Goal: Information Seeking & Learning: Learn about a topic

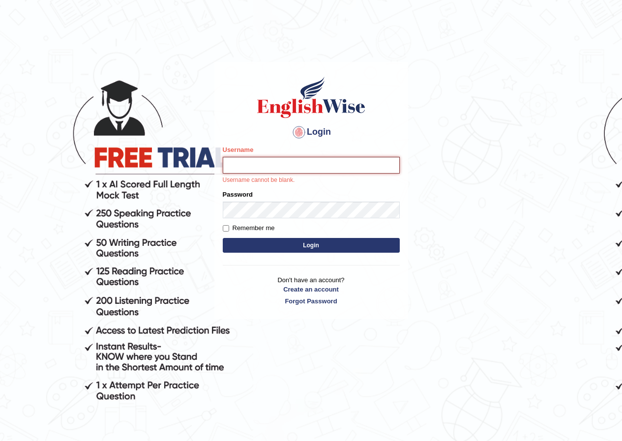
click at [288, 162] on input "Username" at bounding box center [311, 165] width 177 height 17
type input "harshitha_parramatta"
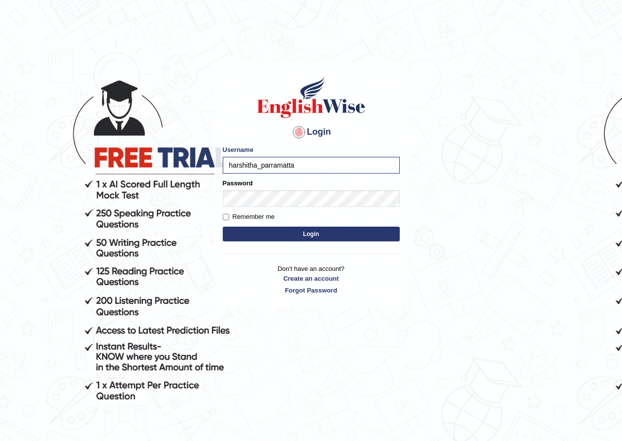
click at [315, 237] on button "Login" at bounding box center [311, 234] width 177 height 15
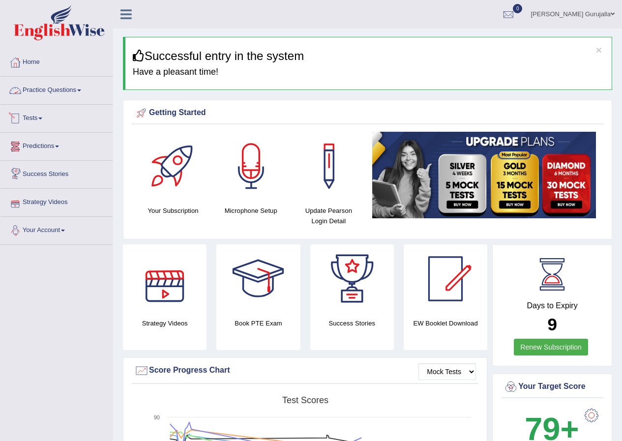
click at [42, 119] on span at bounding box center [40, 119] width 4 height 2
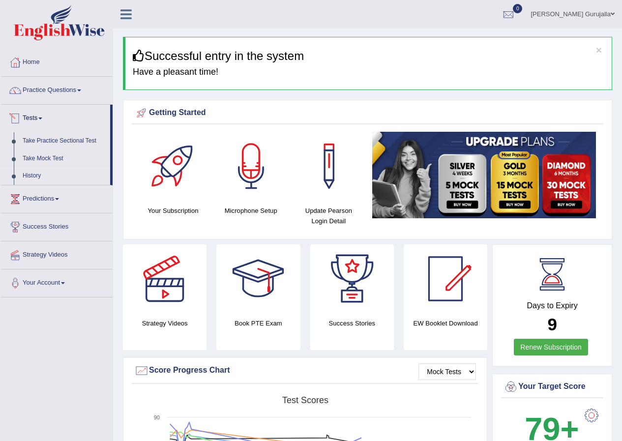
click at [35, 172] on link "History" at bounding box center [64, 176] width 92 height 18
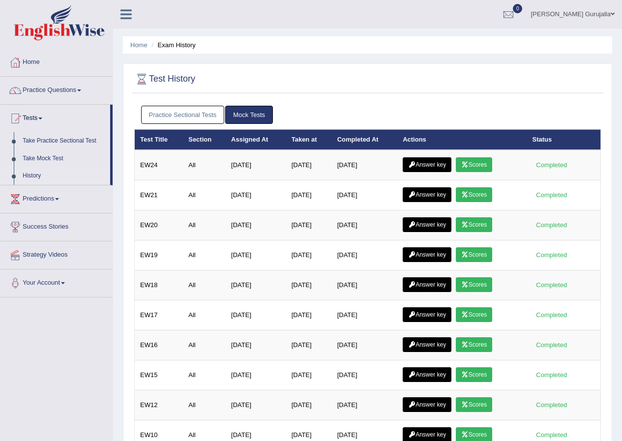
click at [202, 111] on link "Practice Sectional Tests" at bounding box center [183, 115] width 84 height 18
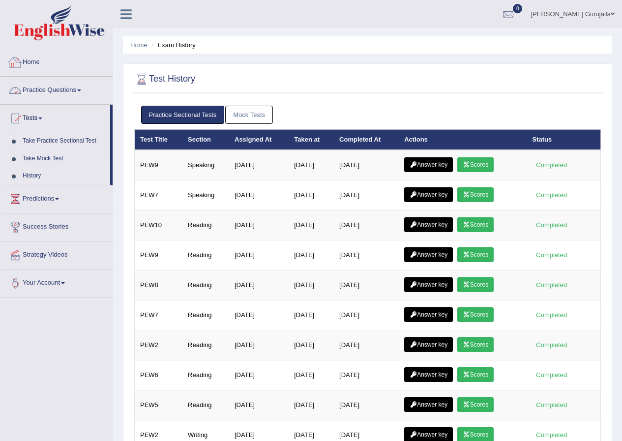
click at [35, 62] on link "Home" at bounding box center [56, 61] width 112 height 25
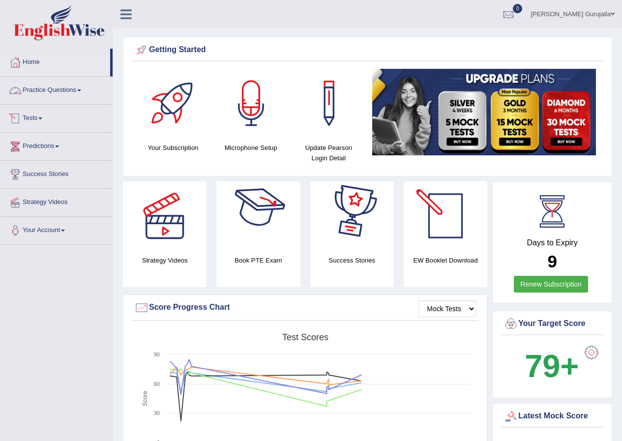
click at [584, 18] on link "[PERSON_NAME] Gurujalla" at bounding box center [573, 13] width 99 height 26
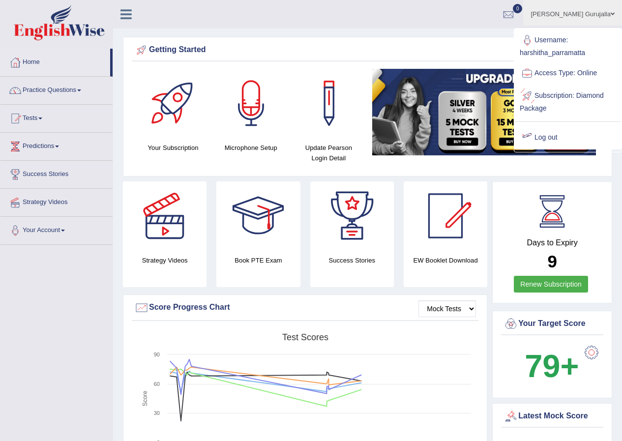
click at [554, 137] on link "Log out" at bounding box center [568, 137] width 106 height 23
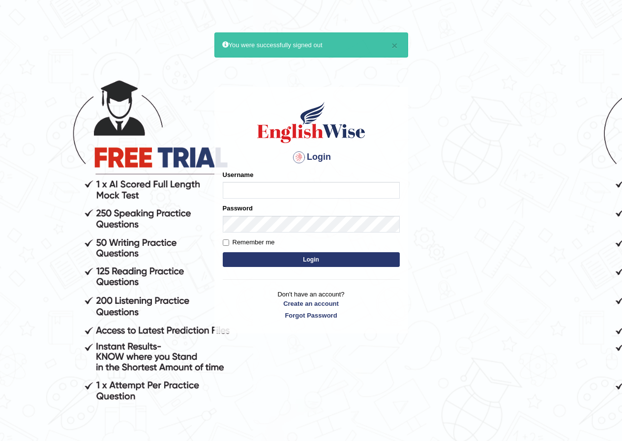
click at [266, 192] on input "Username" at bounding box center [311, 190] width 177 height 17
type input "anuj_parramatta"
click at [324, 259] on button "Login" at bounding box center [311, 259] width 177 height 15
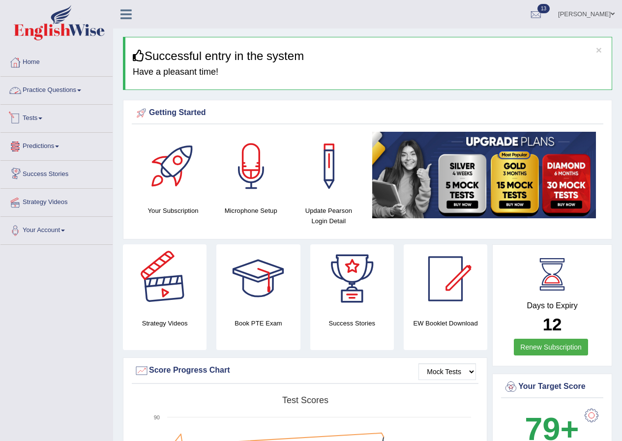
click at [46, 125] on link "Tests" at bounding box center [56, 117] width 112 height 25
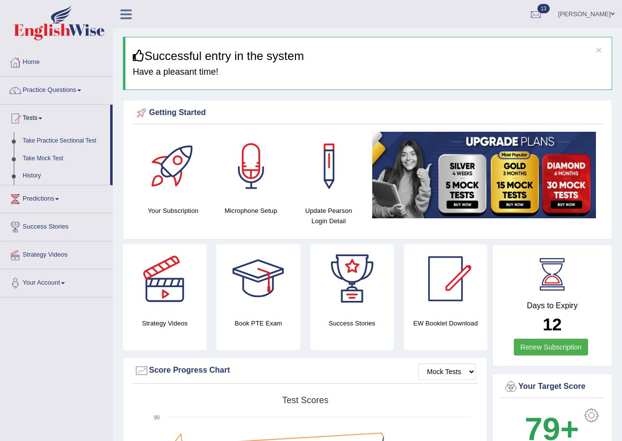
click at [51, 90] on link "Practice Questions" at bounding box center [56, 89] width 112 height 25
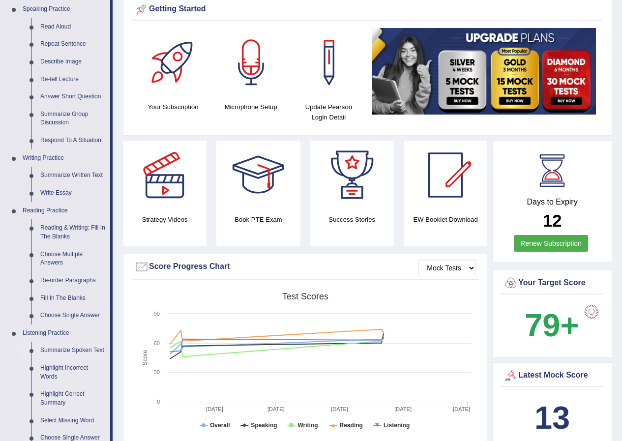
scroll to position [98, 0]
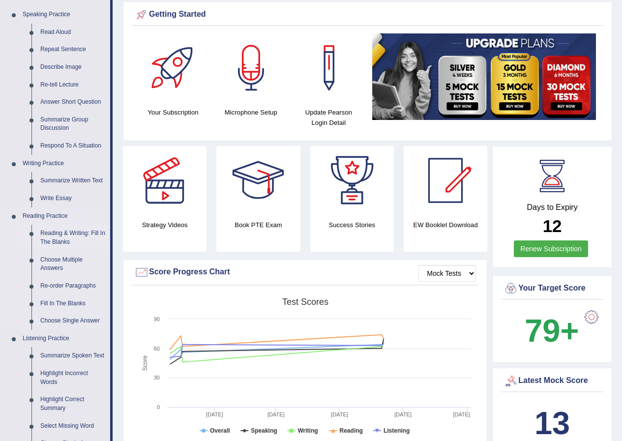
click at [65, 233] on link "Reading & Writing: Fill In The Blanks" at bounding box center [73, 238] width 74 height 26
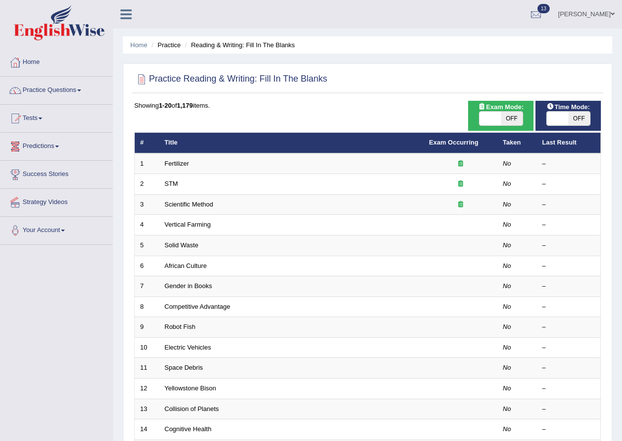
click at [516, 118] on span "OFF" at bounding box center [512, 119] width 22 height 14
checkbox input "true"
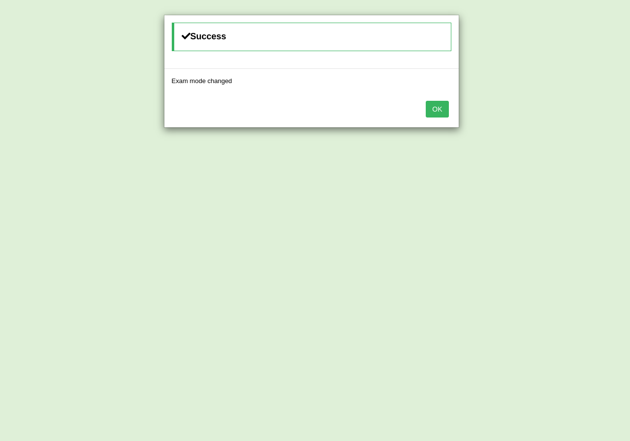
click at [433, 111] on button "OK" at bounding box center [437, 109] width 23 height 17
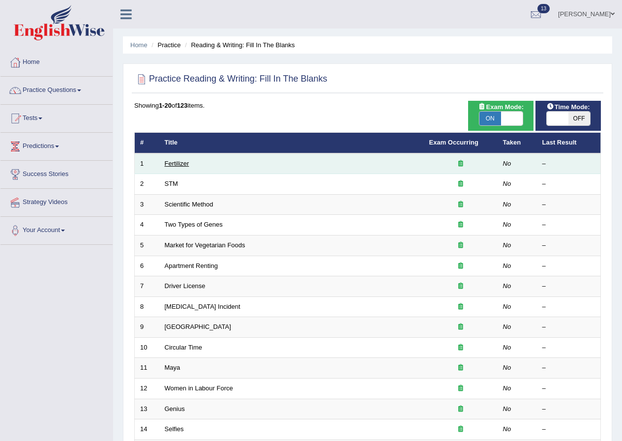
click at [171, 163] on link "Fertilizer" at bounding box center [177, 163] width 25 height 7
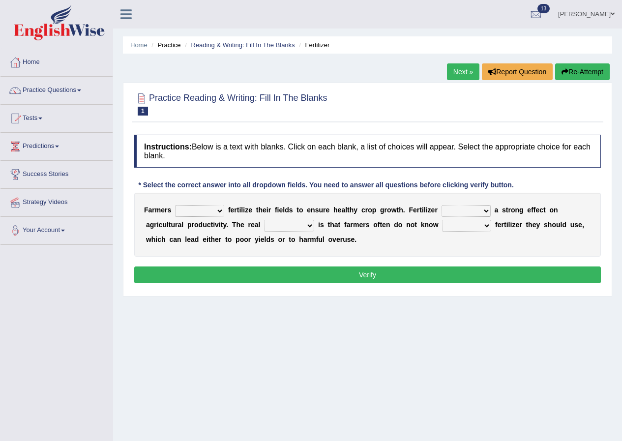
click at [221, 212] on select "must should need can" at bounding box center [199, 211] width 49 height 12
click at [239, 212] on b "i" at bounding box center [240, 210] width 2 height 8
click at [465, 214] on select "has had have having" at bounding box center [466, 211] width 49 height 12
click at [246, 210] on b "z" at bounding box center [246, 210] width 3 height 8
click at [221, 209] on select "must should need can" at bounding box center [199, 211] width 49 height 12
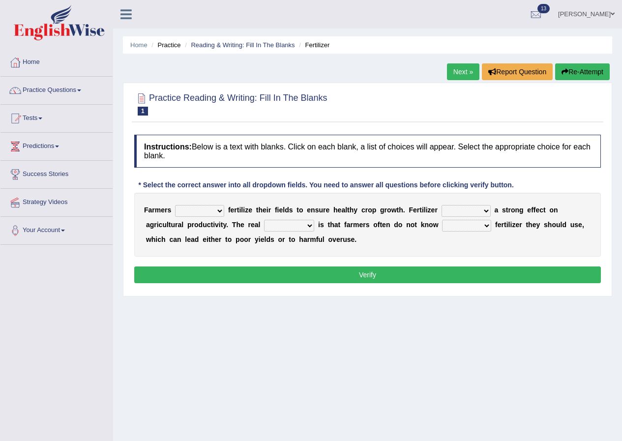
click at [243, 207] on b "i" at bounding box center [244, 210] width 2 height 8
click at [56, 92] on link "Practice Questions" at bounding box center [56, 89] width 112 height 25
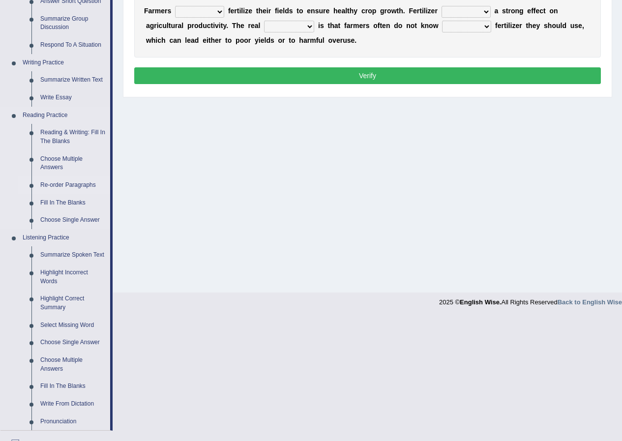
scroll to position [295, 0]
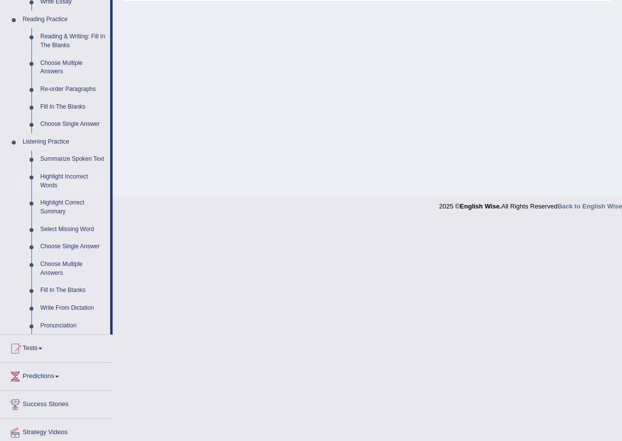
click at [72, 177] on link "Highlight Incorrect Words" at bounding box center [73, 181] width 74 height 26
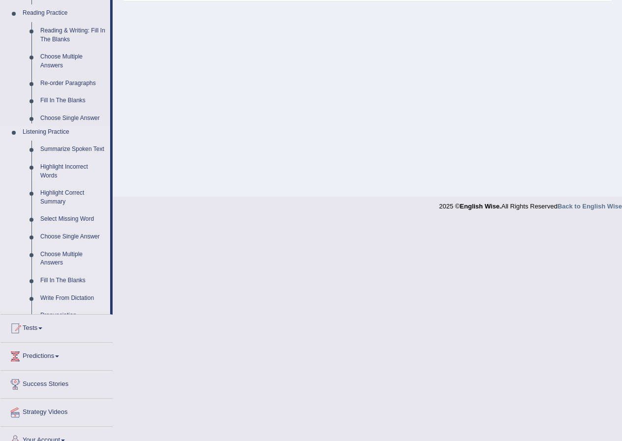
scroll to position [98, 0]
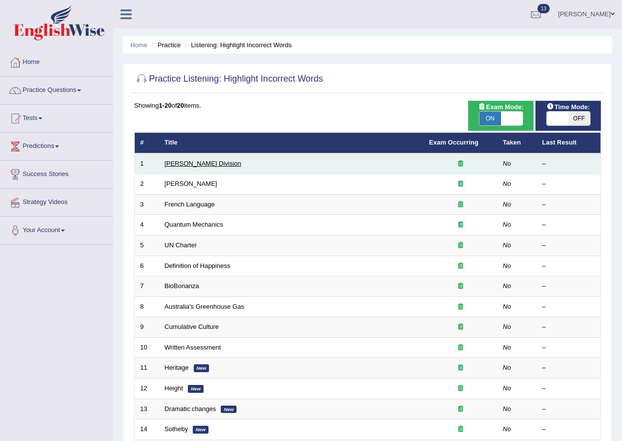
click at [188, 164] on link "Ward Division" at bounding box center [203, 163] width 77 height 7
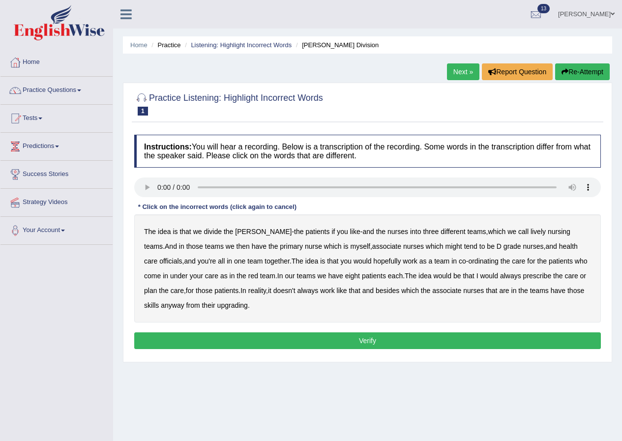
click at [451, 78] on link "Next »" at bounding box center [463, 71] width 32 height 17
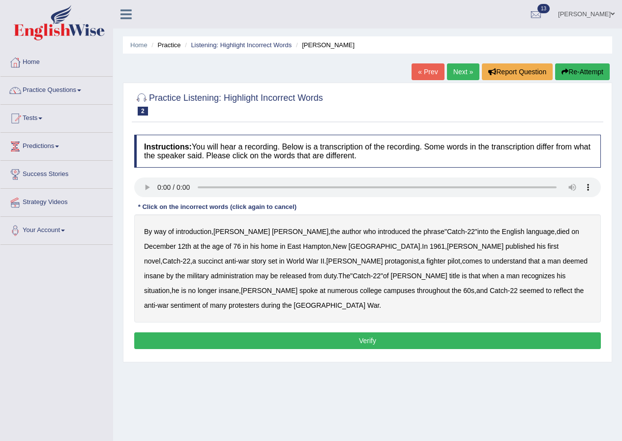
click at [223, 257] on b "succinct" at bounding box center [210, 261] width 25 height 8
click at [253, 272] on b "administration" at bounding box center [232, 276] width 43 height 8
click at [170, 287] on b "situation" at bounding box center [157, 291] width 26 height 8
click at [554, 292] on b "reflect" at bounding box center [563, 291] width 19 height 8
click at [370, 333] on button "Verify" at bounding box center [367, 341] width 467 height 17
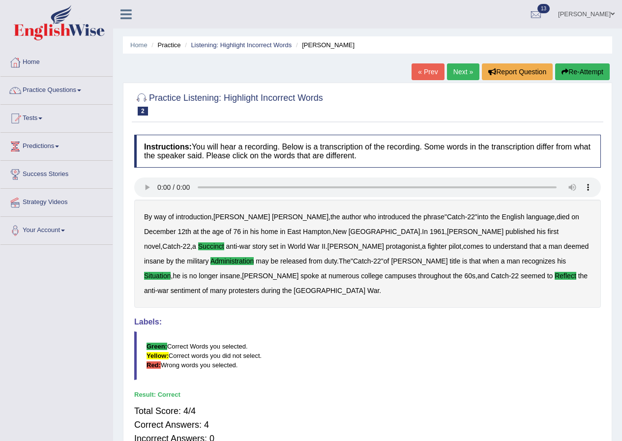
click at [415, 77] on link "« Prev" at bounding box center [428, 71] width 32 height 17
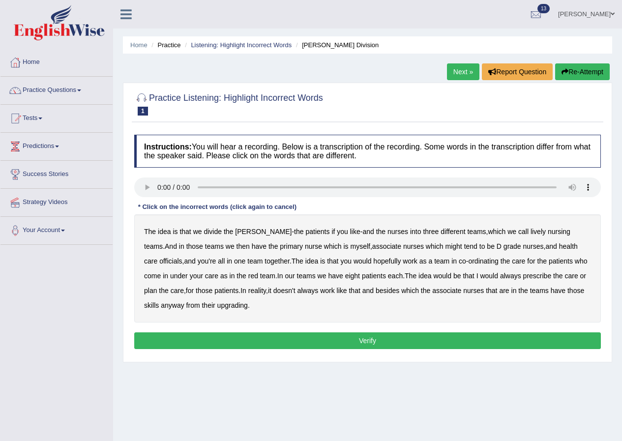
click at [531, 230] on b "lively" at bounding box center [538, 232] width 15 height 8
click at [446, 248] on b "might" at bounding box center [454, 247] width 17 height 8
click at [182, 257] on b "officials" at bounding box center [170, 261] width 23 height 8
click at [500, 278] on b "always" at bounding box center [510, 276] width 21 height 8
click at [217, 303] on b "upgrading" at bounding box center [232, 306] width 31 height 8
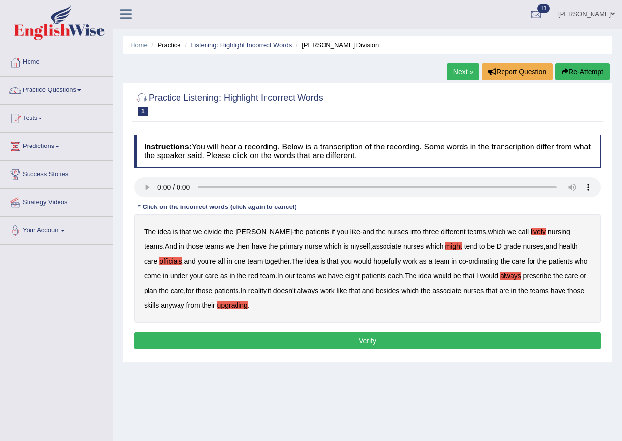
click at [232, 333] on button "Verify" at bounding box center [367, 341] width 467 height 17
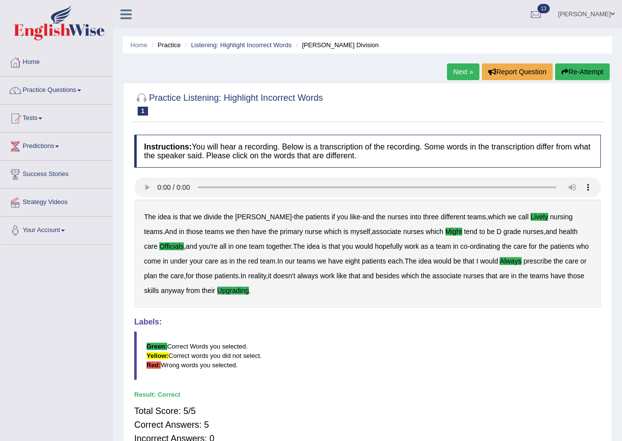
click at [467, 66] on link "Next »" at bounding box center [463, 71] width 32 height 17
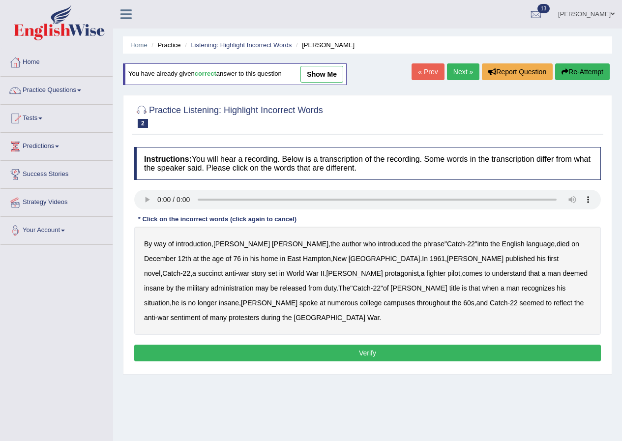
click at [464, 70] on link "Next »" at bounding box center [463, 71] width 32 height 17
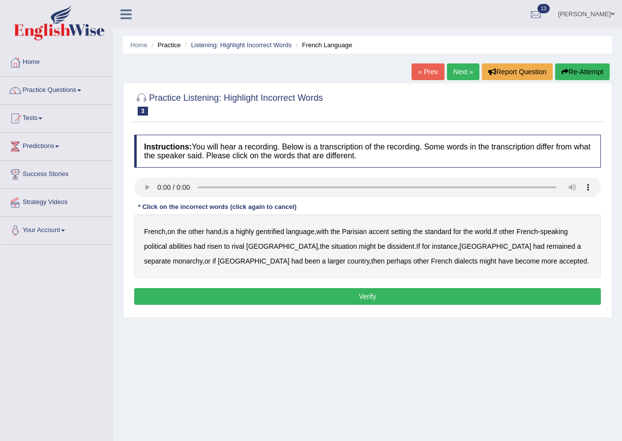
click at [277, 231] on b "gentrified" at bounding box center [270, 232] width 29 height 8
click at [188, 248] on b "abilities" at bounding box center [180, 247] width 23 height 8
click at [387, 248] on b "dissident" at bounding box center [400, 247] width 27 height 8
click at [202, 257] on b "monarchy" at bounding box center [188, 261] width 30 height 8
click at [380, 295] on button "Verify" at bounding box center [367, 296] width 467 height 17
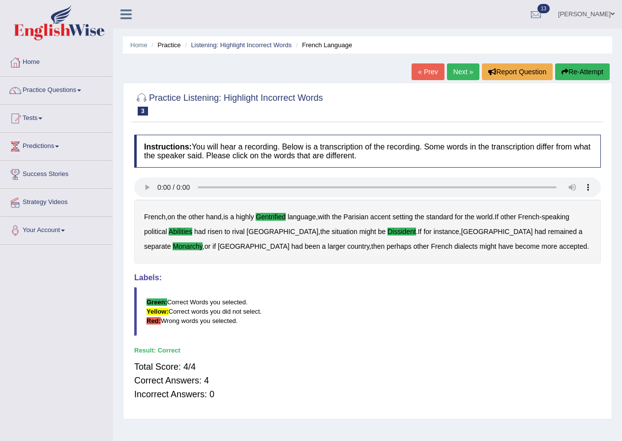
click at [459, 73] on link "Next »" at bounding box center [463, 71] width 32 height 17
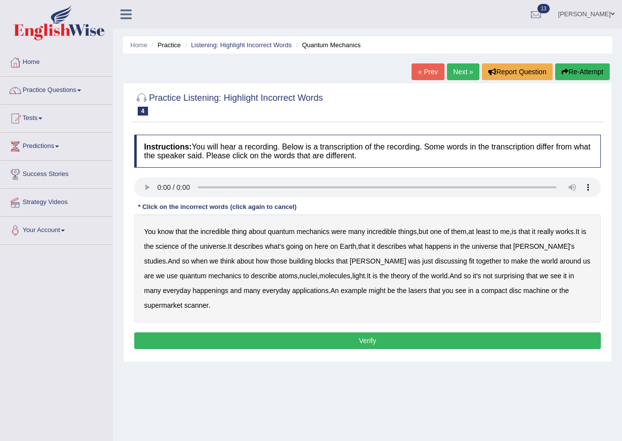
click at [177, 247] on b "science" at bounding box center [166, 247] width 23 height 8
click at [435, 263] on b "discussing" at bounding box center [451, 261] width 32 height 8
click at [193, 288] on b "happenings" at bounding box center [210, 291] width 35 height 8
click at [524, 291] on b "machine" at bounding box center [537, 291] width 26 height 8
click at [360, 333] on button "Verify" at bounding box center [367, 341] width 467 height 17
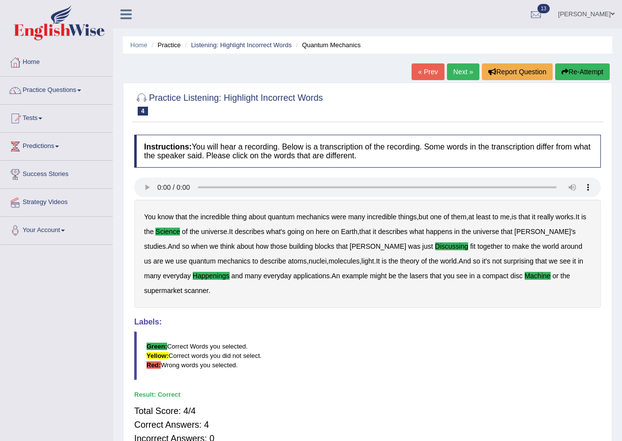
click at [459, 75] on link "Next »" at bounding box center [463, 71] width 32 height 17
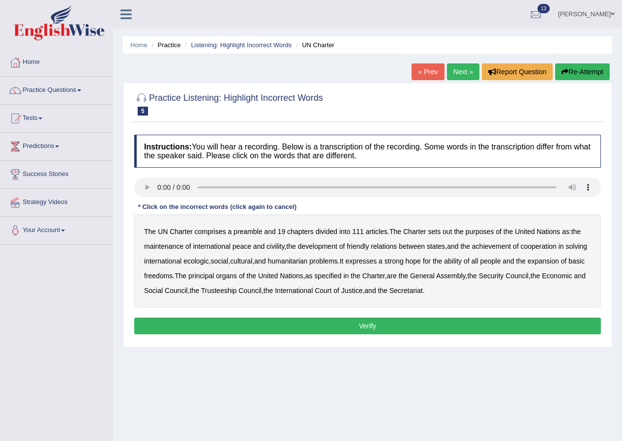
click at [278, 247] on b "civility" at bounding box center [276, 247] width 18 height 8
click at [209, 264] on b "ecologic" at bounding box center [196, 261] width 25 height 8
click at [462, 261] on b "ability" at bounding box center [453, 261] width 18 height 8
click at [366, 326] on button "Verify" at bounding box center [367, 326] width 467 height 17
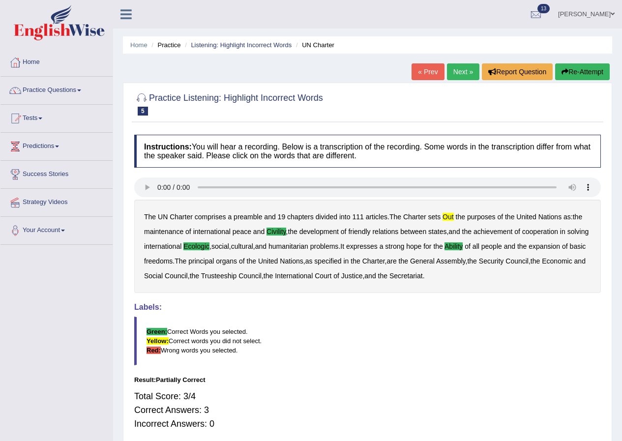
click at [464, 72] on link "Next »" at bounding box center [463, 71] width 32 height 17
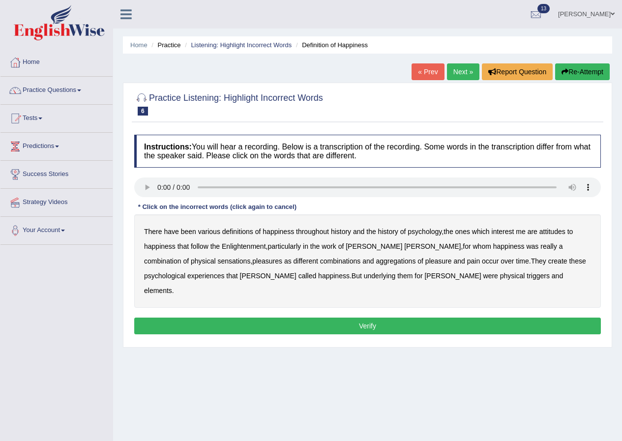
click at [427, 233] on b "psychology" at bounding box center [425, 232] width 34 height 8
click at [217, 260] on b "sensations" at bounding box center [233, 261] width 33 height 8
click at [549, 261] on b "create" at bounding box center [558, 261] width 19 height 8
click at [172, 287] on b "elements" at bounding box center [158, 291] width 28 height 8
click at [372, 318] on button "Verify" at bounding box center [367, 326] width 467 height 17
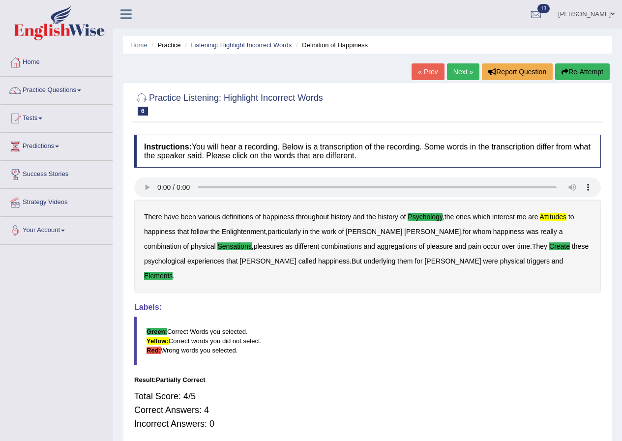
click at [453, 64] on link "Next »" at bounding box center [463, 71] width 32 height 17
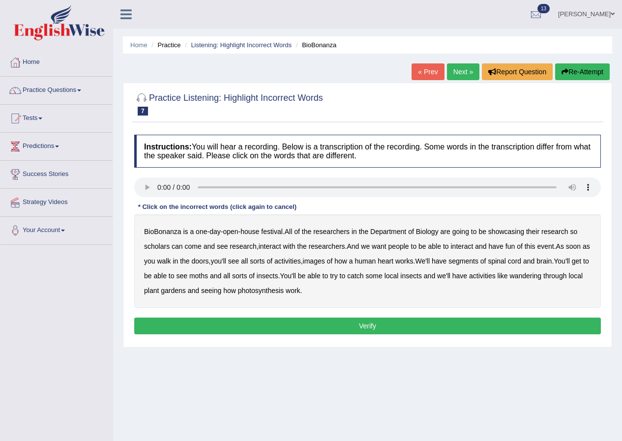
click at [158, 246] on b "scholars" at bounding box center [157, 247] width 26 height 8
click at [325, 262] on b "images" at bounding box center [314, 261] width 22 height 8
click at [479, 261] on b "segments" at bounding box center [464, 261] width 30 height 8
click at [208, 278] on b "moths" at bounding box center [198, 276] width 19 height 8
click at [542, 277] on b "wandering" at bounding box center [526, 276] width 32 height 8
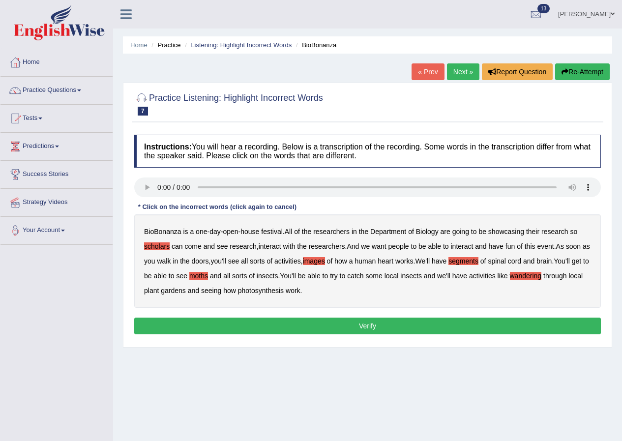
click at [290, 326] on button "Verify" at bounding box center [367, 326] width 467 height 17
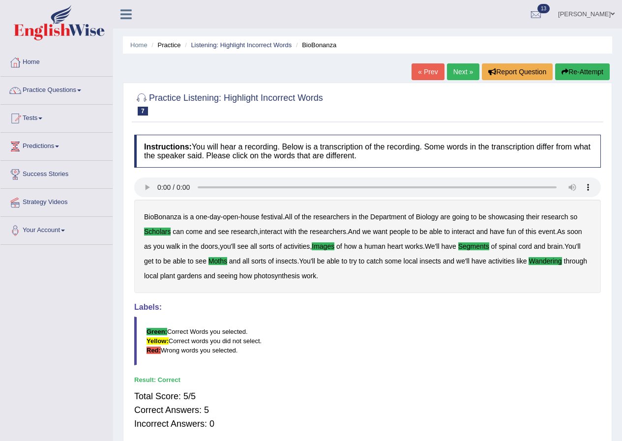
click at [453, 79] on link "Next »" at bounding box center [463, 71] width 32 height 17
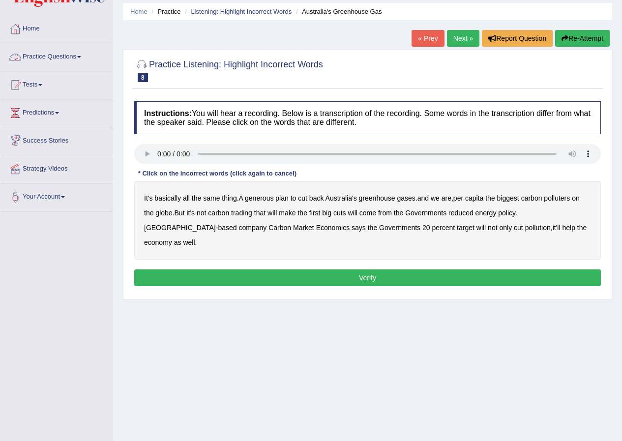
scroll to position [75, 0]
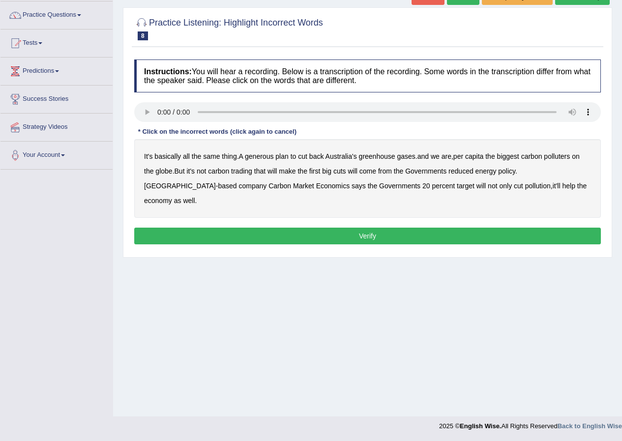
click at [266, 155] on b "generous" at bounding box center [259, 157] width 29 height 8
click at [166, 171] on b "globe" at bounding box center [163, 171] width 17 height 8
click at [376, 172] on b "come" at bounding box center [368, 171] width 17 height 8
click at [368, 170] on b "come" at bounding box center [368, 171] width 17 height 8
click at [470, 172] on b "reduced" at bounding box center [461, 171] width 25 height 8
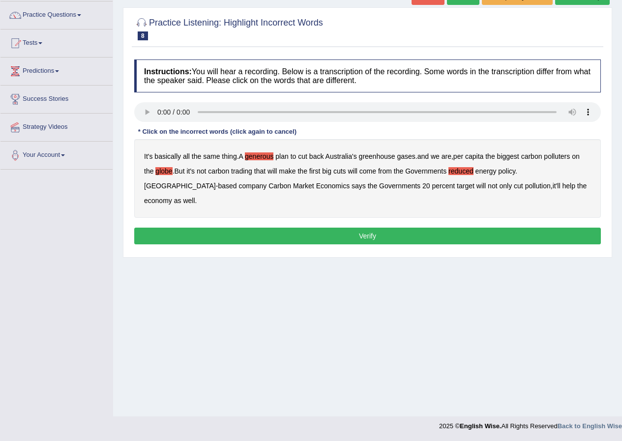
click at [507, 174] on b "policy" at bounding box center [506, 171] width 17 height 8
click at [378, 228] on button "Verify" at bounding box center [367, 236] width 467 height 17
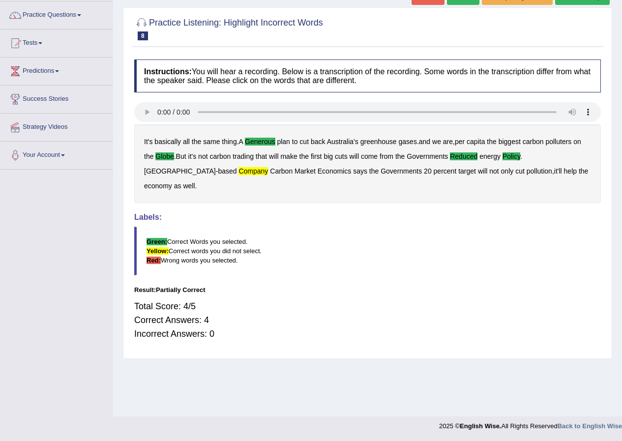
click at [239, 172] on b "company" at bounding box center [254, 171] width 30 height 8
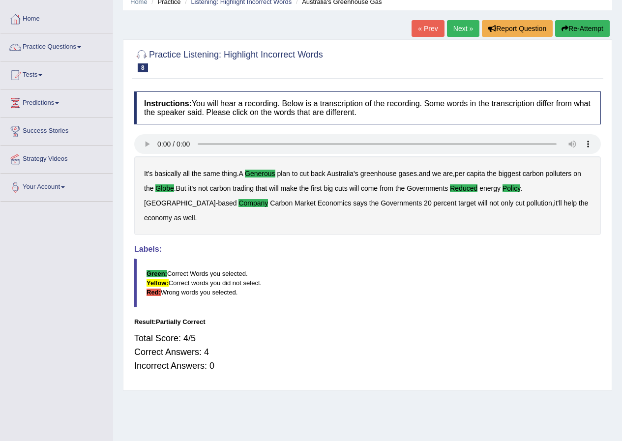
scroll to position [26, 0]
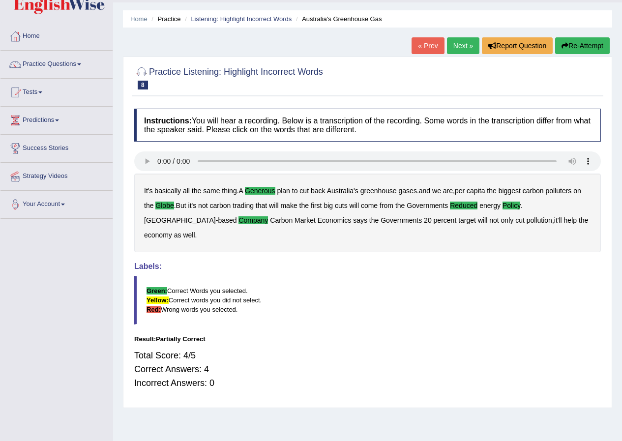
click at [453, 46] on link "Next »" at bounding box center [463, 45] width 32 height 17
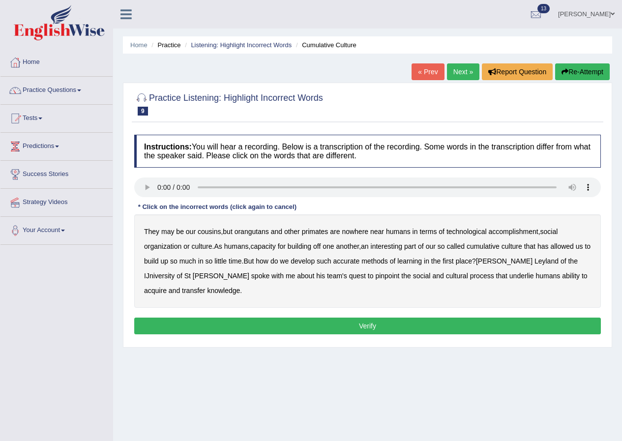
click at [514, 229] on b "accomplishment" at bounding box center [514, 232] width 50 height 8
click at [394, 246] on b "interesting" at bounding box center [387, 247] width 32 height 8
click at [358, 257] on b "accurate" at bounding box center [347, 261] width 27 height 8
click at [446, 276] on b "cultural" at bounding box center [457, 276] width 22 height 8
click at [205, 287] on b "transfer" at bounding box center [193, 291] width 23 height 8
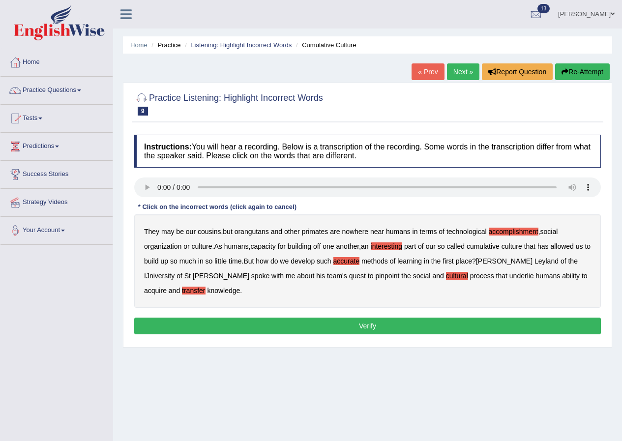
click at [366, 321] on button "Verify" at bounding box center [367, 326] width 467 height 17
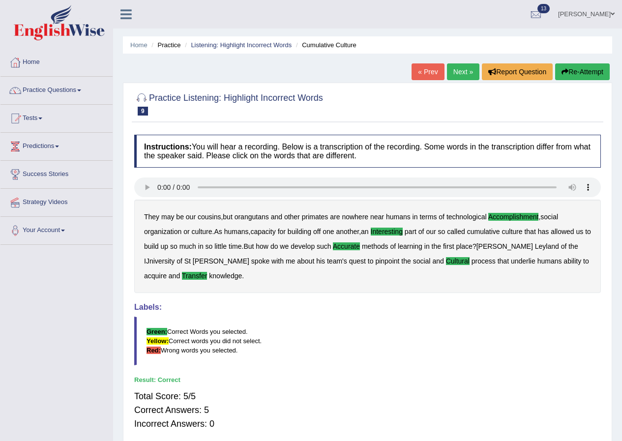
click at [471, 75] on link "Next »" at bounding box center [463, 71] width 32 height 17
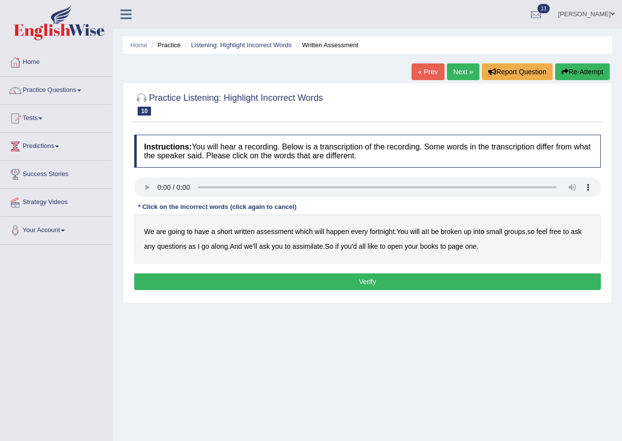
click at [458, 233] on b "broken" at bounding box center [451, 232] width 21 height 8
click at [316, 248] on b "assimilate" at bounding box center [308, 247] width 31 height 8
click at [264, 246] on b "ask" at bounding box center [264, 247] width 11 height 8
click at [272, 271] on div "Instructions: You will hear a recording. Below is a transcription of the record…" at bounding box center [368, 214] width 472 height 168
click at [276, 275] on button "Verify" at bounding box center [367, 282] width 467 height 17
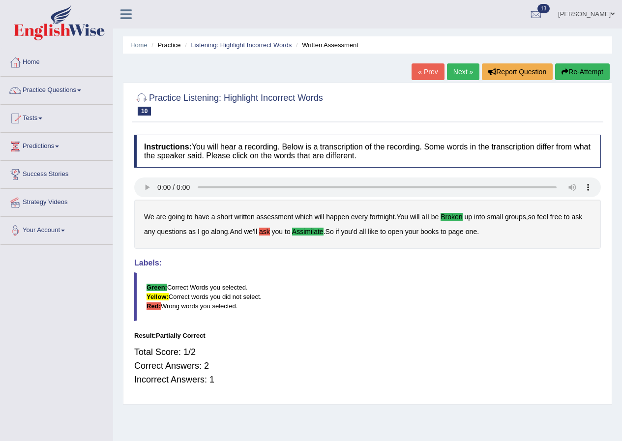
click at [469, 73] on link "Next »" at bounding box center [463, 71] width 32 height 17
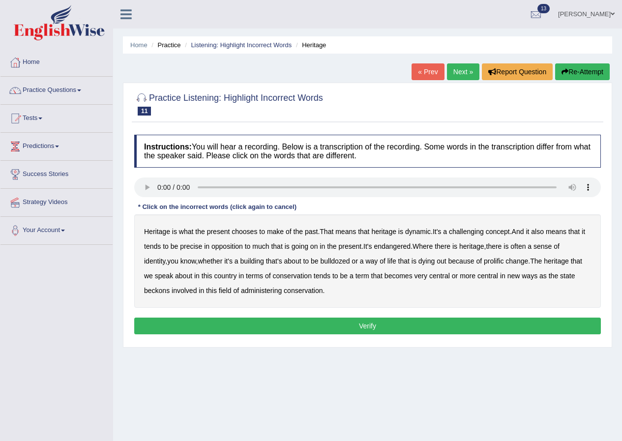
click at [195, 248] on b "precise" at bounding box center [191, 247] width 22 height 8
click at [395, 250] on b "endangered" at bounding box center [392, 247] width 37 height 8
click at [165, 257] on b "identity" at bounding box center [154, 261] width 21 height 8
click at [480, 265] on div "Heritage is what the present chooses to make of the past . That means that heri…" at bounding box center [367, 261] width 467 height 93
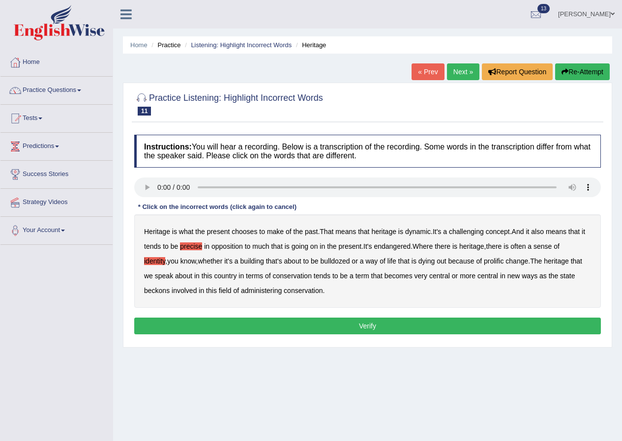
click at [484, 261] on b "prolific" at bounding box center [494, 261] width 20 height 8
click at [158, 293] on b "beckons" at bounding box center [157, 291] width 26 height 8
click at [325, 326] on button "Verify" at bounding box center [367, 326] width 467 height 17
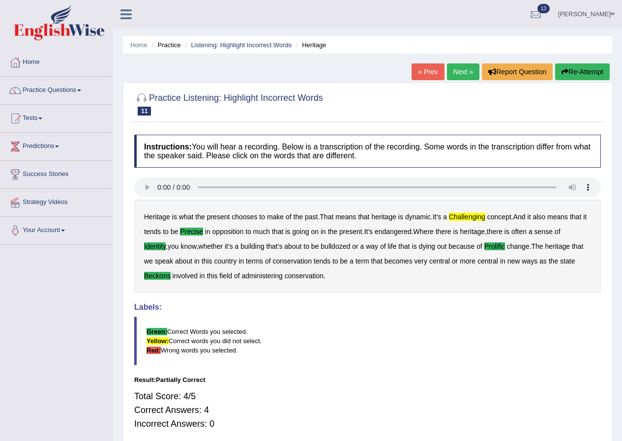
click at [456, 65] on link "Next »" at bounding box center [463, 71] width 32 height 17
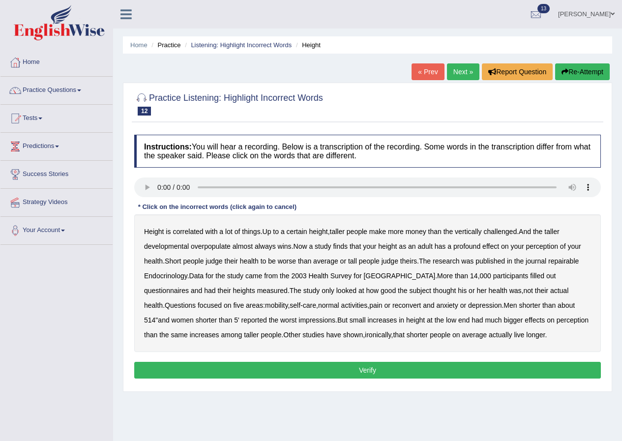
click at [166, 246] on b "developmental" at bounding box center [166, 247] width 45 height 8
click at [221, 246] on b "overpopulate" at bounding box center [211, 247] width 40 height 8
click at [569, 262] on b "repairable" at bounding box center [564, 261] width 31 height 8
click at [393, 307] on b "reconvert" at bounding box center [407, 306] width 29 height 8
click at [390, 369] on button "Verify" at bounding box center [367, 370] width 467 height 17
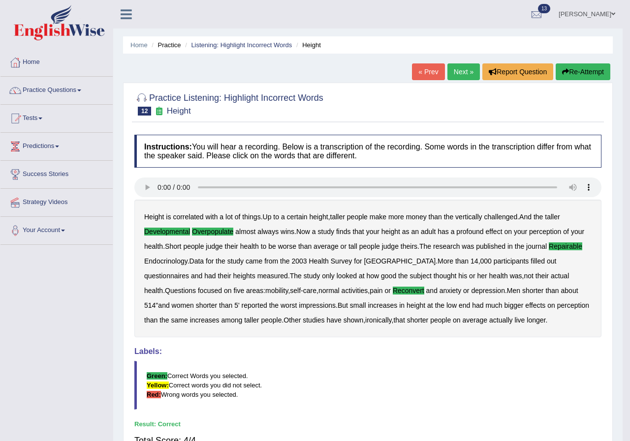
click at [430, 322] on b "people" at bounding box center [440, 320] width 21 height 8
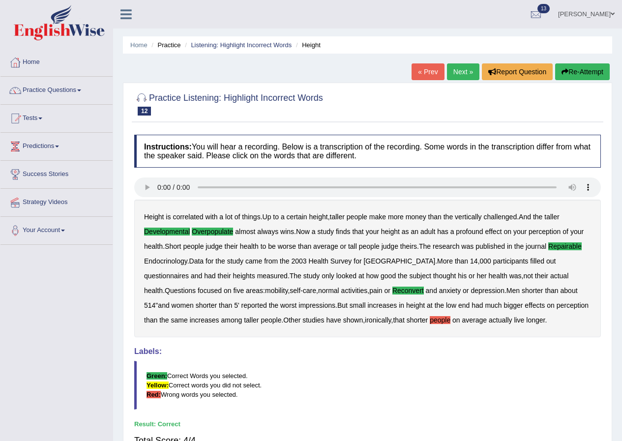
click at [452, 69] on link "Next »" at bounding box center [463, 71] width 32 height 17
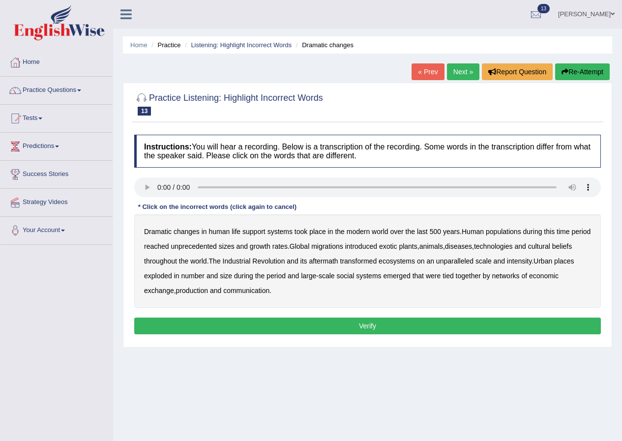
click at [515, 231] on b "populations" at bounding box center [503, 232] width 35 height 8
click at [472, 249] on b "diseases" at bounding box center [458, 247] width 27 height 8
click at [203, 292] on b "production" at bounding box center [192, 291] width 32 height 8
click at [298, 329] on button "Verify" at bounding box center [367, 326] width 467 height 17
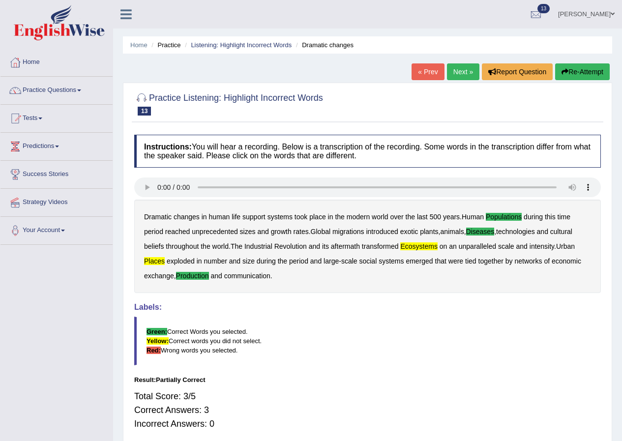
click at [586, 80] on button "Re-Attempt" at bounding box center [583, 71] width 55 height 17
click at [587, 74] on button "Re-Attempt" at bounding box center [583, 71] width 55 height 17
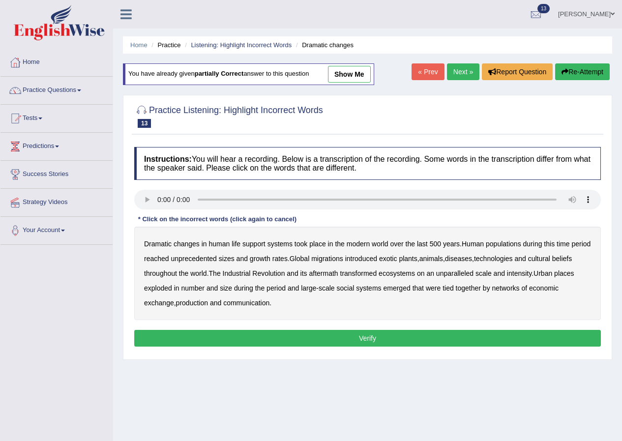
click at [507, 243] on b "populations" at bounding box center [503, 244] width 35 height 8
click at [472, 260] on b "diseases" at bounding box center [458, 259] width 27 height 8
click at [415, 274] on b "ecosystems" at bounding box center [397, 274] width 36 height 8
click at [196, 304] on b "production" at bounding box center [192, 303] width 32 height 8
click at [302, 344] on button "Verify" at bounding box center [367, 338] width 467 height 17
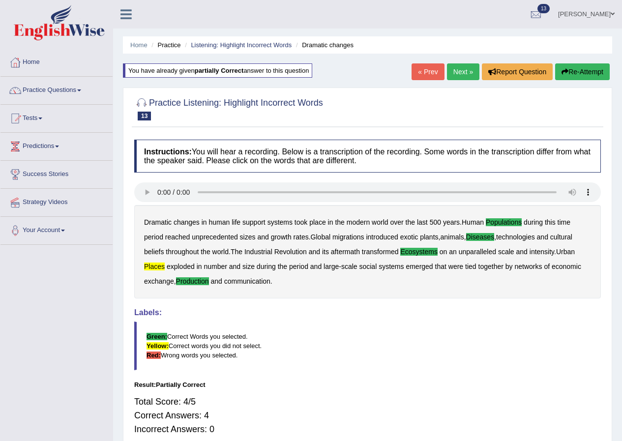
click at [457, 67] on link "Next »" at bounding box center [463, 71] width 32 height 17
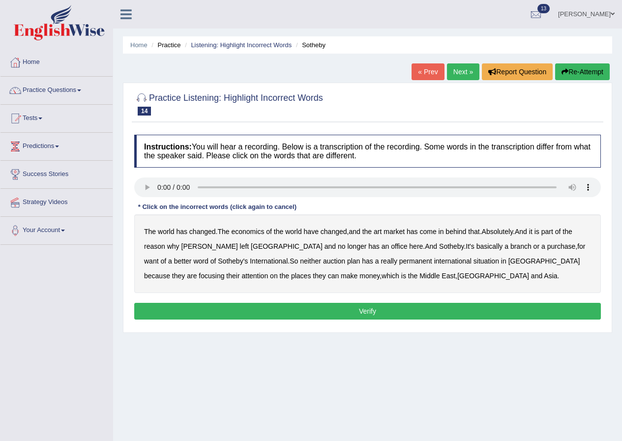
click at [548, 248] on b "purchase" at bounding box center [562, 247] width 29 height 8
click at [347, 263] on b "plan" at bounding box center [353, 261] width 13 height 8
click at [474, 263] on b "situation" at bounding box center [487, 261] width 26 height 8
click at [380, 314] on button "Verify" at bounding box center [367, 311] width 467 height 17
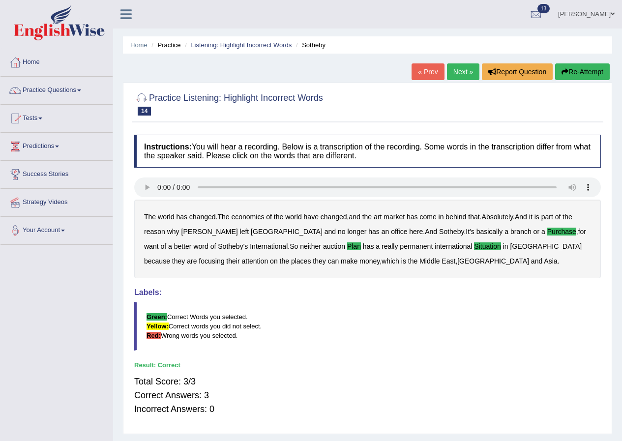
click at [452, 65] on link "Next »" at bounding box center [463, 71] width 32 height 17
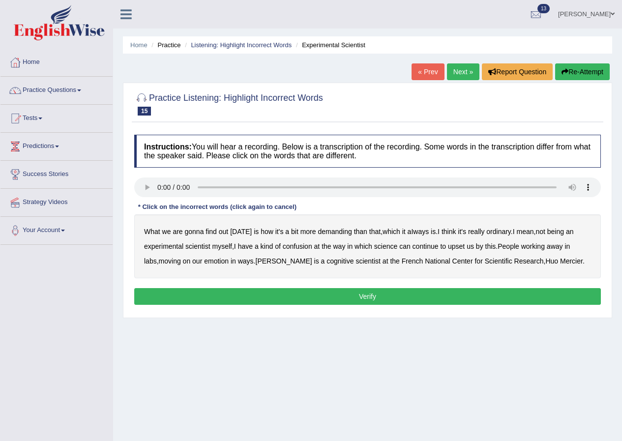
click at [336, 236] on div "What we are gonna find out today is how it's a bit more demanding than that , w…" at bounding box center [367, 247] width 467 height 64
click at [346, 234] on b "demanding" at bounding box center [335, 232] width 34 height 8
click at [503, 232] on b "ordinary" at bounding box center [499, 232] width 25 height 8
click at [304, 246] on b "confusion" at bounding box center [298, 247] width 30 height 8
click at [460, 247] on b "upset" at bounding box center [456, 247] width 17 height 8
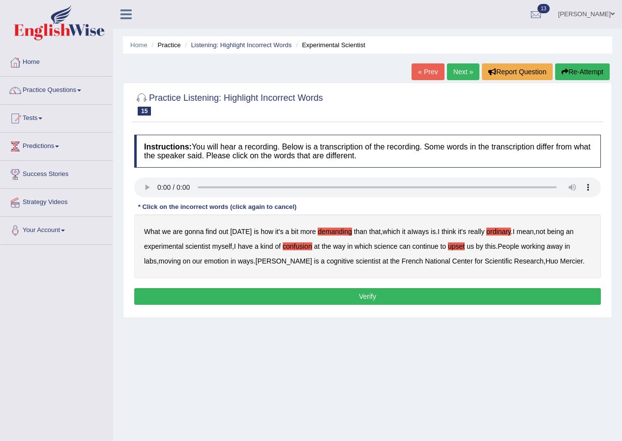
click at [204, 262] on b "emotion" at bounding box center [216, 261] width 25 height 8
click at [378, 292] on button "Verify" at bounding box center [367, 296] width 467 height 17
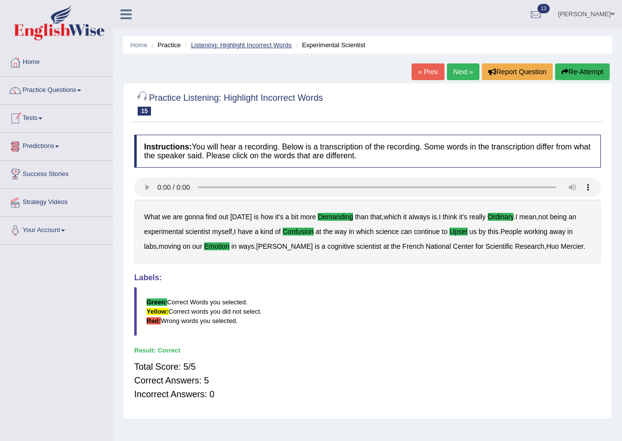
click at [214, 44] on link "Listening: Highlight Incorrect Words" at bounding box center [241, 44] width 101 height 7
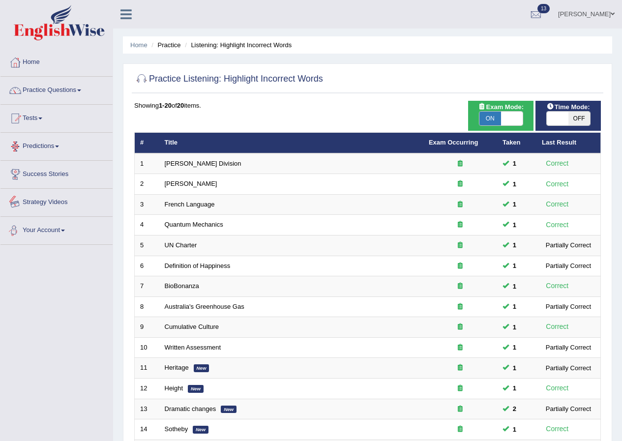
click at [59, 141] on link "Predictions" at bounding box center [56, 145] width 112 height 25
click at [46, 117] on link "Tests" at bounding box center [56, 117] width 112 height 25
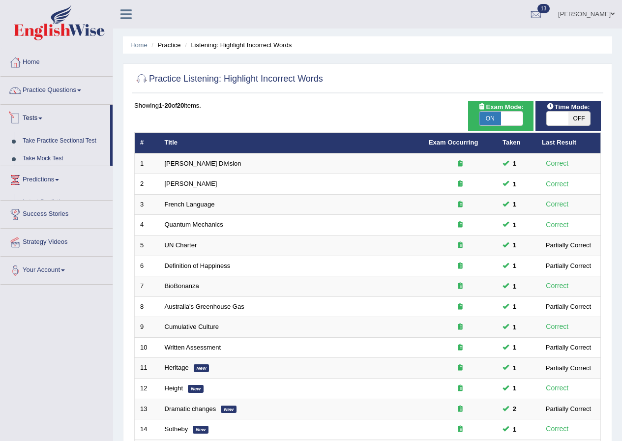
click at [51, 93] on link "Practice Questions" at bounding box center [56, 89] width 112 height 25
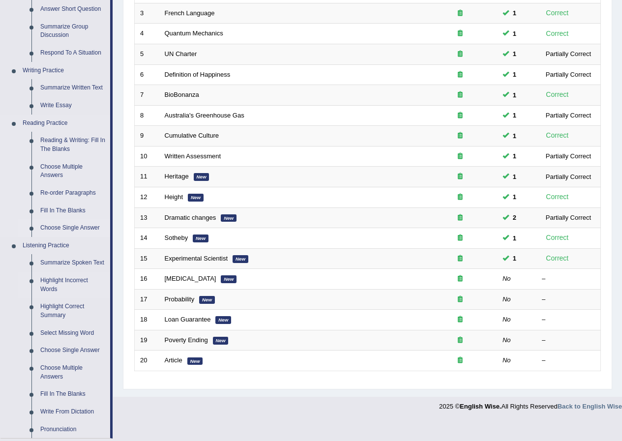
scroll to position [246, 0]
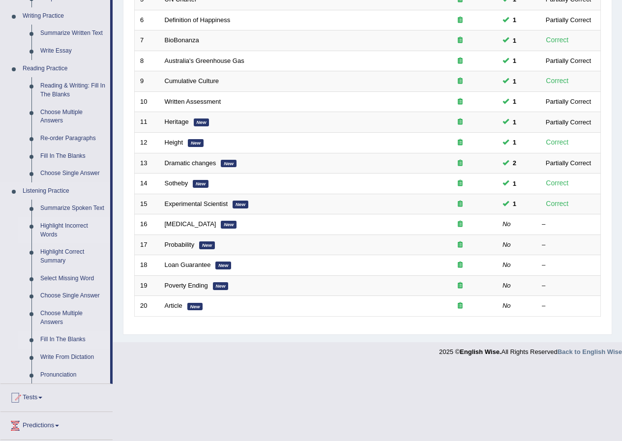
click at [80, 340] on link "Fill In The Blanks" at bounding box center [73, 340] width 74 height 18
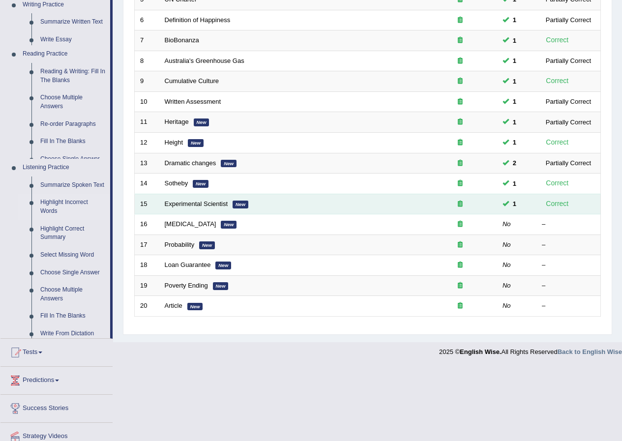
scroll to position [172, 0]
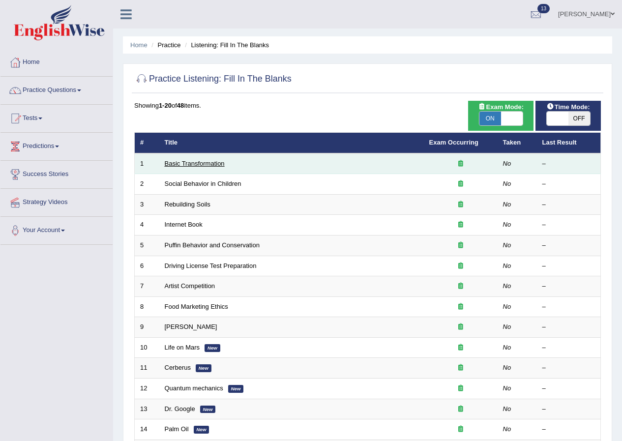
click at [183, 160] on link "Basic Transformation" at bounding box center [195, 163] width 60 height 7
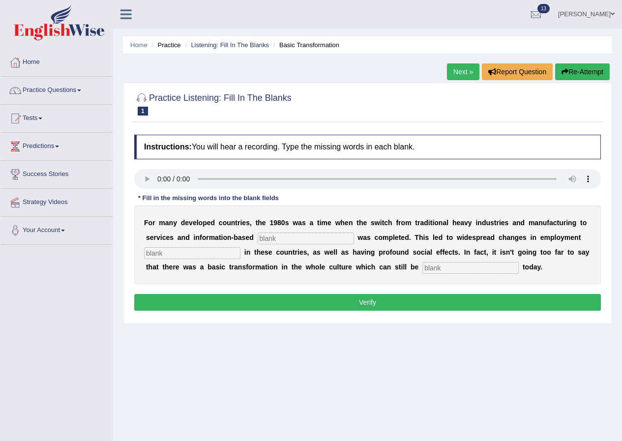
click at [286, 240] on input "text" at bounding box center [306, 239] width 96 height 12
click at [295, 243] on input "text" at bounding box center [306, 239] width 96 height 12
type input "entripreics"
type input "patterns"
type input "observed"
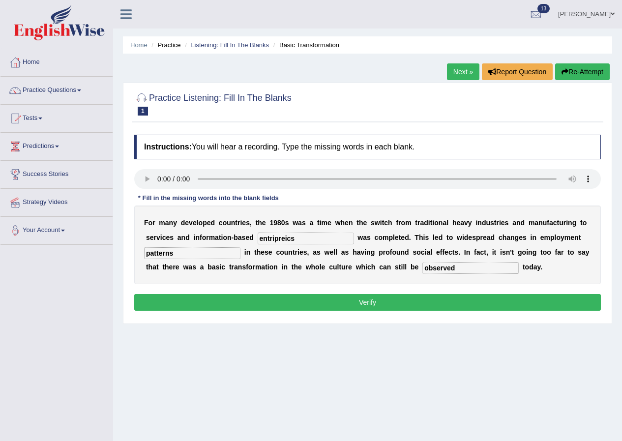
click at [299, 239] on input "entripreics" at bounding box center [306, 239] width 96 height 12
type input "enterprise"
click at [194, 252] on input "patterns" at bounding box center [192, 253] width 96 height 12
type input "patterns"
click at [467, 265] on input "observed" at bounding box center [471, 268] width 96 height 12
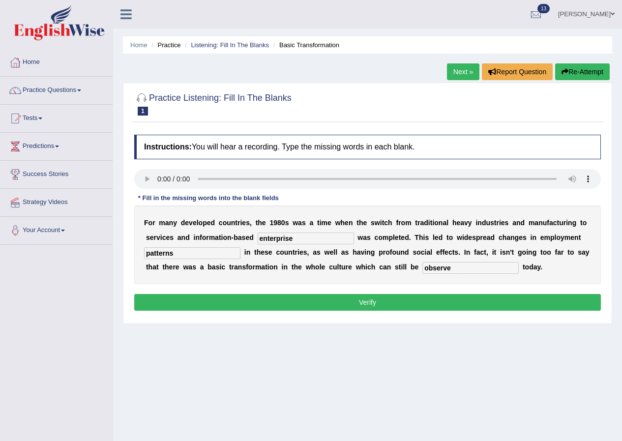
type input "observe"
click at [302, 244] on input "enterprise" at bounding box center [306, 239] width 96 height 12
type input "enterprises"
click at [324, 301] on button "Verify" at bounding box center [367, 302] width 467 height 17
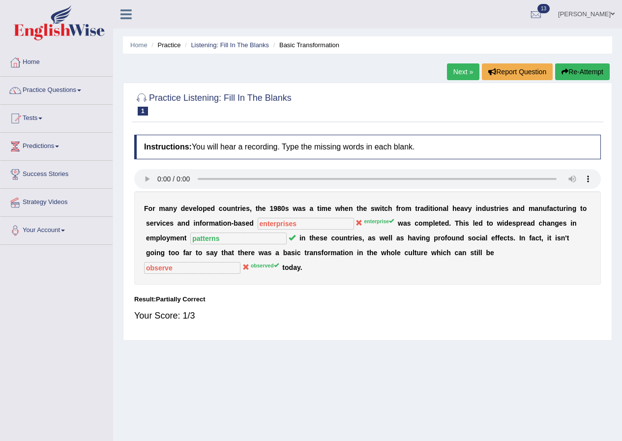
click at [456, 74] on link "Next »" at bounding box center [463, 71] width 32 height 17
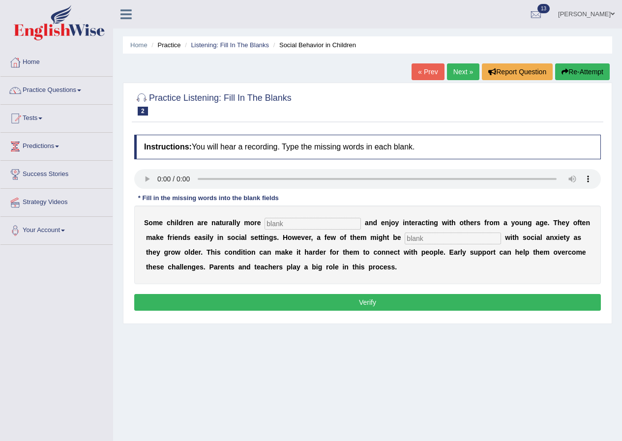
click at [294, 224] on input "text" at bounding box center [313, 224] width 96 height 12
type input "sociaable"
type input "diagonosed"
click at [318, 223] on input "sociaable" at bounding box center [313, 224] width 96 height 12
type input "socialable"
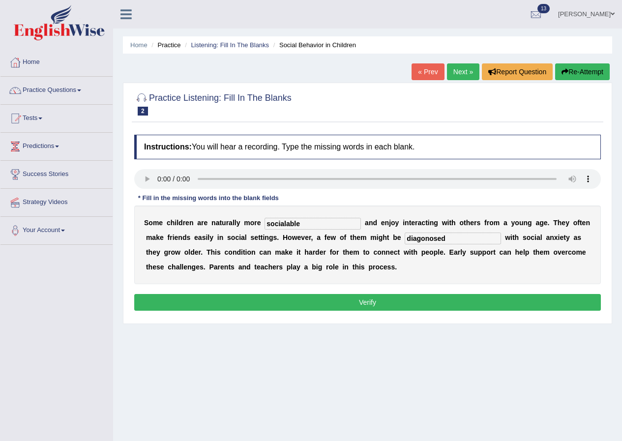
click at [454, 239] on input "diagonosed" at bounding box center [453, 239] width 96 height 12
type input "diagnosed"
click at [371, 304] on button "Verify" at bounding box center [367, 302] width 467 height 17
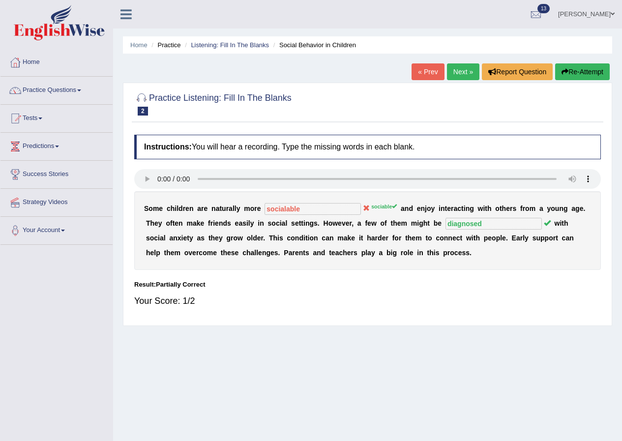
click at [474, 70] on link "Next »" at bounding box center [463, 71] width 32 height 17
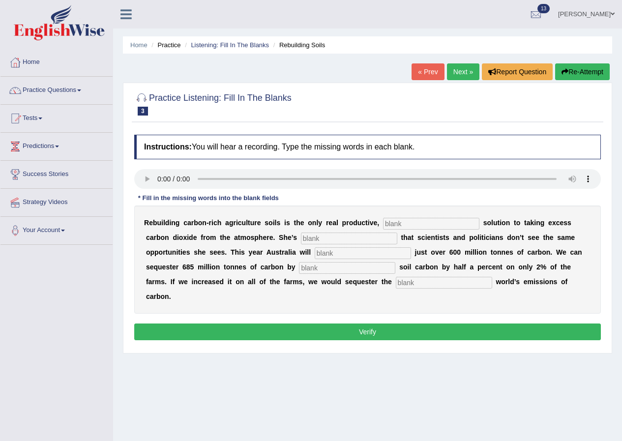
click at [419, 222] on input "text" at bounding box center [431, 224] width 96 height 12
type input "permenate"
type input "furstrated"
type input "emit`"
type input "incresing"
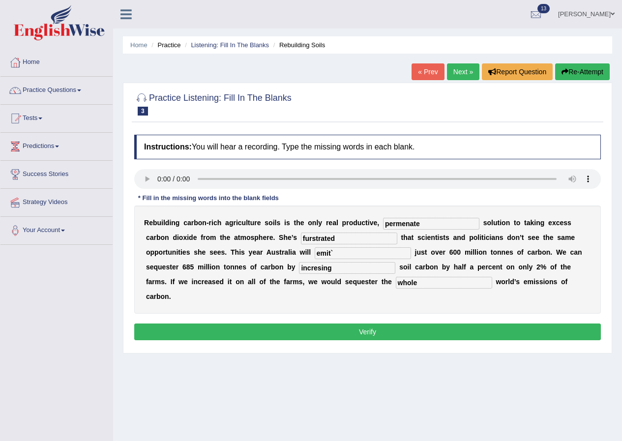
type input "whole"
click at [322, 271] on input "incresing" at bounding box center [347, 268] width 96 height 12
click at [318, 268] on input "incresing" at bounding box center [347, 268] width 96 height 12
type input "increasing"
click at [351, 256] on input "emit`" at bounding box center [363, 253] width 96 height 12
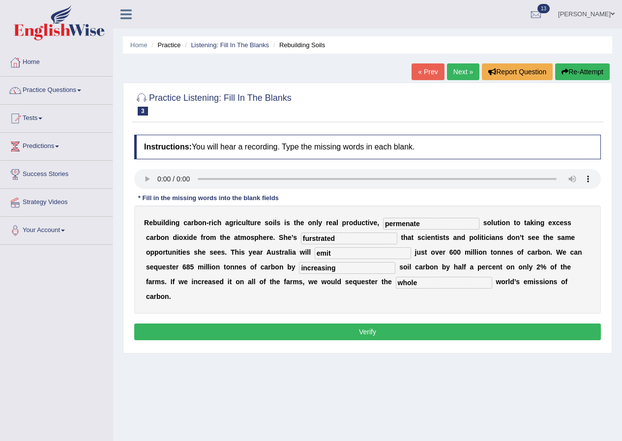
type input "emit"
click at [347, 237] on input "furstrated" at bounding box center [349, 239] width 96 height 12
type input "frustrated"
drag, startPoint x: 447, startPoint y: 225, endPoint x: 383, endPoint y: 225, distance: 64.0
click at [383, 225] on input "permenate" at bounding box center [431, 224] width 96 height 12
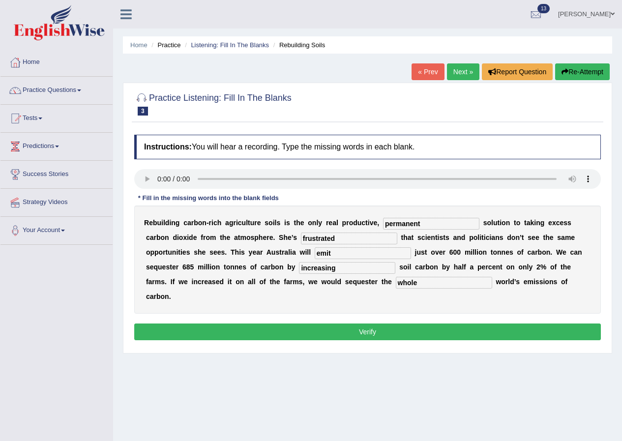
type input "permanent"
click at [398, 339] on button "Verify" at bounding box center [367, 332] width 467 height 17
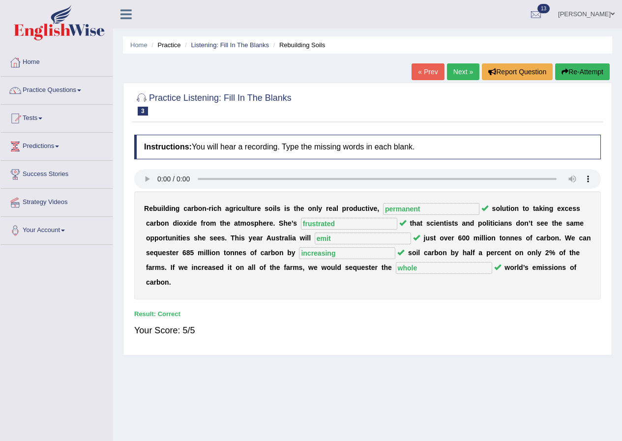
click at [454, 74] on link "Next »" at bounding box center [463, 71] width 32 height 17
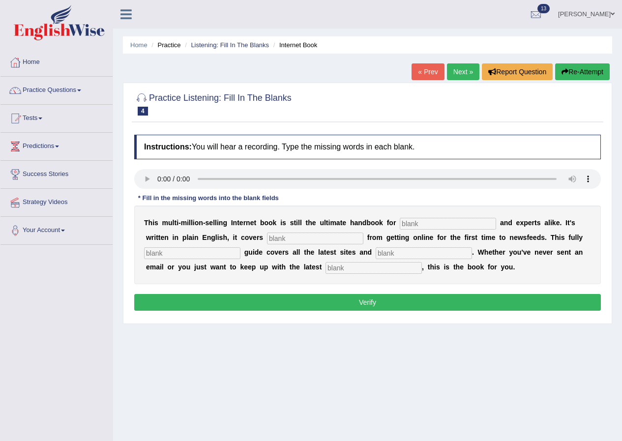
click at [433, 223] on input "text" at bounding box center [448, 224] width 96 height 12
type input "novices"
type input "everthsthing"
type input "reviesed"
type input "crassy"
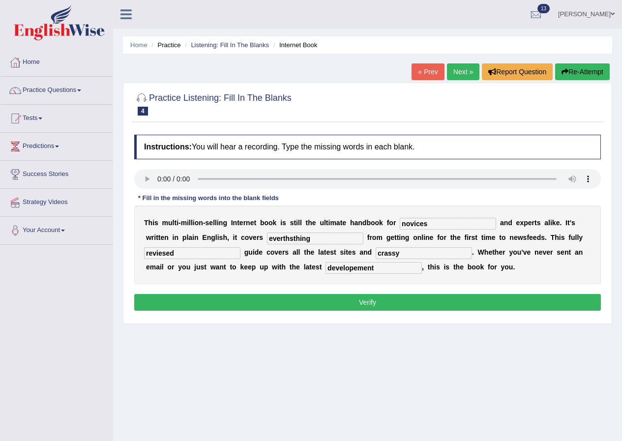
type input "developement"
drag, startPoint x: 319, startPoint y: 241, endPoint x: 244, endPoint y: 241, distance: 75.3
click at [244, 241] on div "T h i s m u l t i - m i l l i o n - s e l l i n g I n t e r n e t b o o k i s s…" at bounding box center [367, 245] width 467 height 79
type input "v"
type input "everything"
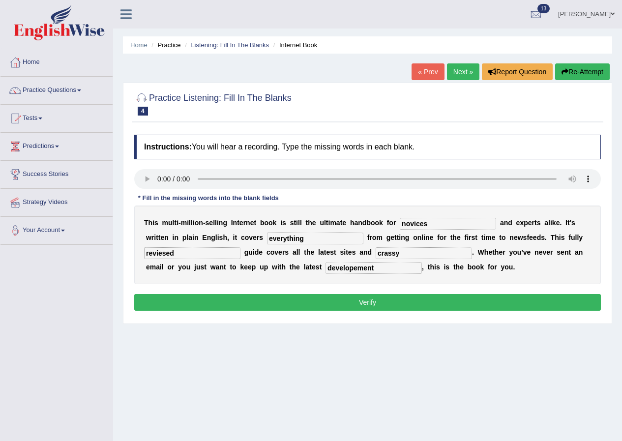
drag, startPoint x: 212, startPoint y: 255, endPoint x: 137, endPoint y: 254, distance: 75.3
click at [137, 254] on div "T h i s m u l t i - m i l l i o n - s e l l i n g I n t e r n e t b o o k i s s…" at bounding box center [367, 245] width 467 height 79
type input "revised"
drag, startPoint x: 414, startPoint y: 255, endPoint x: 409, endPoint y: 254, distance: 4.9
click at [409, 254] on input "crassy" at bounding box center [424, 253] width 96 height 12
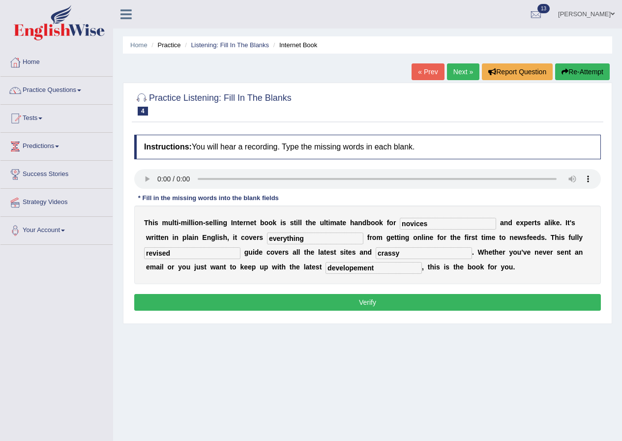
click at [357, 267] on input "developement" at bounding box center [374, 268] width 96 height 12
type input "development"
click at [340, 342] on div "Home Practice Listening: Fill In The Blanks Internet Book « Prev Next » Report …" at bounding box center [367, 246] width 509 height 492
click at [344, 305] on button "Verify" at bounding box center [367, 302] width 467 height 17
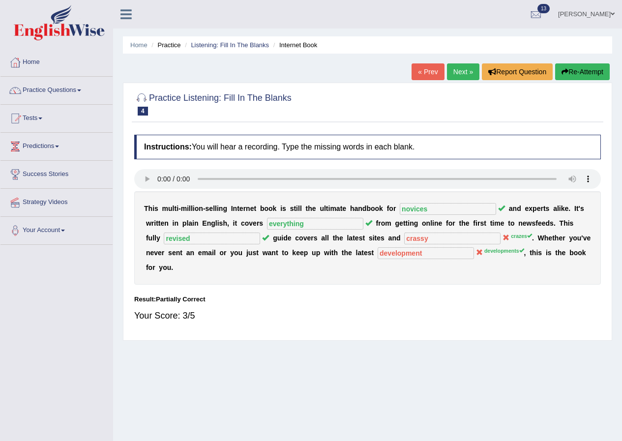
click at [464, 76] on link "Next »" at bounding box center [463, 71] width 32 height 17
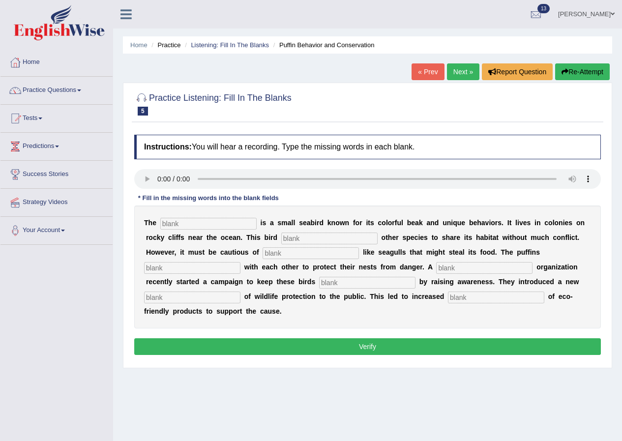
click at [233, 225] on input "text" at bounding box center [208, 224] width 96 height 12
click at [182, 230] on div "T h e i s a s m a l l s e a b i r d k n o w n f o r i t s c o l o r f u l b e a…" at bounding box center [367, 267] width 467 height 123
click at [183, 229] on input "text" at bounding box center [208, 224] width 96 height 12
type input "perfine"
type input "allows"
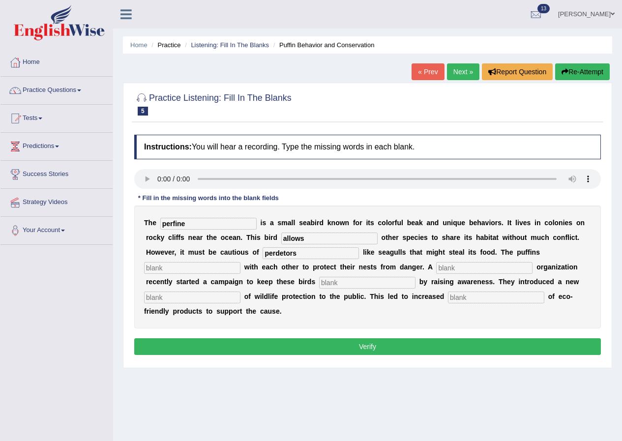
type input "perdetors"
type input "collpteer"
type input "cooperated"
type input "safe"
type input "conscention"
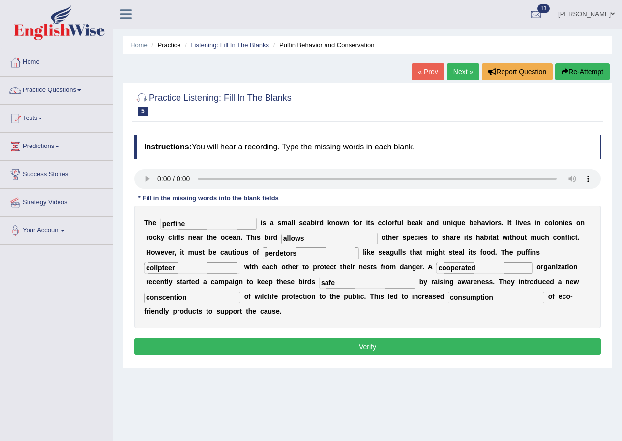
type input "consumption"
drag, startPoint x: 211, startPoint y: 295, endPoint x: 171, endPoint y: 295, distance: 39.9
click at [171, 295] on input "conscention" at bounding box center [192, 298] width 96 height 12
type input "conception"
click at [349, 285] on input "safe" at bounding box center [367, 283] width 96 height 12
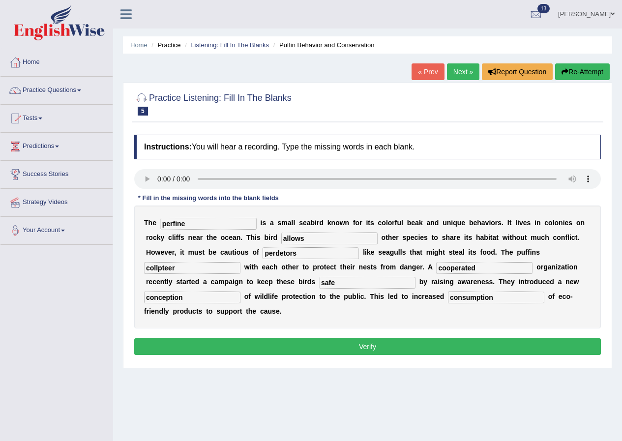
click at [491, 269] on input "cooperated" at bounding box center [484, 268] width 96 height 12
type input "cooperated"
click at [316, 256] on input "perdetors" at bounding box center [311, 253] width 96 height 12
drag, startPoint x: 316, startPoint y: 255, endPoint x: 269, endPoint y: 253, distance: 47.3
click at [269, 253] on input "perdetors" at bounding box center [311, 253] width 96 height 12
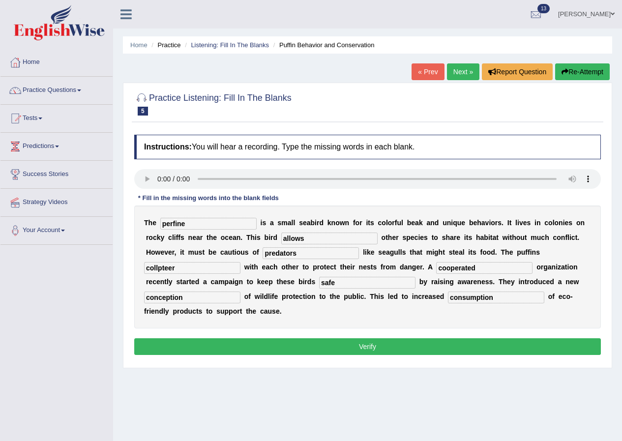
type input "predators"
click at [202, 267] on input "collpteer" at bounding box center [192, 268] width 96 height 12
drag, startPoint x: 178, startPoint y: 223, endPoint x: 164, endPoint y: 223, distance: 14.3
click at [164, 223] on input "perfine" at bounding box center [208, 224] width 96 height 12
type input "puffins"
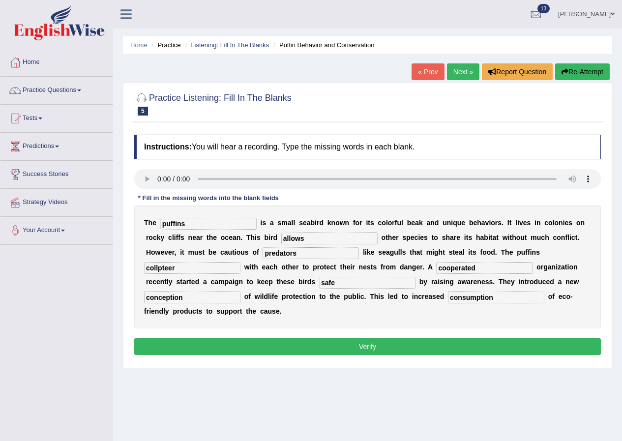
click at [207, 272] on input "collpteer" at bounding box center [192, 268] width 96 height 12
drag, startPoint x: 173, startPoint y: 266, endPoint x: 104, endPoint y: 265, distance: 68.9
click at [104, 265] on div "Toggle navigation Home Practice Questions Speaking Practice Read Aloud Repeat S…" at bounding box center [311, 256] width 622 height 512
type input "cooperate"
click at [355, 344] on button "Verify" at bounding box center [367, 347] width 467 height 17
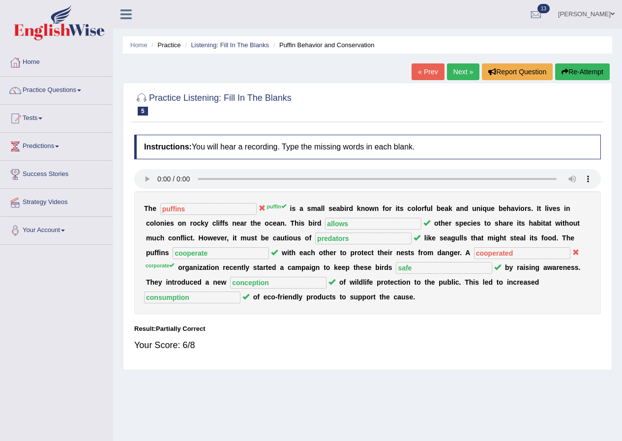
click at [468, 74] on link "Next »" at bounding box center [463, 71] width 32 height 17
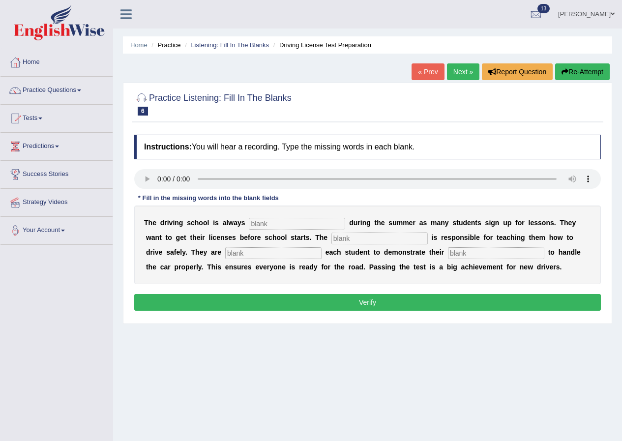
click at [301, 225] on input "text" at bounding box center [297, 224] width 96 height 12
type input "busy"
type input "wtat"
type input "instuorw"
click at [281, 225] on input "busy" at bounding box center [297, 224] width 96 height 12
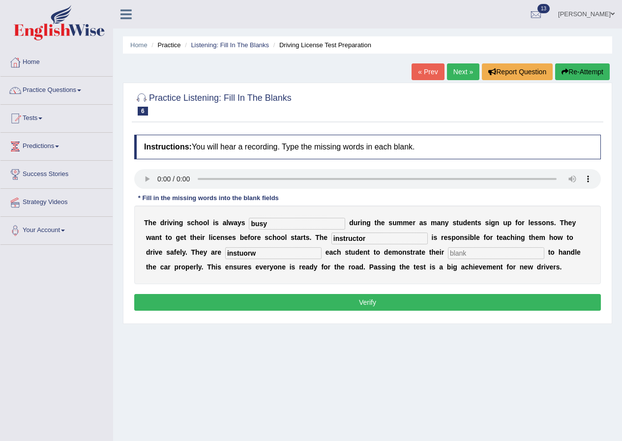
type input "instructor"
type input "required"
click at [481, 255] on input "ablility" at bounding box center [496, 253] width 96 height 12
type input "ability"
click at [290, 248] on input "required" at bounding box center [273, 253] width 96 height 12
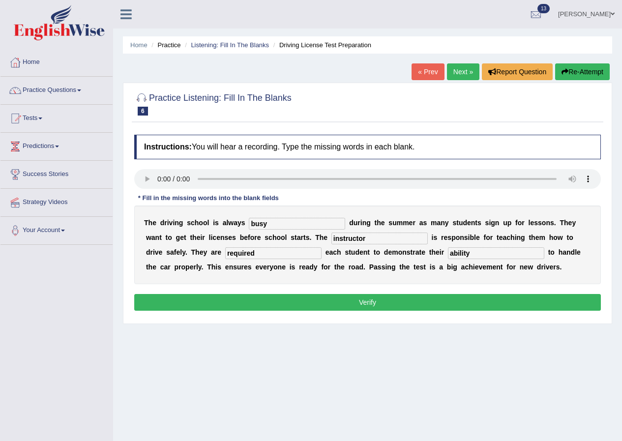
click at [330, 297] on button "Verify" at bounding box center [367, 302] width 467 height 17
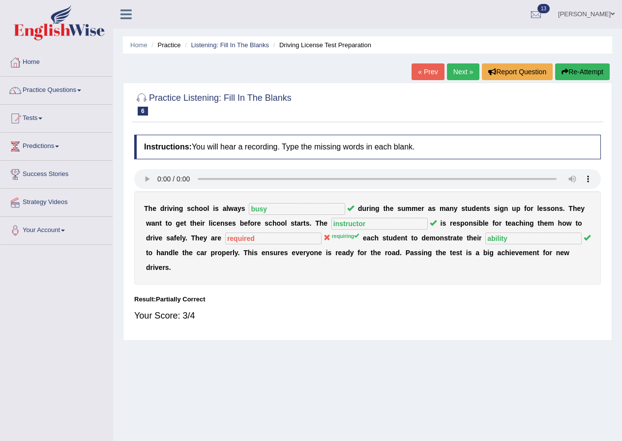
click at [463, 72] on link "Next »" at bounding box center [463, 71] width 32 height 17
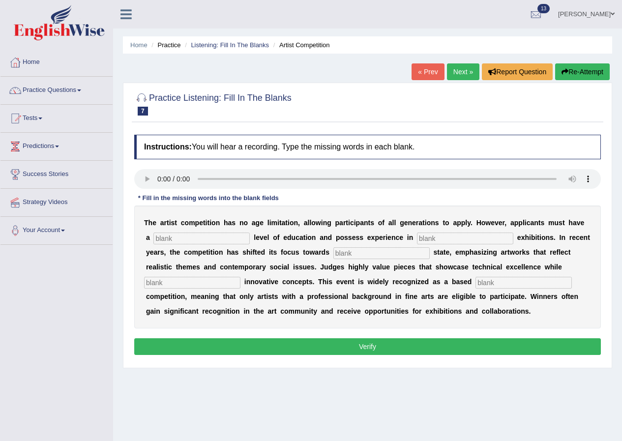
click at [226, 238] on input "text" at bounding box center [202, 239] width 96 height 12
type input "graduate"
type input "slcltre"
type input "real"
type input "incrpting"
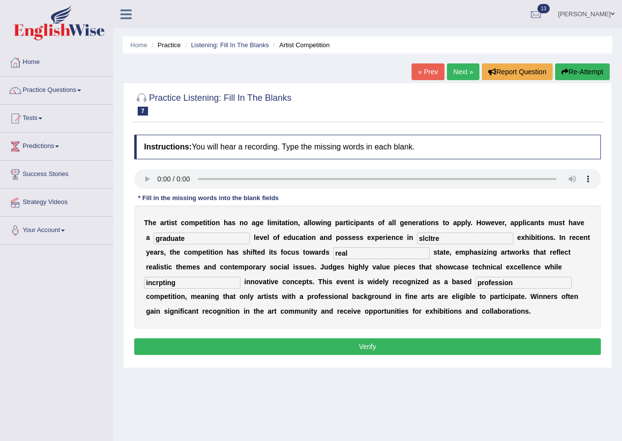
type input "profession"
drag, startPoint x: 190, startPoint y: 283, endPoint x: 150, endPoint y: 281, distance: 40.9
click at [150, 281] on input "incrpting" at bounding box center [192, 283] width 96 height 12
type input "i"
type input "incorporting"
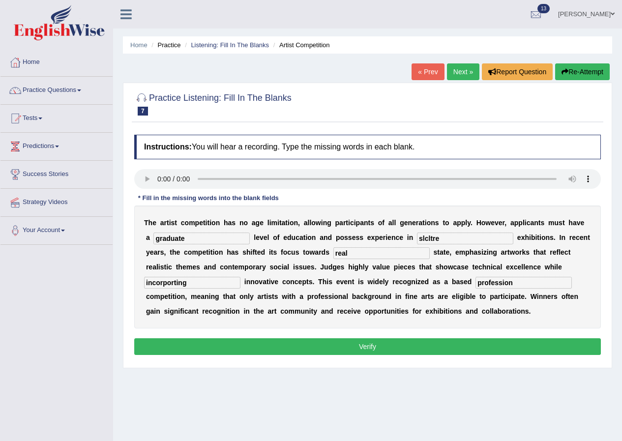
click at [478, 240] on input "slcltre" at bounding box center [465, 239] width 96 height 12
drag, startPoint x: 454, startPoint y: 240, endPoint x: 384, endPoint y: 242, distance: 69.4
click at [385, 242] on div "T h e a r t i s t c o m p e t i t i o n h a s n o a g e l i m i t a t i o n , a…" at bounding box center [367, 267] width 467 height 123
type input "sclupture"
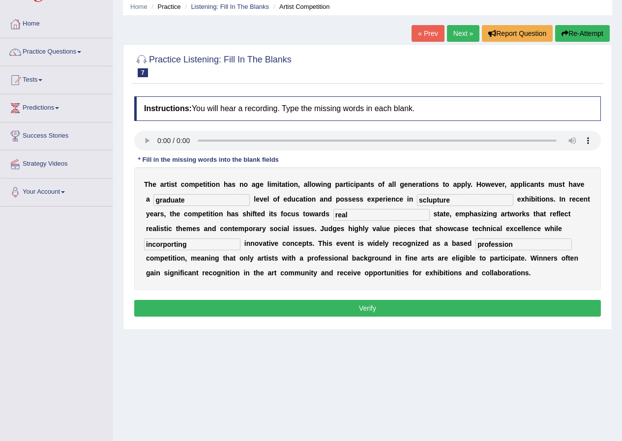
scroll to position [75, 0]
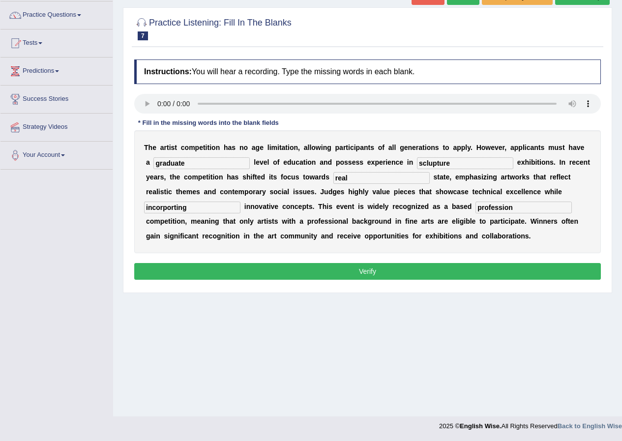
drag, startPoint x: 283, startPoint y: 177, endPoint x: 324, endPoint y: 177, distance: 41.3
click at [324, 177] on div "T h e a r t i s t c o m p e t i t i o n h a s n o a g e l i m i t a t i o n , a…" at bounding box center [367, 191] width 467 height 123
click at [367, 269] on button "Verify" at bounding box center [367, 271] width 467 height 17
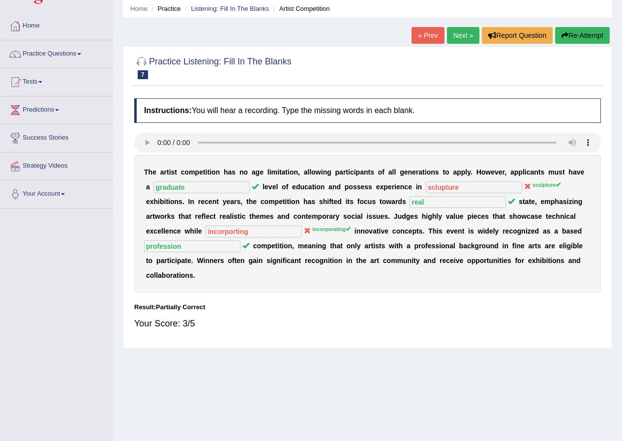
scroll to position [0, 0]
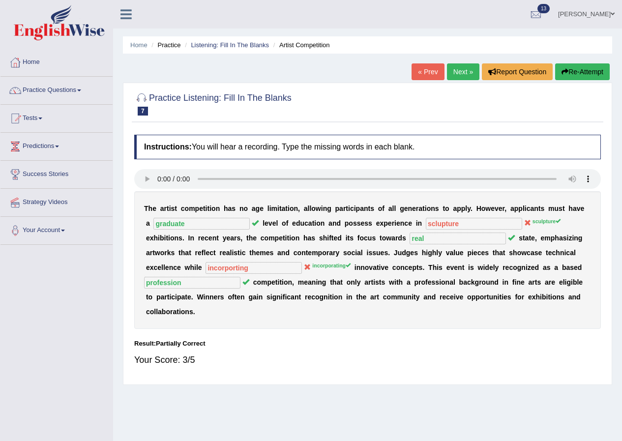
click at [572, 78] on button "Re-Attempt" at bounding box center [583, 71] width 55 height 17
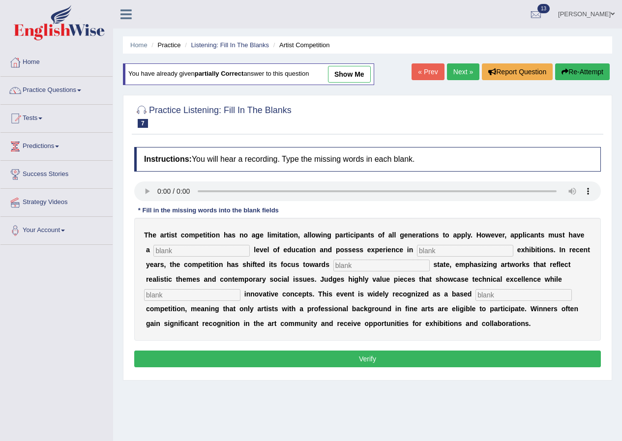
click at [223, 248] on input "text" at bounding box center [202, 251] width 96 height 12
type input "graduate"
type input "sculpture"
type input "real"
type input "incorporating"
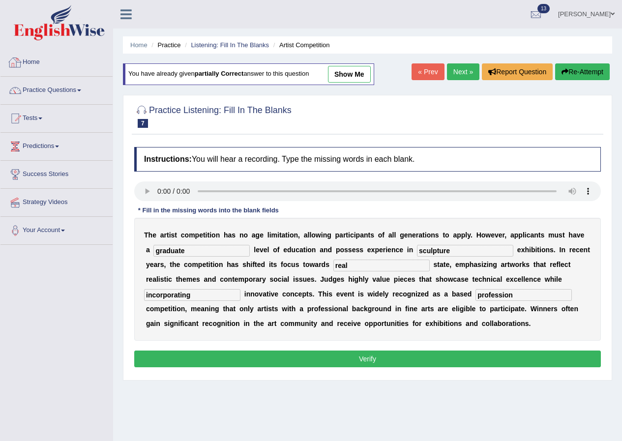
type input "profession"
click at [456, 73] on link "Next »" at bounding box center [463, 71] width 32 height 17
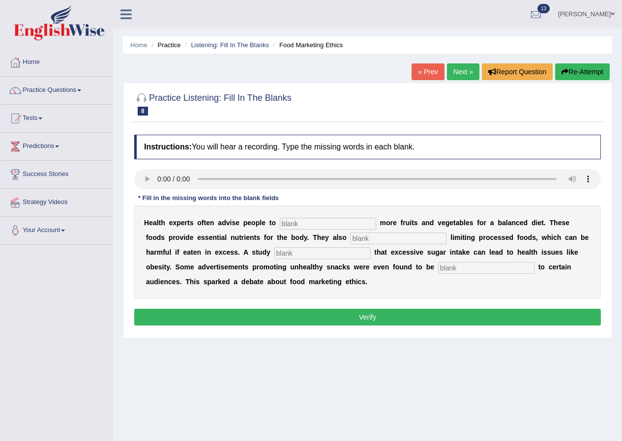
click at [343, 229] on input "text" at bounding box center [328, 224] width 96 height 12
type input "consume"
type input "recoommded"
type input "diagones"
type input "offensive"
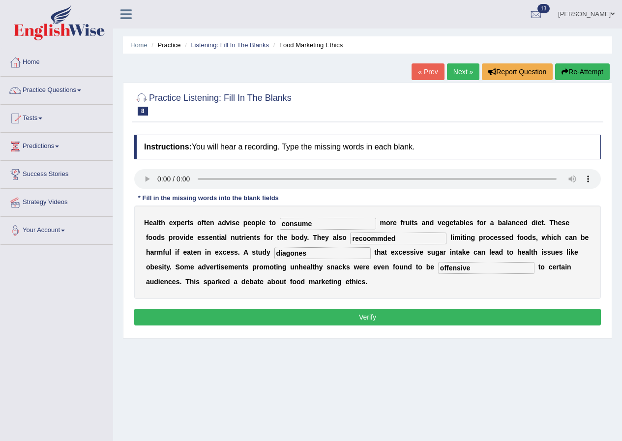
click at [323, 251] on input "diagones" at bounding box center [323, 253] width 96 height 12
type input "diagnosed"
drag, startPoint x: 414, startPoint y: 236, endPoint x: 321, endPoint y: 236, distance: 92.5
click at [321, 236] on div "H e a l t h e x p e r t s o f t e n a d v i s e p e o p l e t o consume m o r e…" at bounding box center [367, 252] width 467 height 93
type input "recommended"
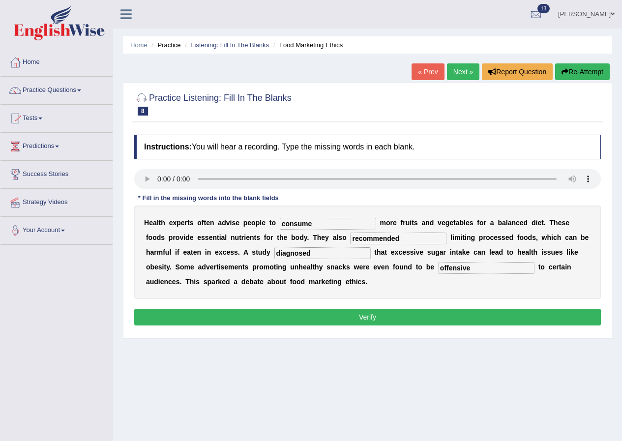
click at [408, 309] on button "Verify" at bounding box center [367, 317] width 467 height 17
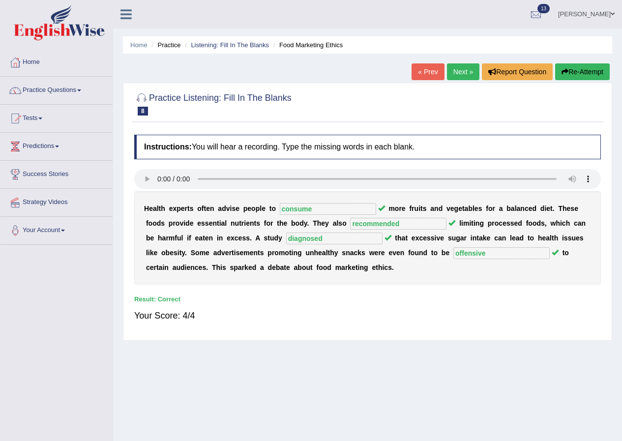
click at [464, 72] on link "Next »" at bounding box center [463, 71] width 32 height 17
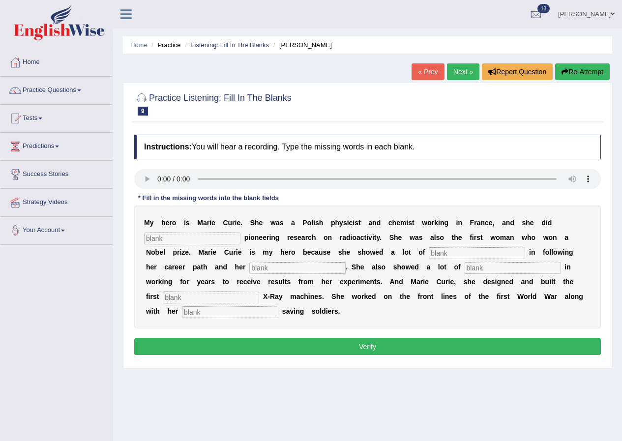
click at [172, 236] on input "text" at bounding box center [192, 239] width 96 height 12
type input "condutive"
type input "detemtinac"
type input "persion"
type input "o"
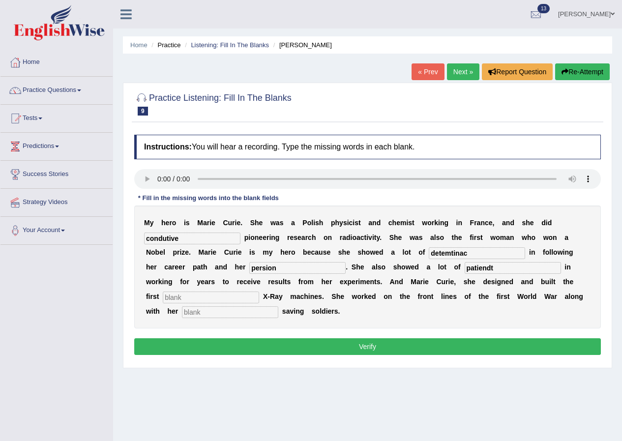
type input "patiendt"
type input "daughter"
click at [320, 267] on input "persion" at bounding box center [297, 268] width 96 height 12
type input "passion"
drag, startPoint x: 512, startPoint y: 274, endPoint x: 462, endPoint y: 272, distance: 49.8
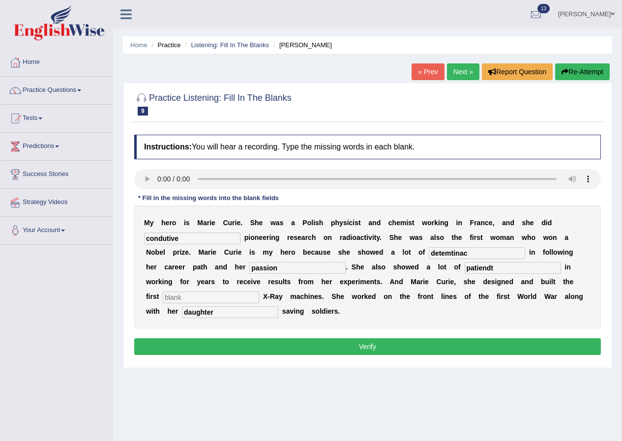
click at [462, 272] on div "M y h e r o i s M a r i e C u r i e . S h e w a s a P o l i s h p h y s i c i s…" at bounding box center [367, 267] width 467 height 123
drag, startPoint x: 510, startPoint y: 265, endPoint x: 442, endPoint y: 265, distance: 67.9
click at [442, 265] on div "M y h e r o i s M a r i e C u r i e . S h e w a s a P o l i s h p h y s i c i s…" at bounding box center [367, 267] width 467 height 123
type input "patience"
drag, startPoint x: 481, startPoint y: 253, endPoint x: 414, endPoint y: 253, distance: 66.4
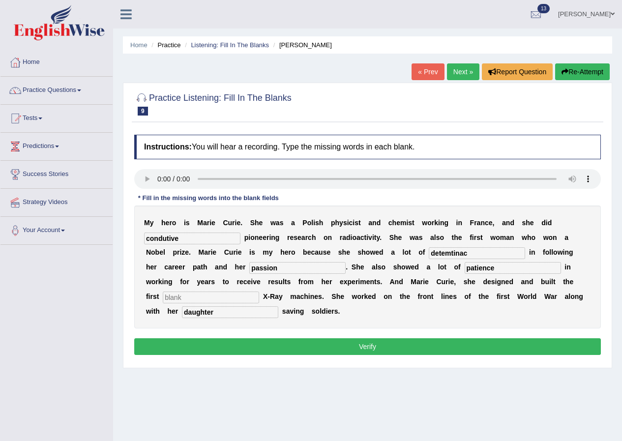
click at [414, 253] on div "M y h e r o i s M a r i e C u r i e . S h e w a s a P o l i s h p h y s i c i s…" at bounding box center [367, 267] width 467 height 123
type input "determination"
click at [234, 297] on input "text" at bounding box center [211, 298] width 96 height 12
type input "mobile"
click at [306, 348] on button "Verify" at bounding box center [367, 347] width 467 height 17
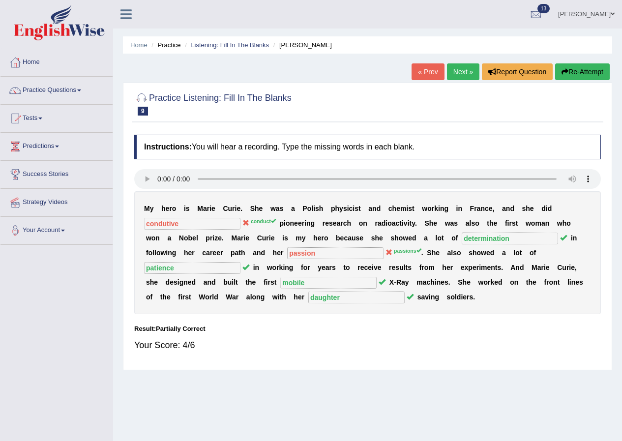
click at [466, 67] on link "Next »" at bounding box center [463, 71] width 32 height 17
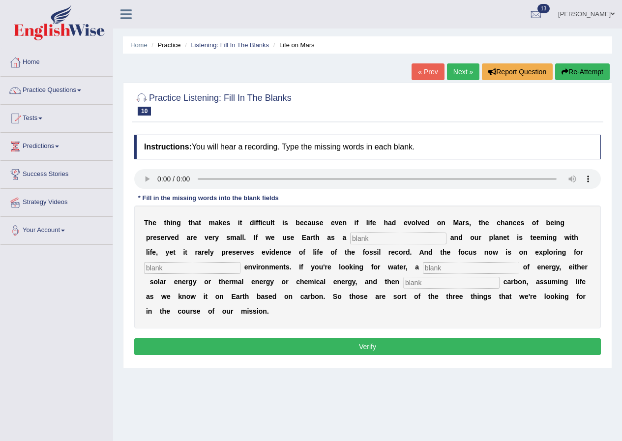
click at [383, 240] on input "text" at bounding box center [398, 239] width 96 height 12
type input "referecne"
type input "forehavnr"
type input "source"
type input "organic"
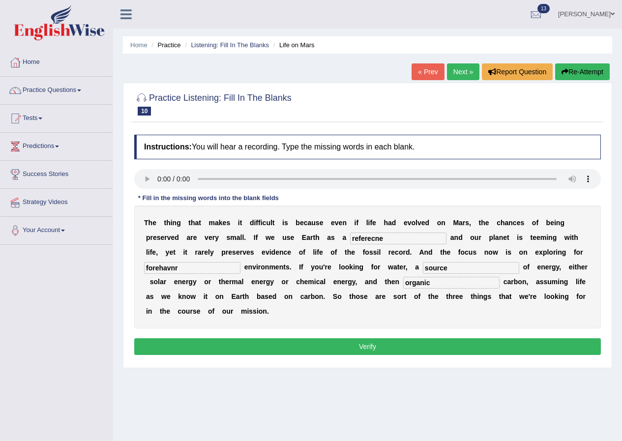
drag, startPoint x: 213, startPoint y: 271, endPoint x: 140, endPoint y: 268, distance: 72.4
click at [140, 268] on div "T h e t h i n g t h a t m a k e s i t d i f f i c u l t i s b e c a u s e e v e…" at bounding box center [367, 267] width 467 height 123
drag, startPoint x: 394, startPoint y: 238, endPoint x: 312, endPoint y: 234, distance: 81.3
click at [313, 235] on div "T h e t h i n g t h a t m a k e s i t d i f f i c u l t i s b e c a u s e e v e…" at bounding box center [367, 267] width 467 height 123
type input "reference"
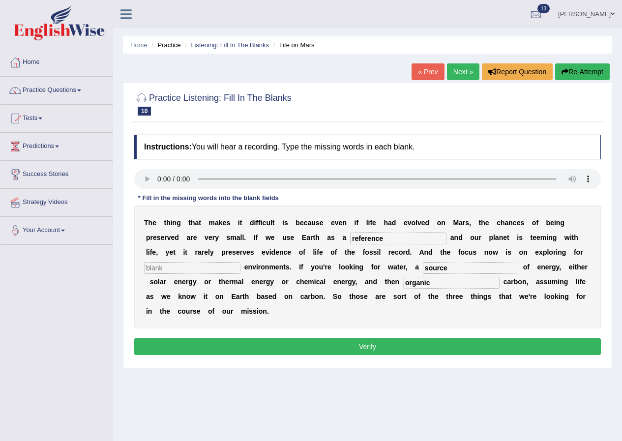
click at [223, 269] on input "text" at bounding box center [192, 268] width 96 height 12
type input "habitat"
click at [358, 344] on button "Verify" at bounding box center [367, 347] width 467 height 17
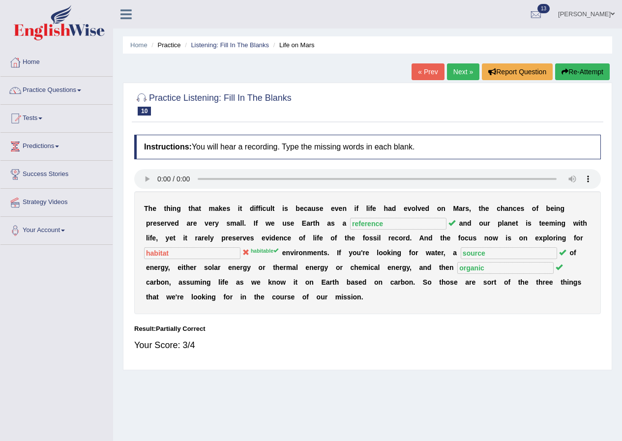
click at [459, 75] on link "Next »" at bounding box center [463, 71] width 32 height 17
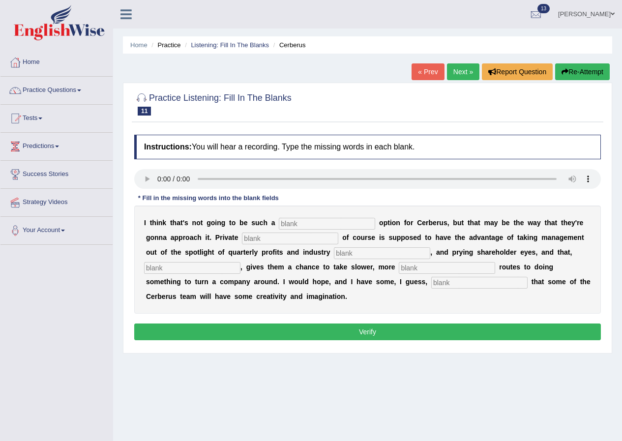
click at [296, 220] on input "text" at bounding box center [327, 224] width 96 height 12
type input "viable"
type input "a"
type input "equity"
type input "anaylsts"
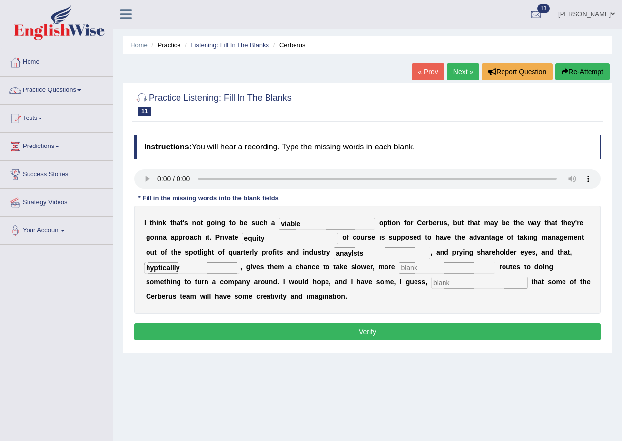
type input "hypticallly"
type input "patient"
type input "optinisum"
click at [376, 256] on input "anaylsts" at bounding box center [382, 253] width 96 height 12
type input "anaylsts"
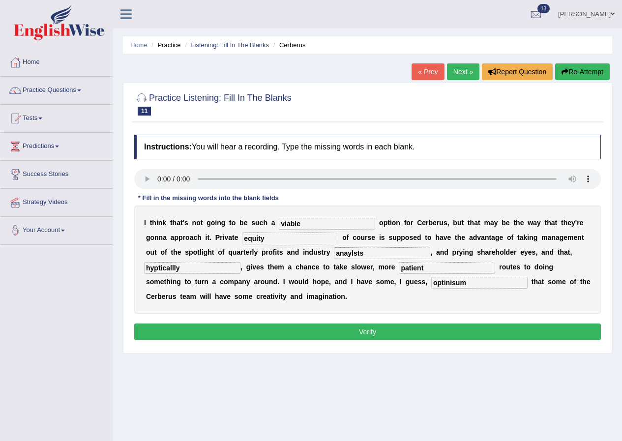
drag, startPoint x: 198, startPoint y: 269, endPoint x: 92, endPoint y: 268, distance: 105.8
click at [92, 268] on div "Toggle navigation Home Practice Questions Speaking Practice Read Aloud Repeat S…" at bounding box center [311, 256] width 622 height 512
type input "hypothetically"
click at [373, 254] on input "anaylsts" at bounding box center [382, 253] width 96 height 12
type input "analysts"
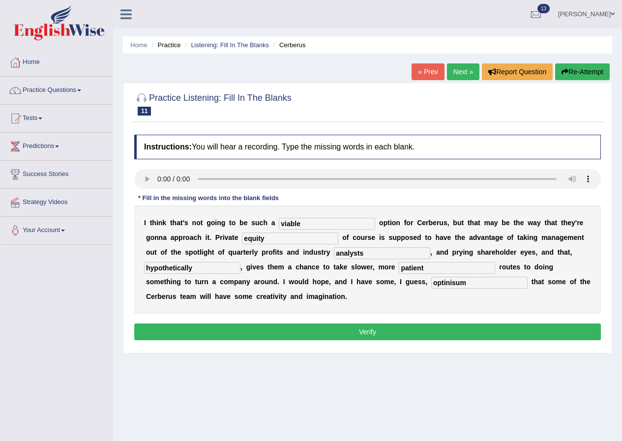
click at [370, 337] on button "Verify" at bounding box center [367, 332] width 467 height 17
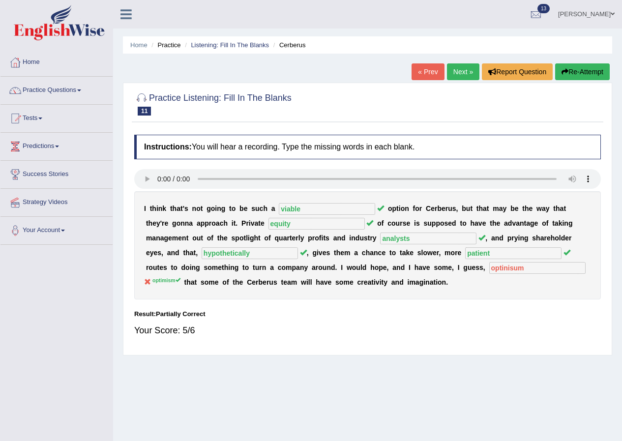
click at [465, 75] on link "Next »" at bounding box center [463, 71] width 32 height 17
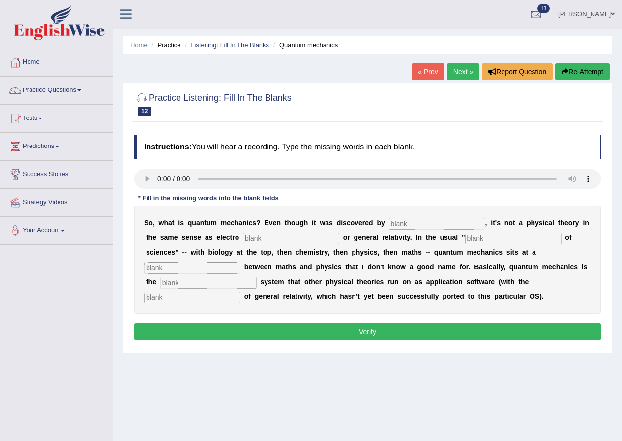
click at [422, 218] on input "text" at bounding box center [437, 224] width 96 height 12
type input "physicts"
type input "magentism"
type input "hiecraty"
type input "level"
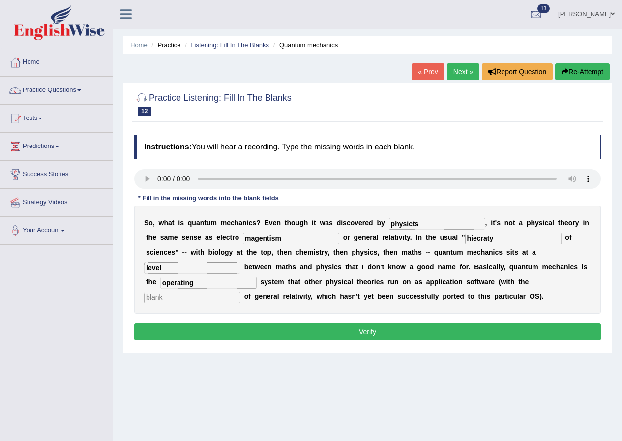
type input "operating"
type input "exception"
click at [305, 238] on input "magentism" at bounding box center [291, 239] width 96 height 12
type input "magnetisum"
click at [500, 238] on input "hiecraty" at bounding box center [513, 239] width 96 height 12
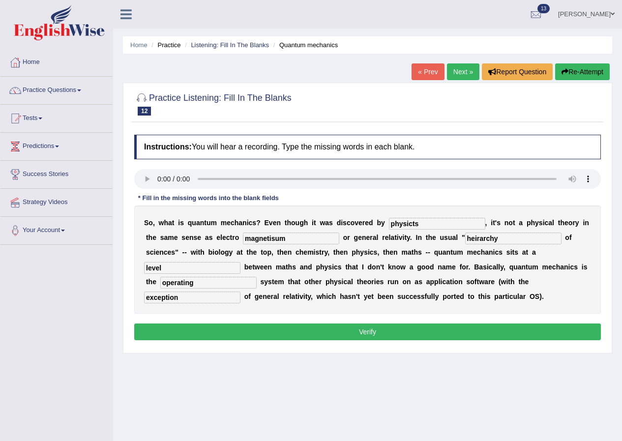
type input "heirarchy"
click at [434, 225] on input "physicts" at bounding box center [437, 224] width 96 height 12
type input "physiscts"
click at [476, 236] on input "heirarchy" at bounding box center [513, 239] width 96 height 12
type input "hierarchy"
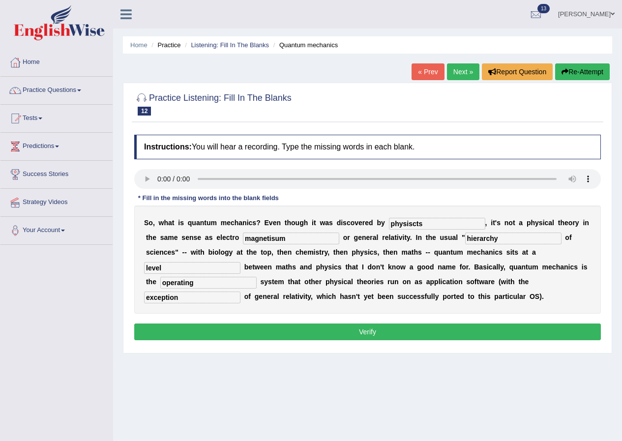
click at [354, 348] on div "Instructions: You will hear a recording. Type the missing words in each blank. …" at bounding box center [368, 239] width 472 height 218
click at [358, 336] on button "Verify" at bounding box center [367, 332] width 467 height 17
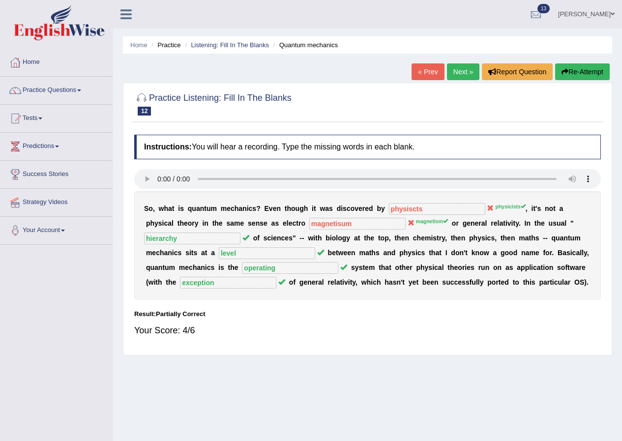
click at [460, 72] on link "Next »" at bounding box center [463, 71] width 32 height 17
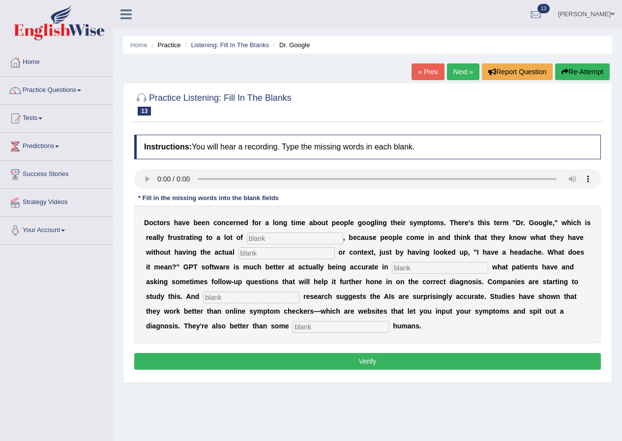
click at [318, 235] on input "text" at bounding box center [295, 239] width 96 height 12
type input "physicians"
type input "expertise"
type input "determining"
type input "preliminary"
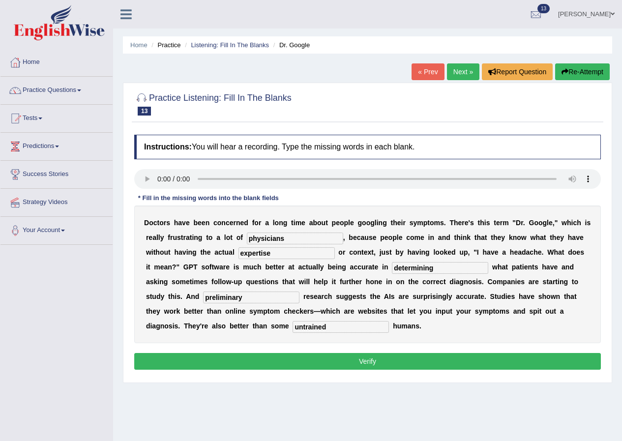
type input "untrained"
click at [304, 256] on input "expertise" at bounding box center [287, 253] width 96 height 12
click at [339, 353] on div "Instructions: You will hear a recording. Type the missing words in each blank. …" at bounding box center [368, 254] width 472 height 248
click at [338, 355] on button "Verify" at bounding box center [367, 361] width 467 height 17
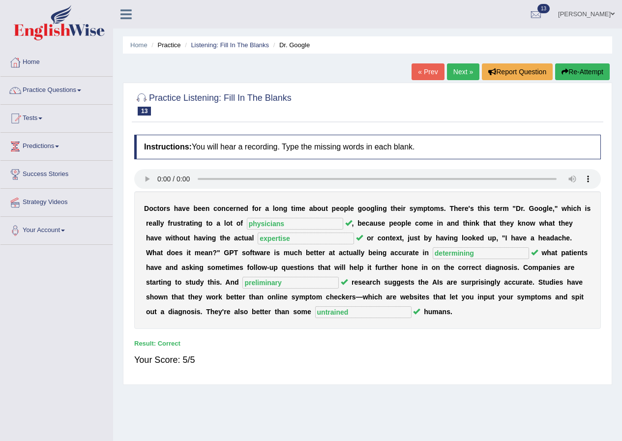
click at [459, 67] on link "Next »" at bounding box center [463, 71] width 32 height 17
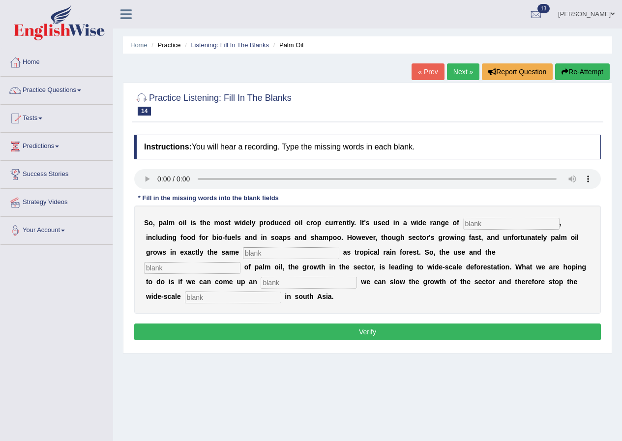
click at [495, 221] on input "text" at bounding box center [512, 224] width 96 height 12
type input "industries"
type input "envitoment"
type input "delvepment"
type input "alternative"
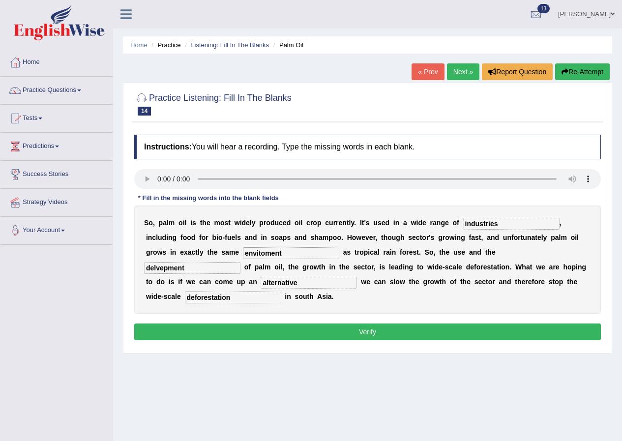
type input "deforestation"
click at [220, 271] on input "delvepment" at bounding box center [192, 268] width 96 height 12
drag, startPoint x: 210, startPoint y: 268, endPoint x: 172, endPoint y: 266, distance: 37.4
click at [172, 266] on input "delvepment" at bounding box center [192, 268] width 96 height 12
type input "development"
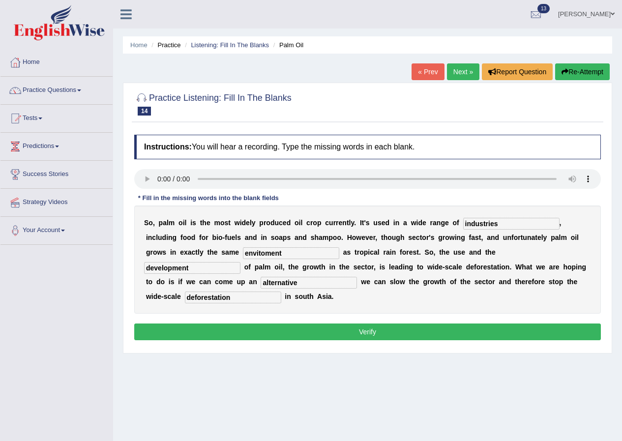
drag, startPoint x: 293, startPoint y: 253, endPoint x: 254, endPoint y: 250, distance: 38.5
click at [254, 250] on input "envitoment" at bounding box center [291, 253] width 96 height 12
type input "environment"
click at [390, 264] on b "l" at bounding box center [390, 267] width 2 height 8
click at [253, 328] on button "Verify" at bounding box center [367, 332] width 467 height 17
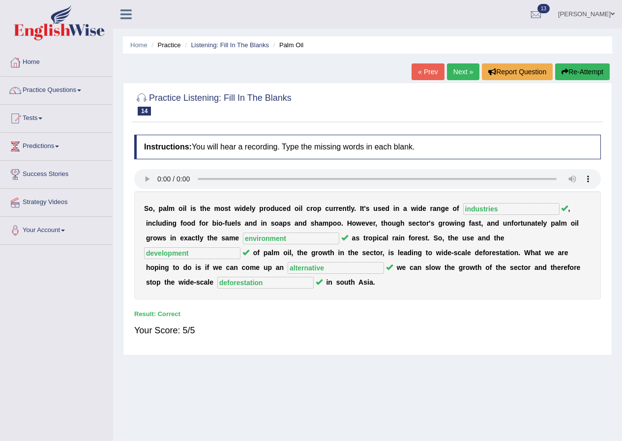
click at [462, 67] on link "Next »" at bounding box center [463, 71] width 32 height 17
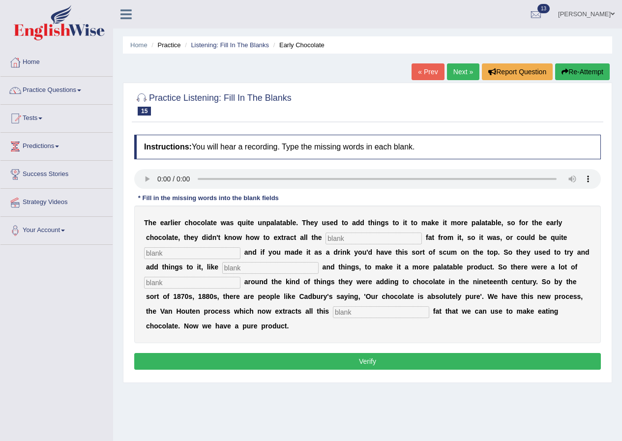
click at [340, 242] on input "text" at bounding box center [374, 239] width 96 height 12
type input "cocoa"
type input "greasy"
type input "starch"
type input "scandals"
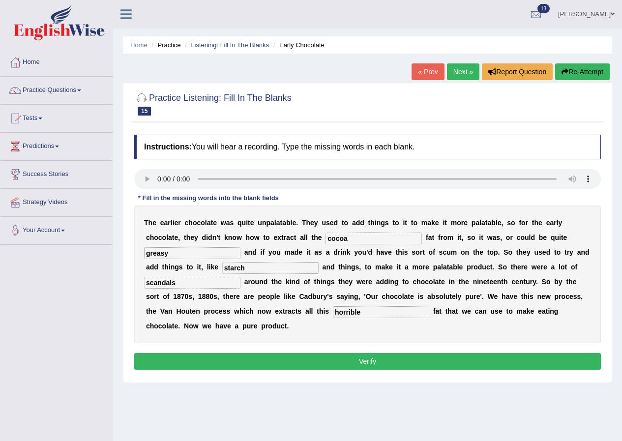
type input "horrible"
click at [267, 269] on input "starch" at bounding box center [270, 268] width 96 height 12
click at [204, 257] on input "greasy" at bounding box center [192, 253] width 96 height 12
click at [375, 243] on input "cocoa" at bounding box center [374, 239] width 96 height 12
click at [365, 363] on button "Verify" at bounding box center [367, 361] width 467 height 17
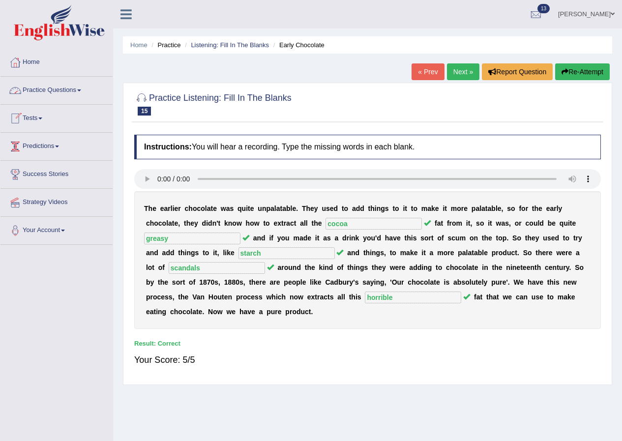
click at [55, 87] on link "Practice Questions" at bounding box center [56, 89] width 112 height 25
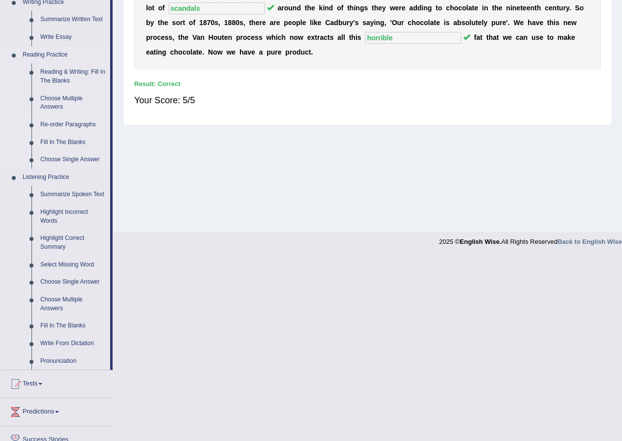
scroll to position [330, 0]
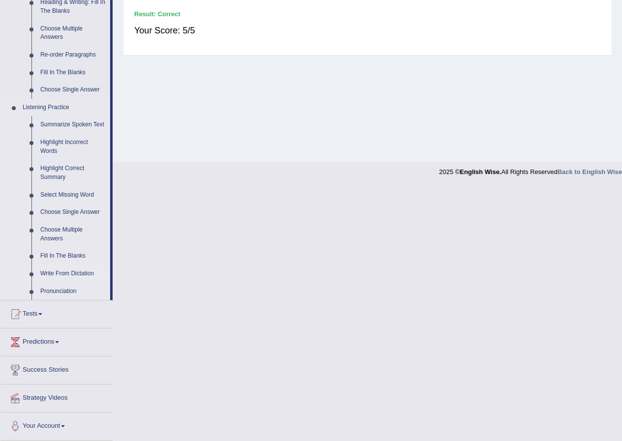
click at [74, 265] on link "Write From Dictation" at bounding box center [73, 274] width 74 height 18
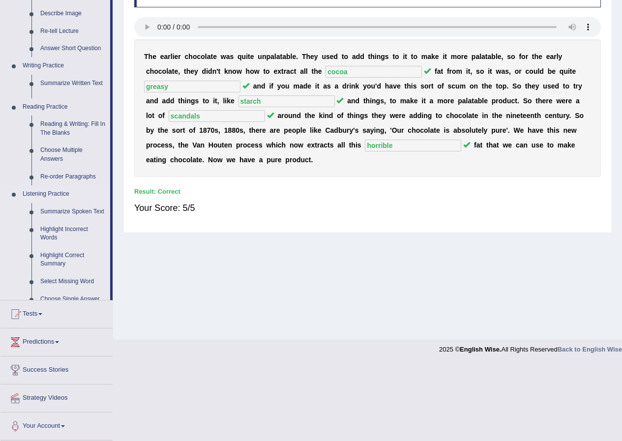
scroll to position [75, 0]
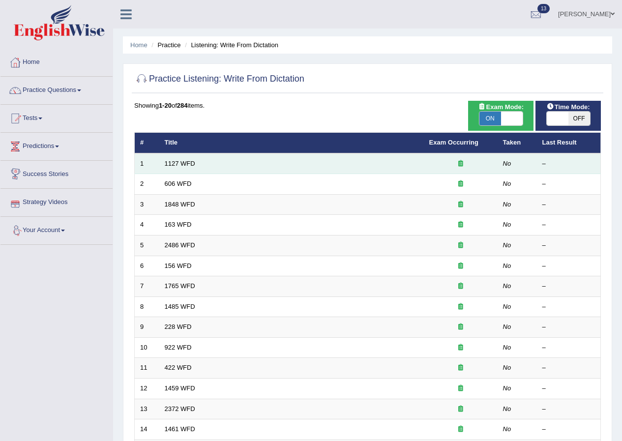
scroll to position [98, 0]
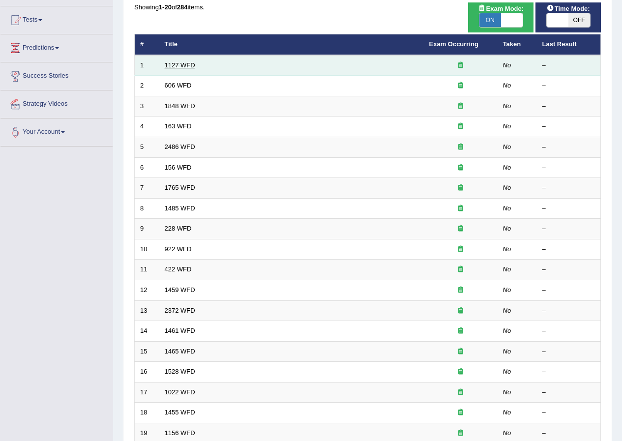
click at [179, 62] on link "1127 WFD" at bounding box center [180, 65] width 31 height 7
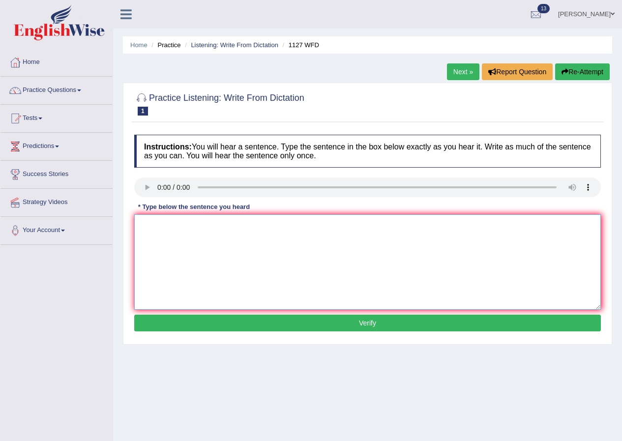
click at [175, 223] on textarea at bounding box center [367, 262] width 467 height 95
click at [161, 224] on textarea "A nivn degres is the requimen to enter in many profession." at bounding box center [367, 262] width 467 height 95
drag, startPoint x: 359, startPoint y: 224, endPoint x: 369, endPoint y: 226, distance: 10.5
click at [363, 226] on textarea "A university degree is the requirement to enter in the many profession." at bounding box center [367, 262] width 467 height 95
type textarea "A university degree is the requirement to enter in the many profession professi…"
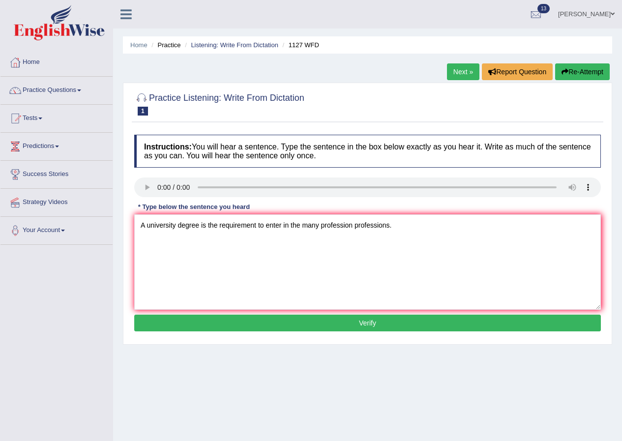
click at [298, 318] on button "Verify" at bounding box center [367, 323] width 467 height 17
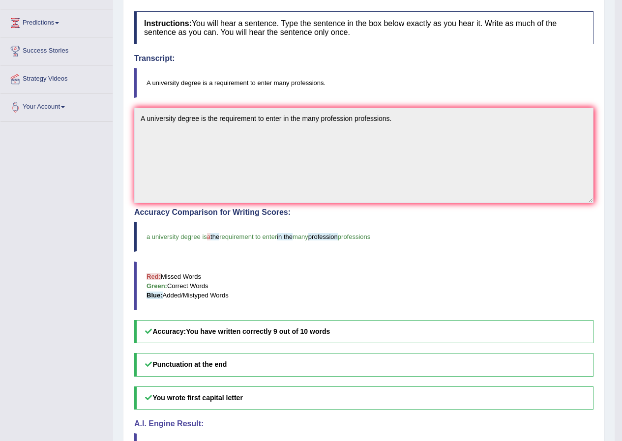
scroll to position [48, 0]
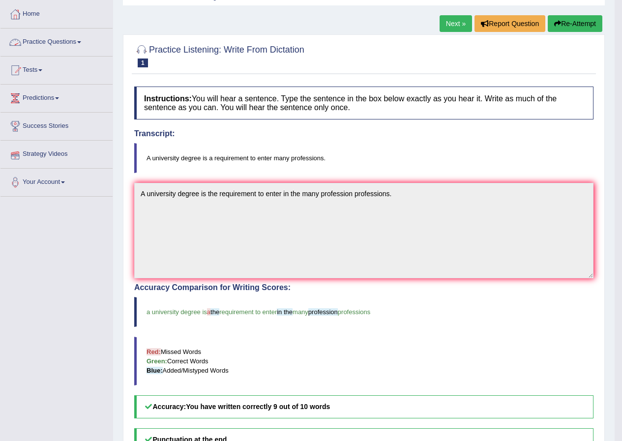
click at [464, 21] on link "Next »" at bounding box center [456, 23] width 32 height 17
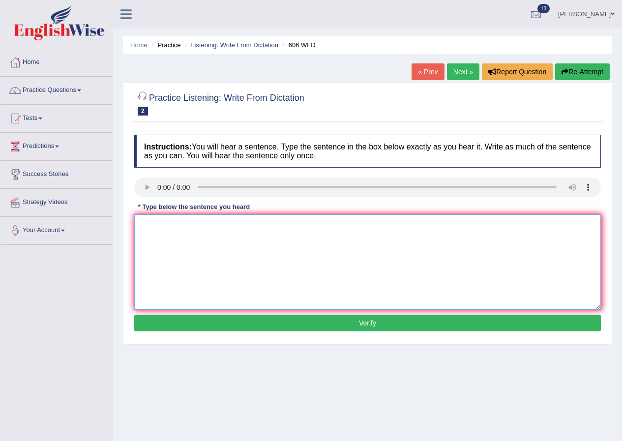
click at [177, 229] on textarea at bounding box center [367, 262] width 467 height 95
click at [157, 226] on textarea "Sudn stue the [PERSON_NAME] an dlit in ancient [GEOGRAPHIC_DATA]." at bounding box center [367, 262] width 467 height 95
click at [219, 225] on textarea "Students are learning the languages and litreture in ancient [GEOGRAPHIC_DATA]." at bounding box center [367, 262] width 467 height 95
click at [322, 224] on textarea "Students are learning the language languages and litreture in ancient [GEOGRAPH…" at bounding box center [367, 262] width 467 height 95
click at [302, 224] on textarea "Students are learning the language languages and litreture in ancient [GEOGRAPH…" at bounding box center [367, 262] width 467 height 95
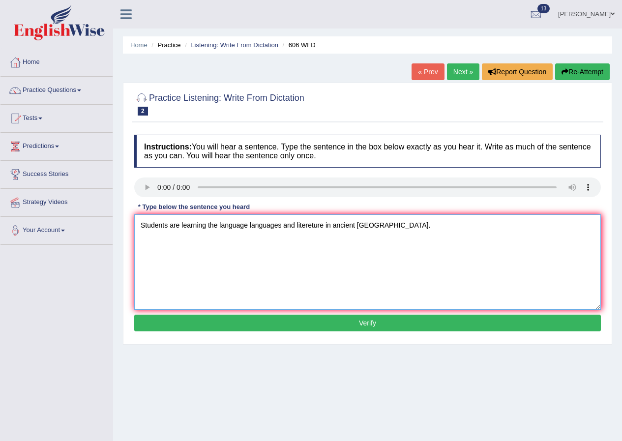
type textarea "Students are learning the language languages and litereture in ancient [GEOGRAP…"
click at [354, 323] on button "Verify" at bounding box center [367, 323] width 467 height 17
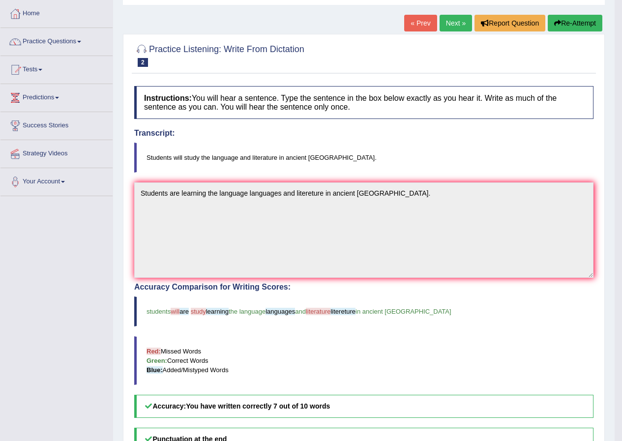
scroll to position [48, 0]
click at [446, 26] on link "Next »" at bounding box center [456, 23] width 32 height 17
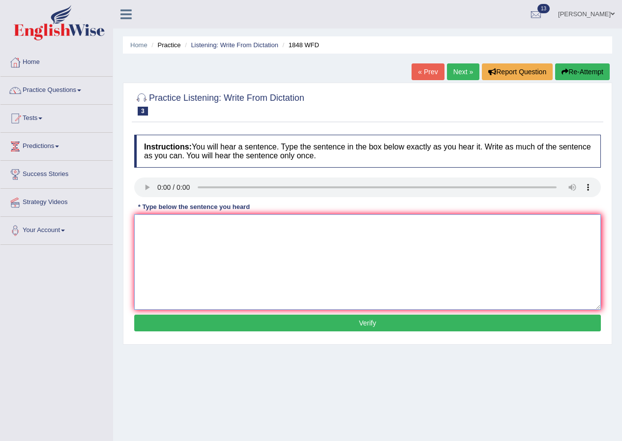
click at [175, 225] on textarea at bounding box center [367, 262] width 467 height 95
click at [163, 222] on textarea "Student must present the valid identification" at bounding box center [367, 262] width 467 height 95
click at [164, 225] on textarea "Student must present the valid identification" at bounding box center [367, 262] width 467 height 95
click at [289, 229] on textarea "Students must present the valid identification" at bounding box center [367, 262] width 467 height 95
type textarea "Students must present the valid identification to register enroll in this cours…"
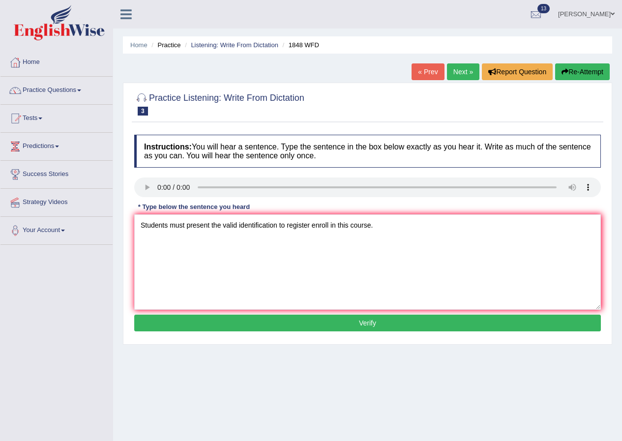
click at [319, 321] on button "Verify" at bounding box center [367, 323] width 467 height 17
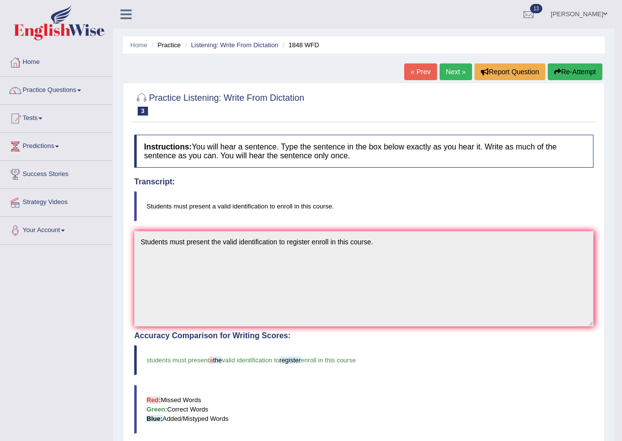
click at [449, 61] on div "Home Practice Listening: Write From Dictation 1848 WFD « Prev Next » Report Que…" at bounding box center [364, 306] width 502 height 613
click at [452, 72] on link "Next »" at bounding box center [456, 71] width 32 height 17
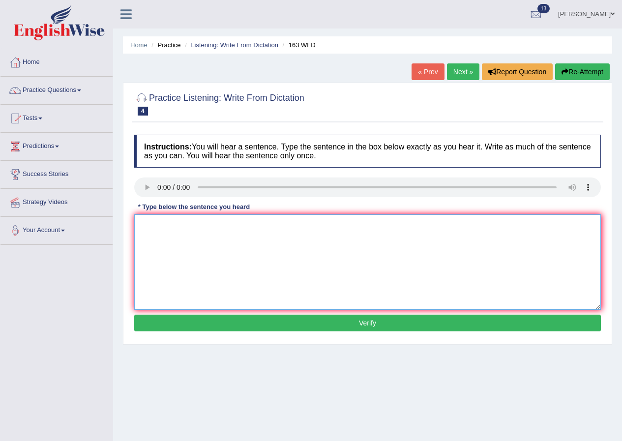
click at [176, 228] on textarea at bounding box center [367, 262] width 467 height 95
drag, startPoint x: 210, startPoint y: 225, endPoint x: 224, endPoint y: 227, distance: 14.3
click at [211, 225] on textarea "A number of assighme to be submitted to the conference." at bounding box center [367, 262] width 467 height 95
type textarea "A number of assignments to be submitted to the conference."
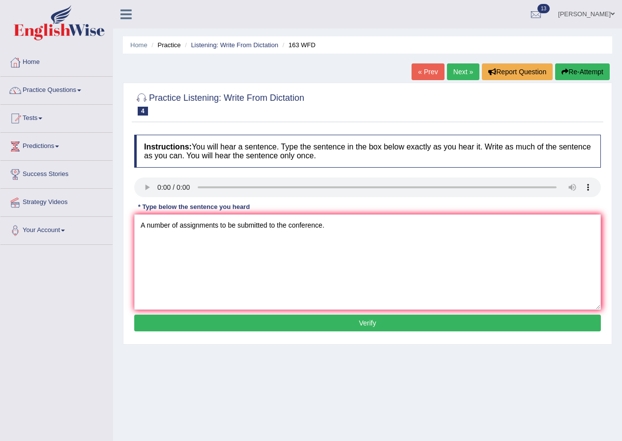
click at [320, 319] on button "Verify" at bounding box center [367, 323] width 467 height 17
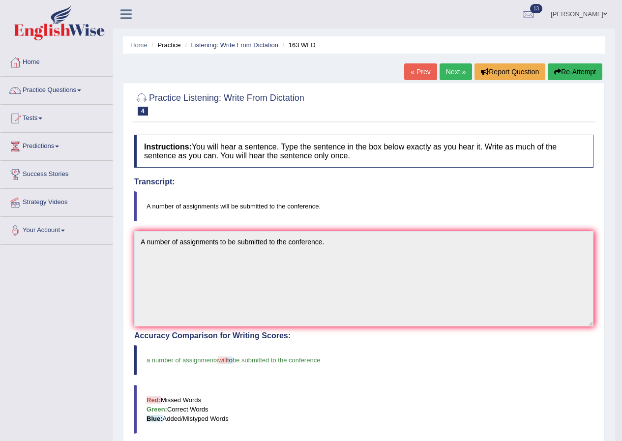
click at [464, 74] on link "Next »" at bounding box center [456, 71] width 32 height 17
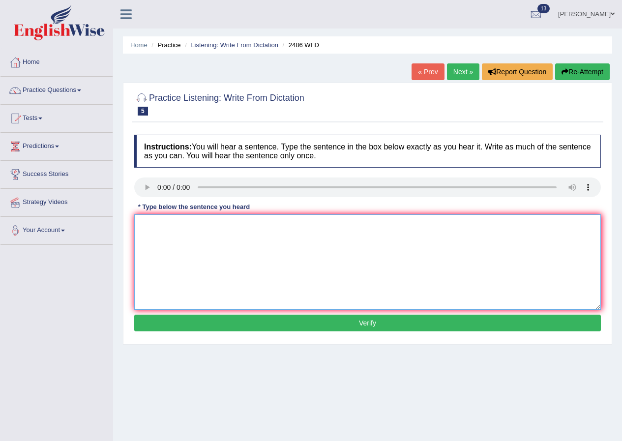
click at [160, 227] on textarea at bounding box center [367, 262] width 467 height 95
type textarea "I"
type textarea "It is quite clear that our facial expressions are different around the world."
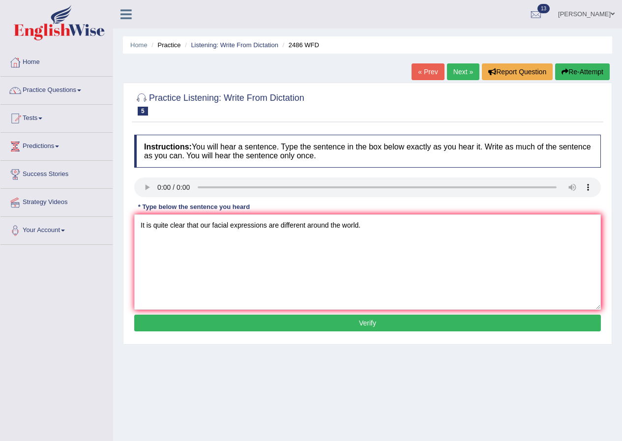
click at [340, 324] on button "Verify" at bounding box center [367, 323] width 467 height 17
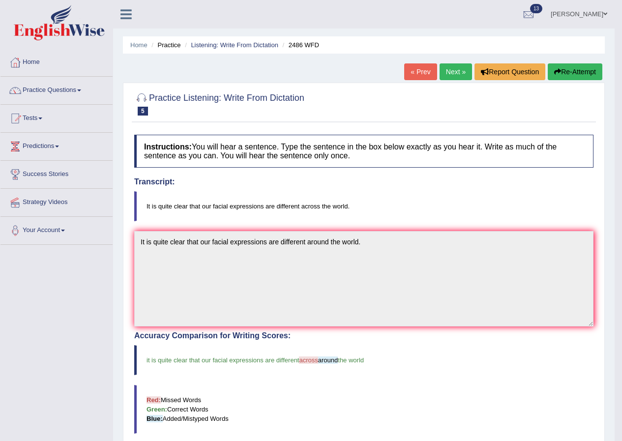
click at [447, 82] on div "« Prev Next » Report Question Re-Attempt" at bounding box center [504, 72] width 201 height 19
click at [448, 75] on link "Next »" at bounding box center [456, 71] width 32 height 17
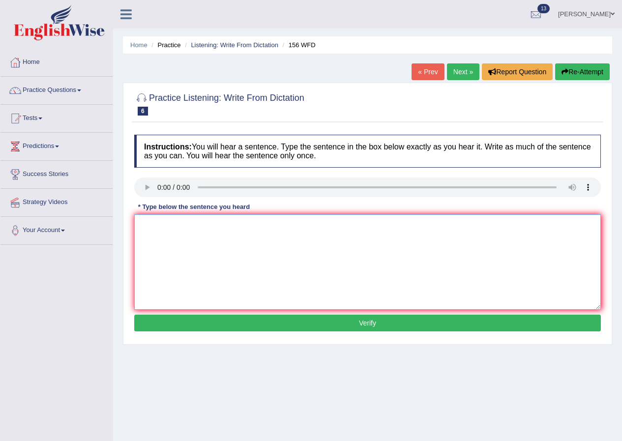
click at [180, 227] on textarea at bounding box center [367, 262] width 467 height 95
type textarea "All the assignments are due by tomorrow."
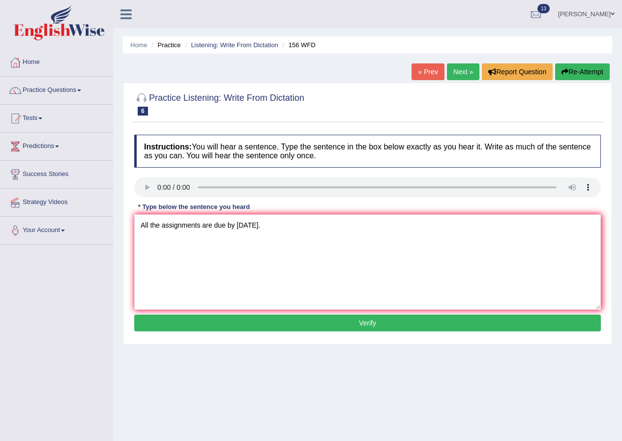
click at [313, 323] on button "Verify" at bounding box center [367, 323] width 467 height 17
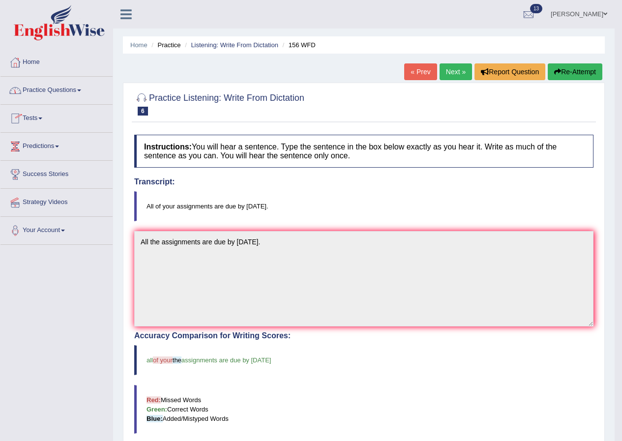
click at [461, 68] on link "Next »" at bounding box center [456, 71] width 32 height 17
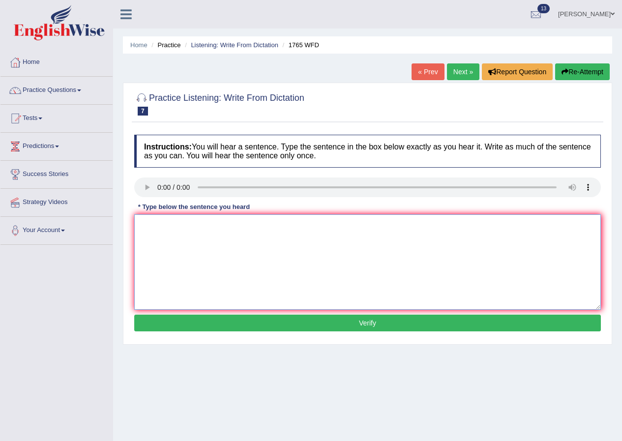
click at [186, 233] on textarea at bounding box center [367, 262] width 467 height 95
click at [146, 224] on textarea "Apli form for sharing accomodation" at bounding box center [367, 262] width 467 height 95
click at [157, 228] on textarea "Appli form for sharing accomodation" at bounding box center [367, 262] width 467 height 95
click at [282, 220] on textarea "Application forms for sharing accomodation" at bounding box center [367, 262] width 467 height 95
type textarea "Application forms for sharing accomodation should be submitting before the mont…"
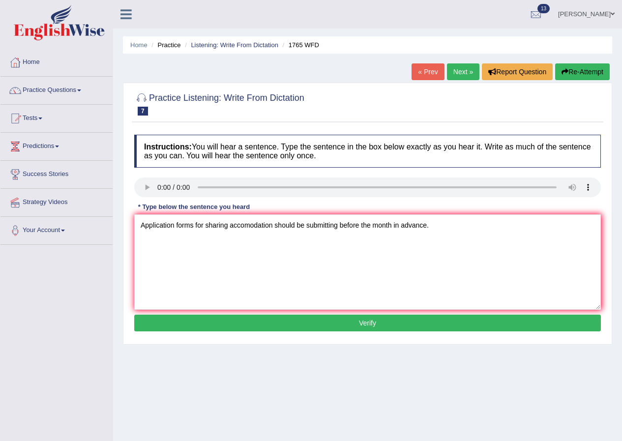
click at [354, 329] on button "Verify" at bounding box center [367, 323] width 467 height 17
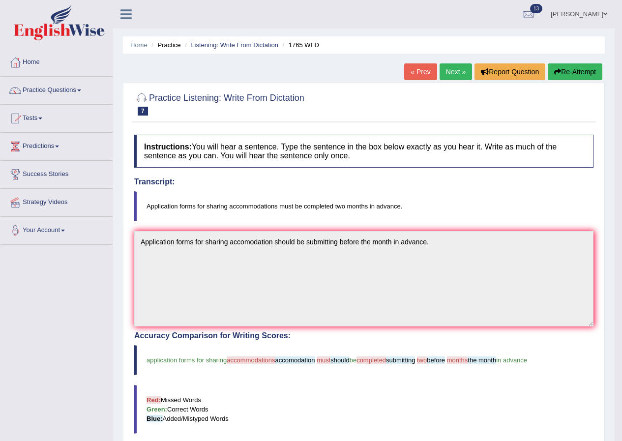
click at [463, 69] on link "Next »" at bounding box center [456, 71] width 32 height 17
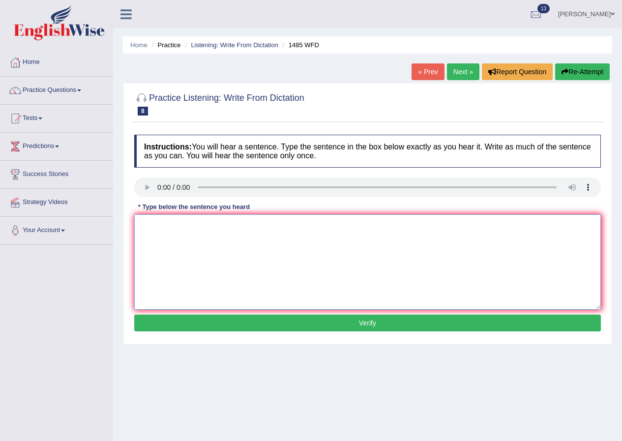
click at [177, 227] on textarea at bounding box center [367, 262] width 467 height 95
type textarea "C"
click at [187, 260] on textarea at bounding box center [367, 262] width 467 height 95
click at [247, 227] on textarea "give students the chances to thrug explore the subject" at bounding box center [367, 262] width 467 height 95
click at [328, 228] on textarea "give students the chances to throughly explore the subject" at bounding box center [367, 262] width 467 height 95
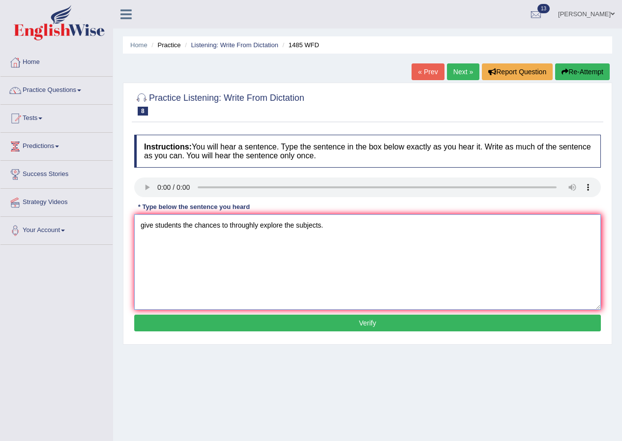
click at [142, 222] on textarea "give students the chances to throughly explore the subjects." at bounding box center [367, 262] width 467 height 95
click at [378, 228] on textarea "Course books give students the chances to throughly explore the subjects." at bounding box center [367, 262] width 467 height 95
click at [184, 223] on textarea "Course books give students the chances to throughly explore the subject." at bounding box center [367, 262] width 467 height 95
type textarea "Course work give students the chances to throughly explore the subject."
click at [255, 315] on button "Verify" at bounding box center [367, 323] width 467 height 17
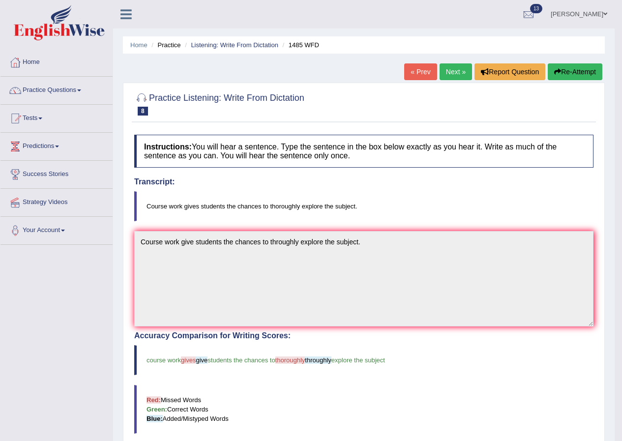
click at [458, 72] on link "Next »" at bounding box center [456, 71] width 32 height 17
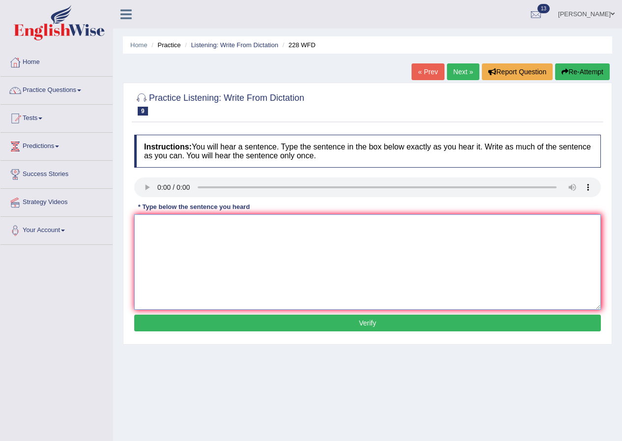
click at [169, 232] on textarea at bounding box center [367, 262] width 467 height 95
click at [153, 224] on textarea "cou sic be the popular degree course." at bounding box center [367, 262] width 467 height 95
drag, startPoint x: 195, startPoint y: 224, endPoint x: 203, endPoint y: 226, distance: 8.0
click at [196, 224] on textarea "Computer science becomes the popular degree course." at bounding box center [367, 262] width 467 height 95
click at [278, 224] on textarea "Computer science has becomes the popular degree course." at bounding box center [367, 262] width 467 height 95
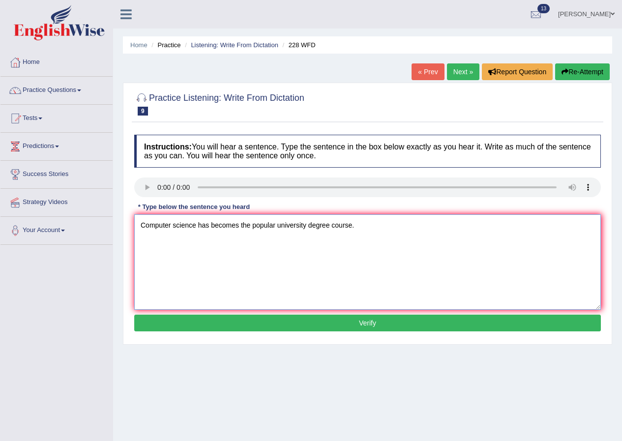
type textarea "Computer science has becomes the popular university degree course."
click at [336, 326] on button "Verify" at bounding box center [367, 323] width 467 height 17
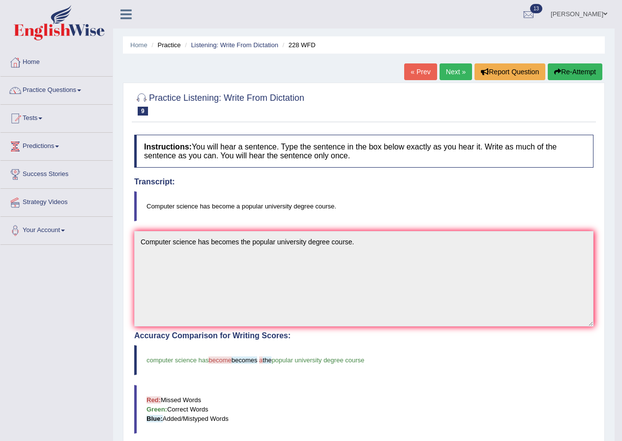
click at [446, 68] on link "Next »" at bounding box center [456, 71] width 32 height 17
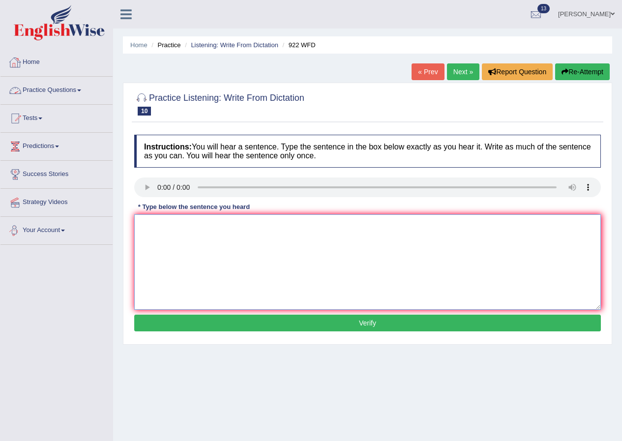
click at [209, 238] on textarea at bounding box center [367, 262] width 467 height 95
type textarea "S"
click at [167, 235] on textarea at bounding box center [367, 262] width 467 height 95
click at [156, 226] on textarea "Sute intending to attend the conference must register first." at bounding box center [367, 262] width 467 height 95
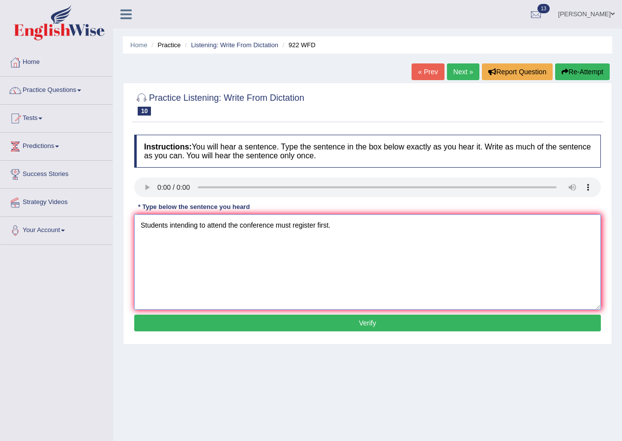
type textarea "Students intending to attend the conference must register first."
click at [370, 318] on button "Verify" at bounding box center [367, 323] width 467 height 17
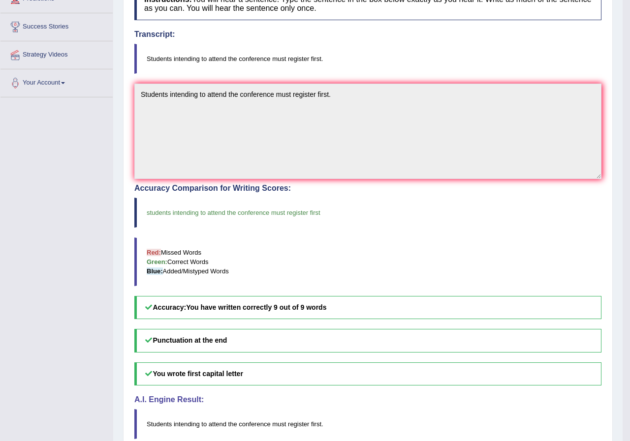
click at [0, 0] on div "Updating answer..." at bounding box center [0, 0] width 0 height 0
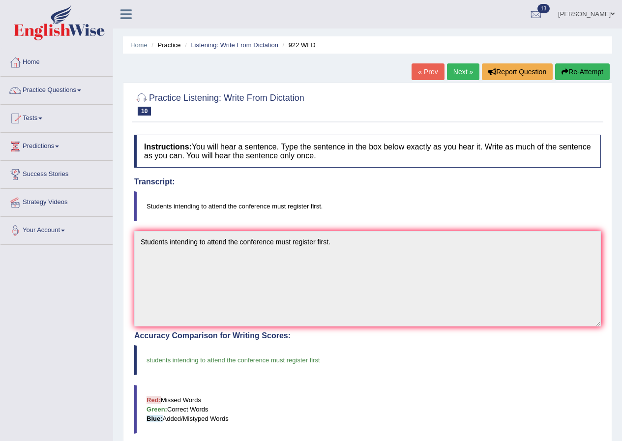
click at [458, 73] on link "Next »" at bounding box center [463, 71] width 32 height 17
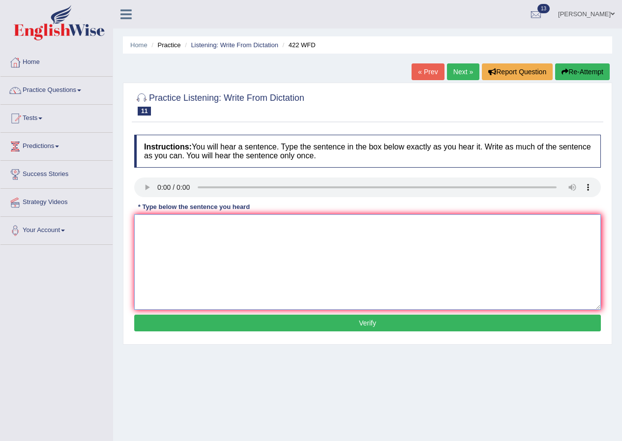
click at [178, 229] on textarea at bounding box center [367, 262] width 467 height 95
click at [281, 225] on textarea "The most important details of this argument is missing." at bounding box center [367, 262] width 467 height 95
type textarea "The most important details of this argument are missing."
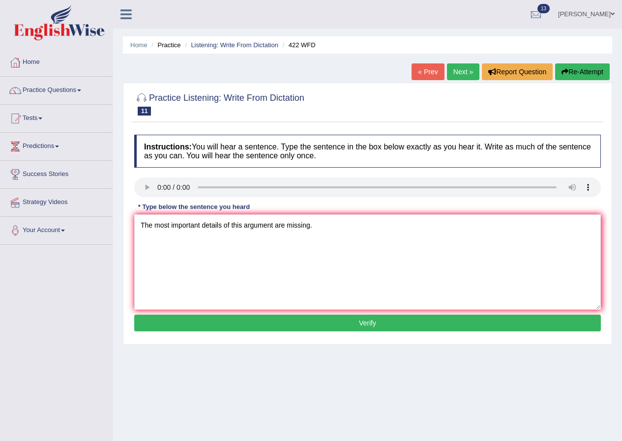
click at [369, 320] on button "Verify" at bounding box center [367, 323] width 467 height 17
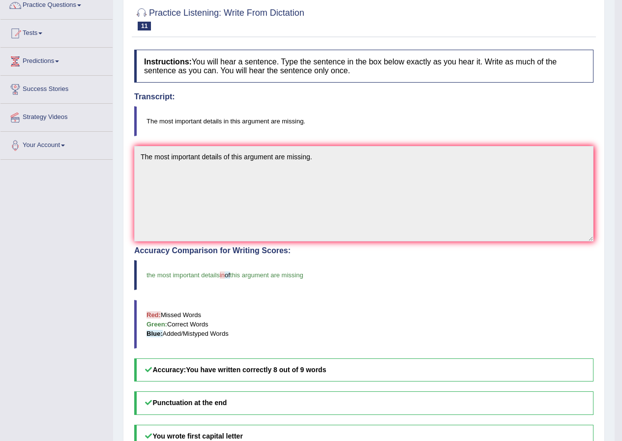
scroll to position [49, 0]
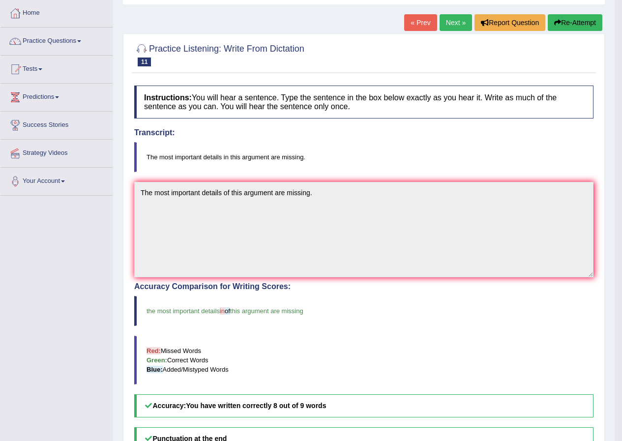
click at [448, 28] on link "Next »" at bounding box center [456, 22] width 32 height 17
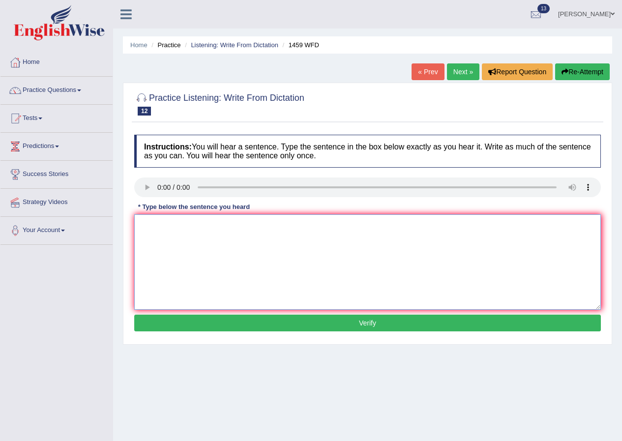
click at [184, 216] on textarea at bounding box center [367, 262] width 467 height 95
click at [153, 225] on textarea "All ex and rpod are outlined in the labraroty manual." at bounding box center [367, 262] width 467 height 95
click at [186, 225] on textarea "All experiment and procedures ex and rpod are outlined in the labraroty manual." at bounding box center [367, 262] width 467 height 95
drag, startPoint x: 274, startPoint y: 224, endPoint x: 240, endPoint y: 222, distance: 34.5
click at [240, 222] on textarea "All experiments and procedures ex and rpod are outlined in the labraroty manual." at bounding box center [367, 262] width 467 height 95
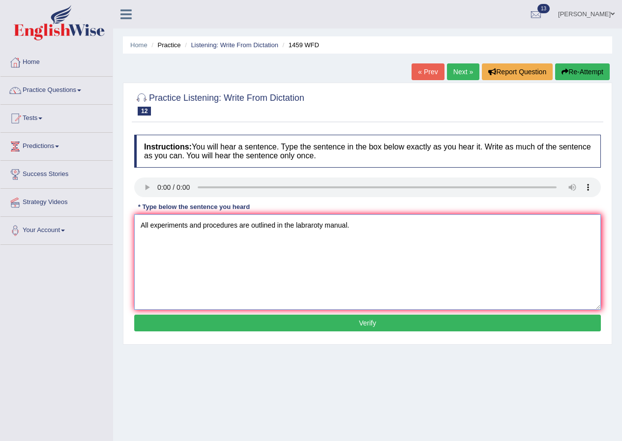
click at [322, 223] on textarea "All experiments and procedures are outlined in the labraroty manual." at bounding box center [367, 262] width 467 height 95
drag, startPoint x: 296, startPoint y: 225, endPoint x: 326, endPoint y: 225, distance: 30.0
click at [326, 225] on textarea "All experiments and procedures are outlined in the laboratary manual." at bounding box center [367, 262] width 467 height 95
click at [321, 251] on textarea "All experiments and procedures are outlined in the laboratary manual." at bounding box center [367, 262] width 467 height 95
click at [324, 224] on textarea "All experiments and procedures are outlined in the laboratary manual." at bounding box center [367, 262] width 467 height 95
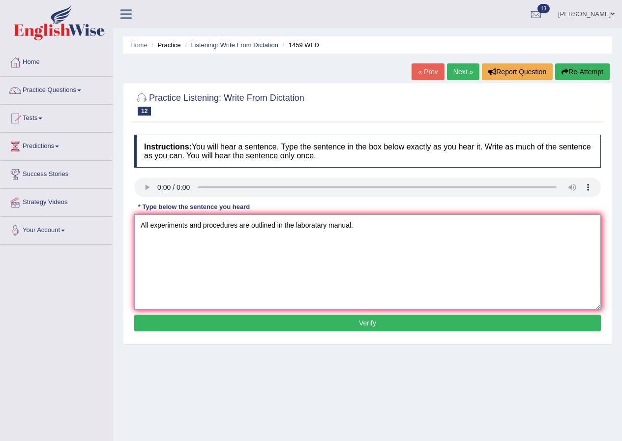
click at [321, 225] on textarea "All experiments and procedures are outlined in the laboratary manual." at bounding box center [367, 262] width 467 height 95
type textarea "All experiments and procedures are outlined in the laboratory manual."
click at [330, 320] on button "Verify" at bounding box center [367, 323] width 467 height 17
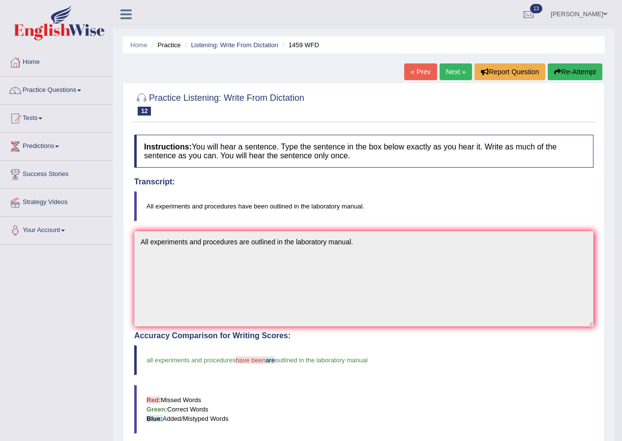
drag, startPoint x: 450, startPoint y: 72, endPoint x: 451, endPoint y: 81, distance: 8.4
click at [451, 72] on link "Next »" at bounding box center [456, 71] width 32 height 17
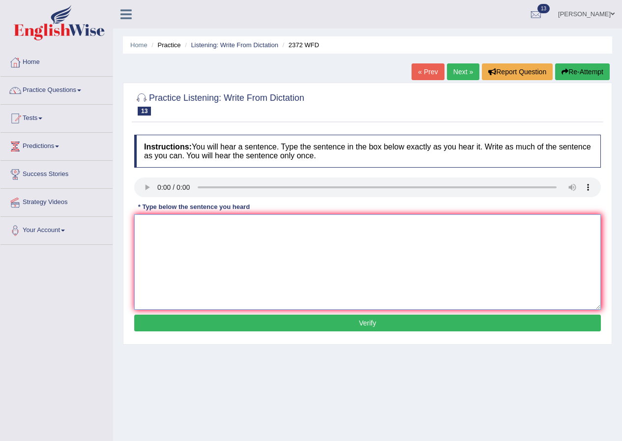
click at [166, 222] on textarea at bounding box center [367, 262] width 467 height 95
drag, startPoint x: 239, startPoint y: 225, endPoint x: 200, endPoint y: 223, distance: 38.9
click at [200, 223] on textarea "We must hand our assigmneats at the end of the semester." at bounding box center [367, 262] width 467 height 95
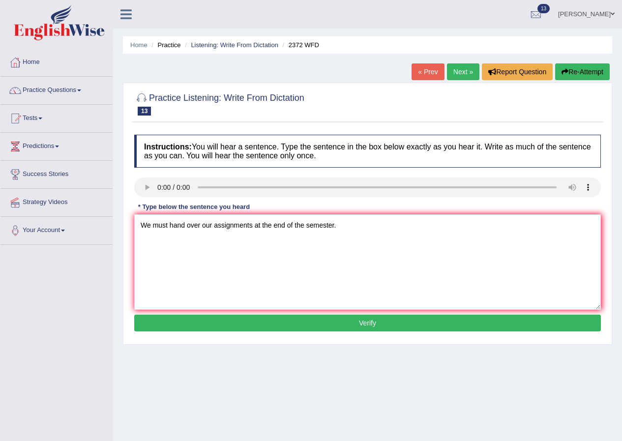
click at [355, 332] on div "Instructions: You will hear a sentence. Type the sentence in the box below exac…" at bounding box center [368, 235] width 472 height 210
click at [188, 224] on textarea "We must hand over our assignments at the end of the semester." at bounding box center [367, 262] width 467 height 95
type textarea "We must handover our assignments at the end of the semester."
click at [352, 328] on button "Verify" at bounding box center [367, 323] width 467 height 17
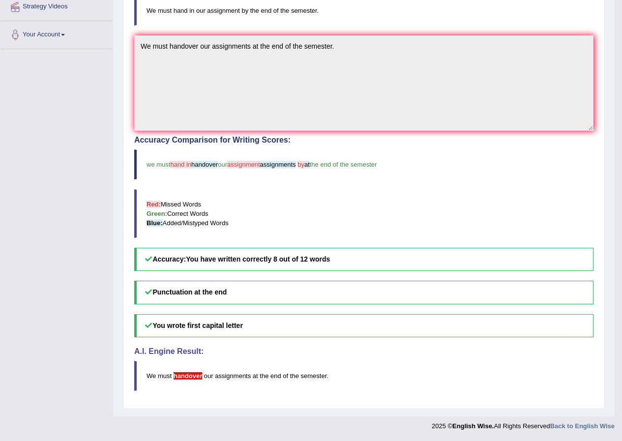
scroll to position [48, 0]
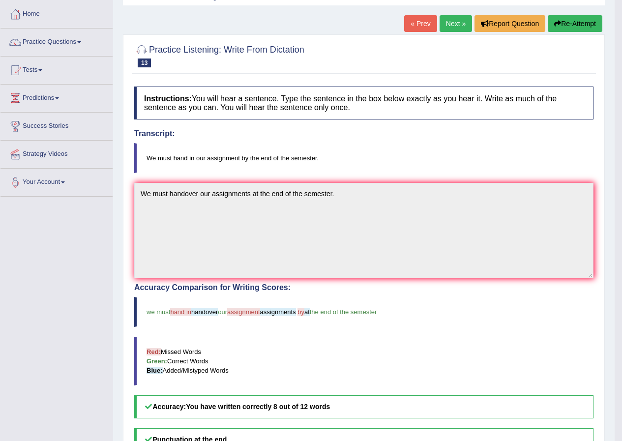
click at [571, 24] on button "Re-Attempt" at bounding box center [575, 23] width 55 height 17
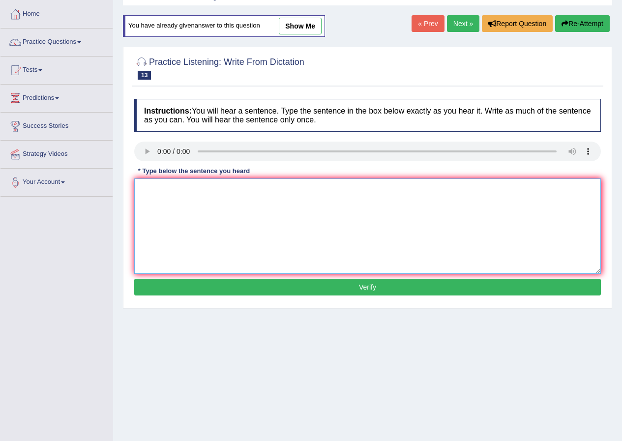
click at [186, 188] on textarea at bounding box center [367, 226] width 467 height 95
type textarea "we must hand in our assignment by the end of the semester."
click at [348, 285] on button "Verify" at bounding box center [367, 287] width 467 height 17
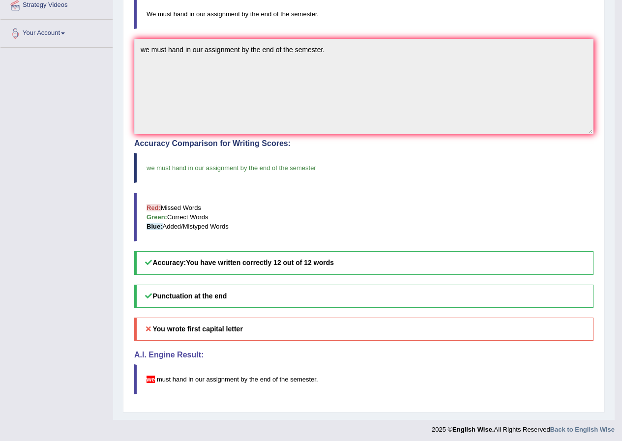
scroll to position [4, 0]
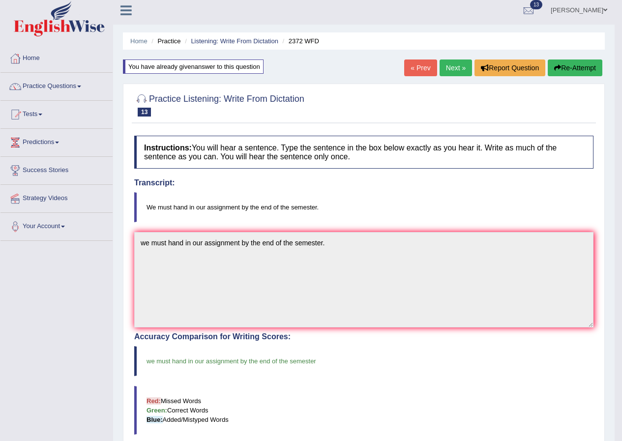
click at [459, 67] on link "Next »" at bounding box center [456, 68] width 32 height 17
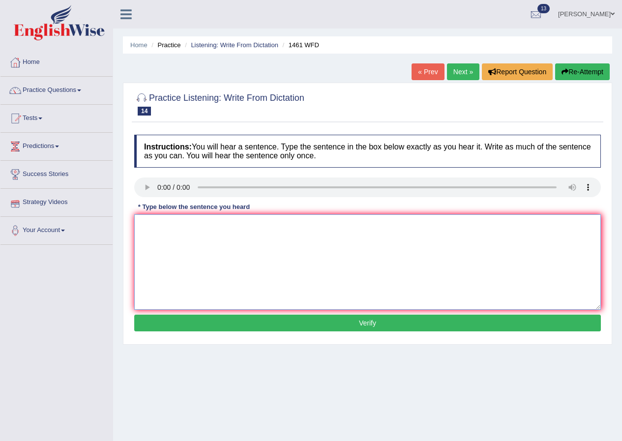
click at [186, 230] on textarea at bounding box center [367, 262] width 467 height 95
click at [146, 228] on textarea "my sister run the business of the small toys." at bounding box center [367, 262] width 467 height 95
type textarea "my sister run the business of the small toys."
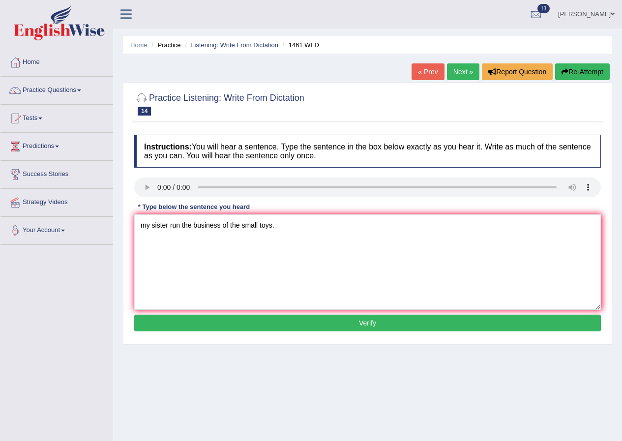
click at [352, 320] on button "Verify" at bounding box center [367, 323] width 467 height 17
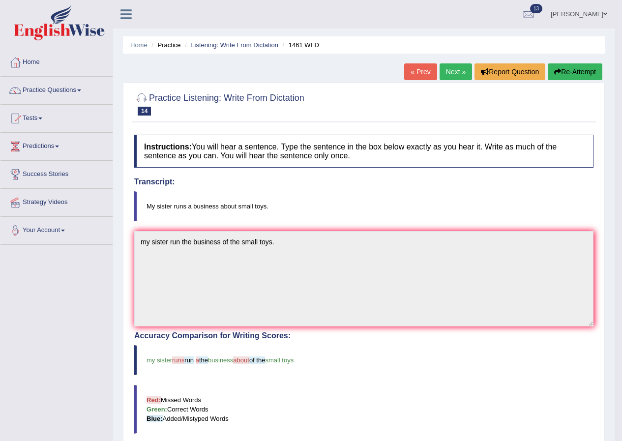
click at [574, 73] on button "Re-Attempt" at bounding box center [575, 71] width 55 height 17
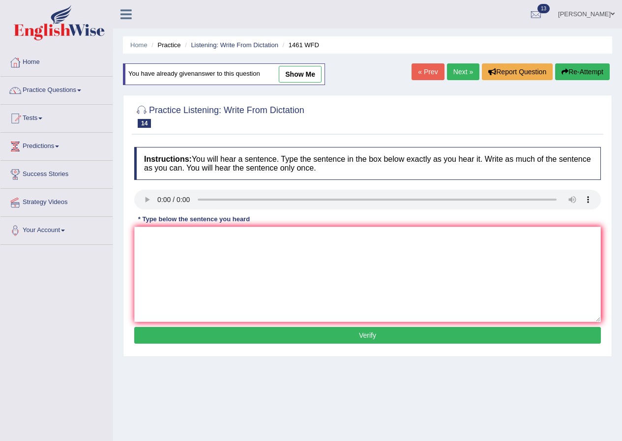
click at [463, 68] on link "Next »" at bounding box center [463, 71] width 32 height 17
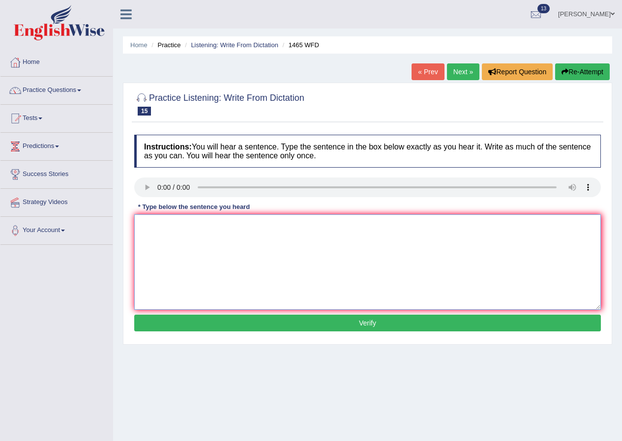
click at [181, 240] on textarea at bounding box center [367, 262] width 467 height 95
type textarea "You can find the complaint form on the website."
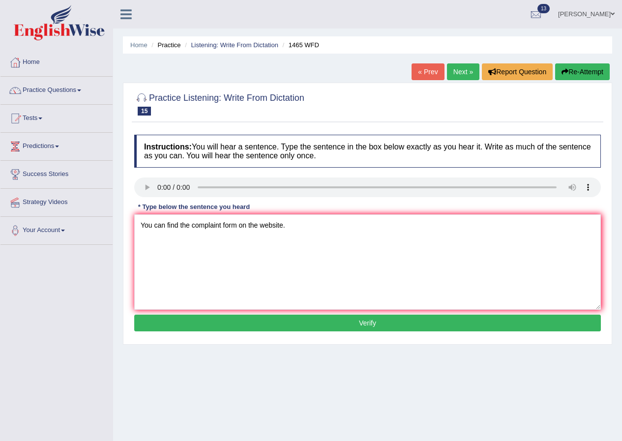
click at [317, 318] on button "Verify" at bounding box center [367, 323] width 467 height 17
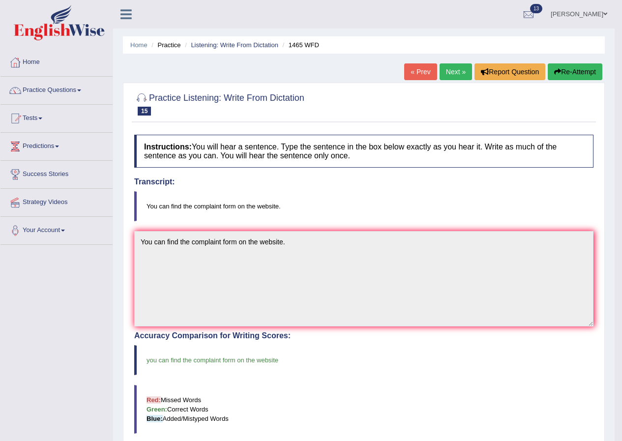
click at [457, 69] on link "Next »" at bounding box center [456, 71] width 32 height 17
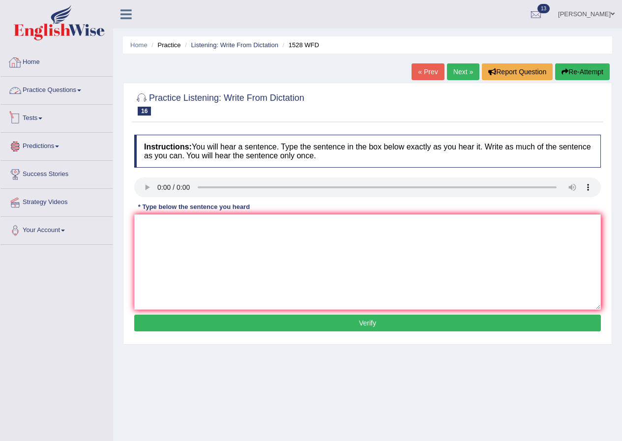
click at [32, 63] on link "Home" at bounding box center [56, 61] width 112 height 25
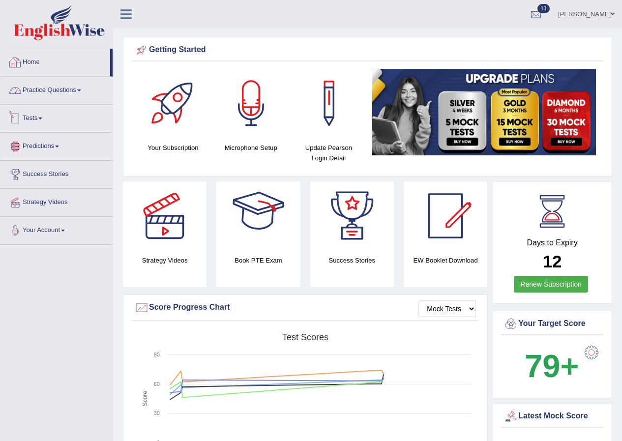
click at [35, 63] on link "Home" at bounding box center [55, 61] width 110 height 25
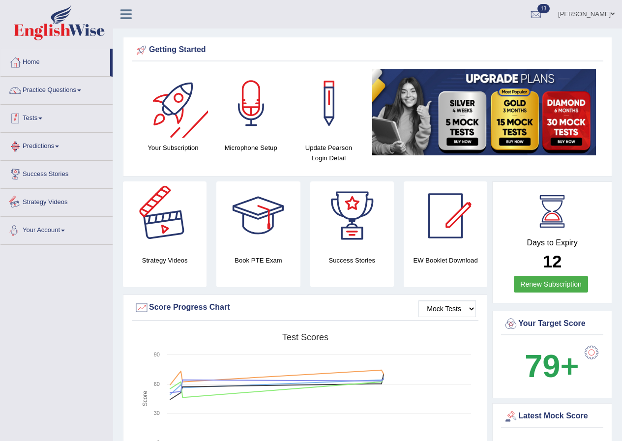
click at [48, 92] on link "Practice Questions" at bounding box center [56, 89] width 112 height 25
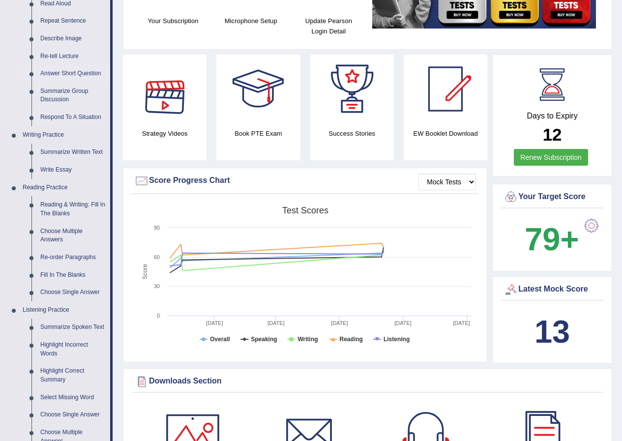
scroll to position [246, 0]
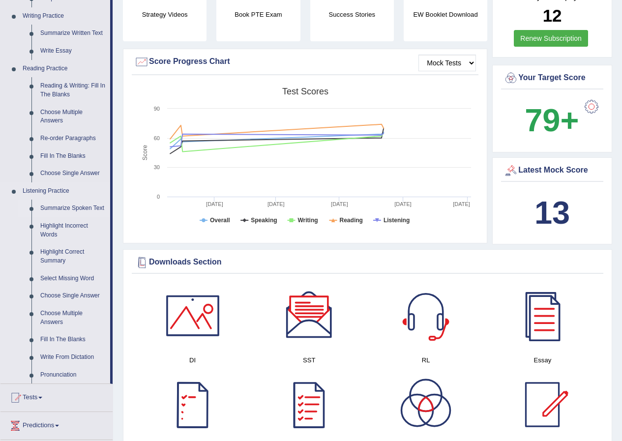
click at [68, 204] on link "Summarize Spoken Text" at bounding box center [73, 209] width 74 height 18
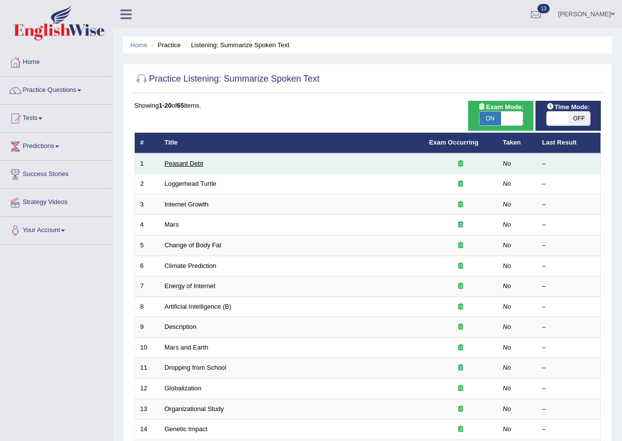
click at [191, 162] on link "Peasant Debt" at bounding box center [184, 163] width 39 height 7
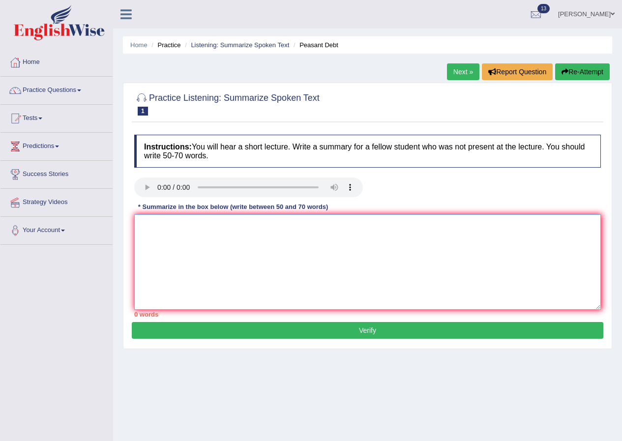
click at [353, 241] on textarea at bounding box center [367, 262] width 467 height 95
type textarea "t"
type textarea "g"
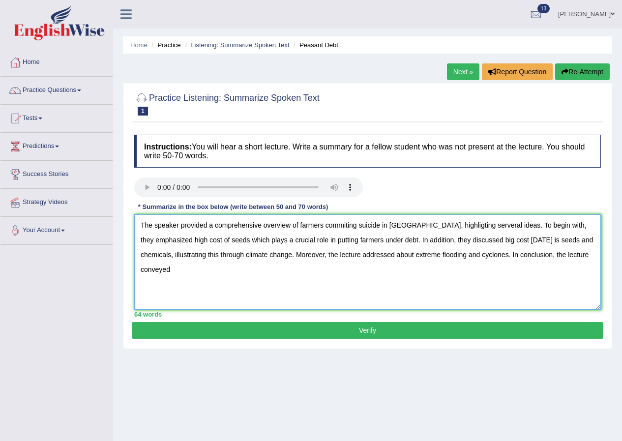
drag, startPoint x: 300, startPoint y: 226, endPoint x: 405, endPoint y: 229, distance: 104.9
click at [405, 229] on textarea "The speaker provided a comprehensive overview of farmers commiting suicide in I…" at bounding box center [367, 262] width 467 height 95
click at [589, 256] on textarea "The speaker provided a comprehensive overview of farmers commiting suicide in I…" at bounding box center [367, 262] width 467 height 95
paste textarea "farmers commiting suicide in India"
click at [142, 269] on textarea "The speaker provided a comprehensive overview of farmers commiting suicide in I…" at bounding box center [367, 262] width 467 height 95
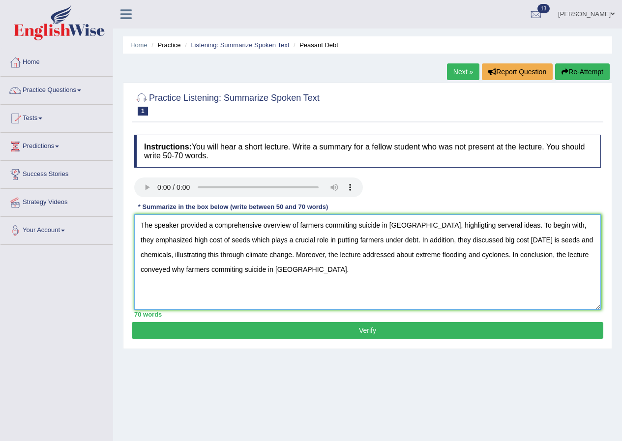
type textarea "The speaker provided a comprehensive overview of farmers commiting suicide in I…"
click at [365, 335] on button "Verify" at bounding box center [368, 330] width 472 height 17
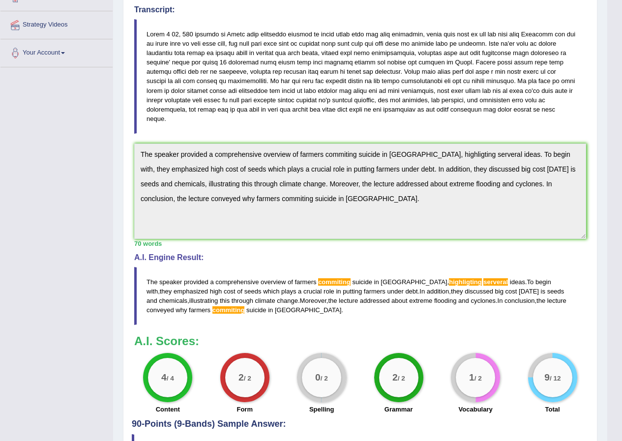
scroll to position [178, 0]
click at [120, 149] on div "Home Practice Listening: Summarize Spoken Text Peasant Debt Next » Report Quest…" at bounding box center [360, 154] width 494 height 665
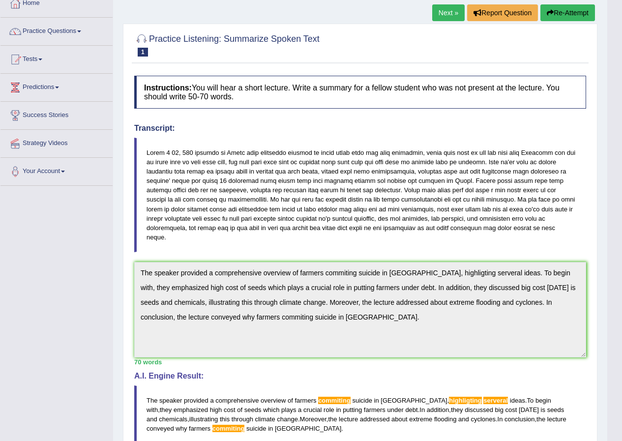
scroll to position [0, 0]
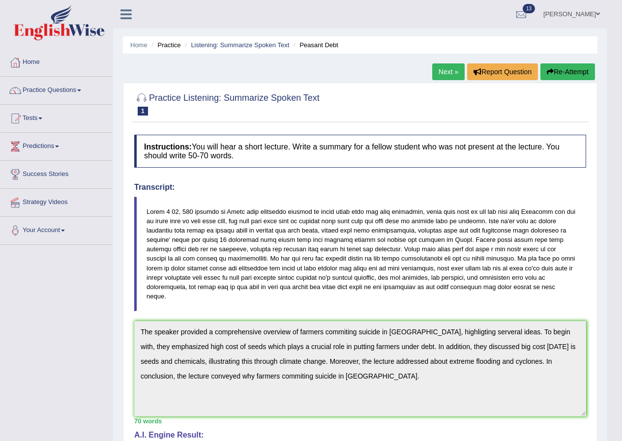
click at [581, 71] on button "Re-Attempt" at bounding box center [568, 71] width 55 height 17
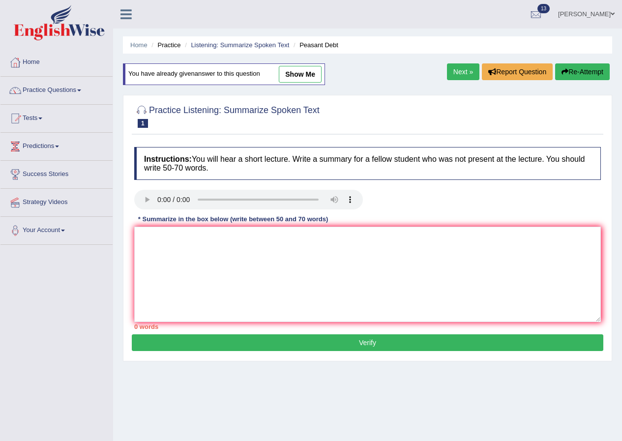
click at [255, 230] on textarea at bounding box center [367, 274] width 467 height 95
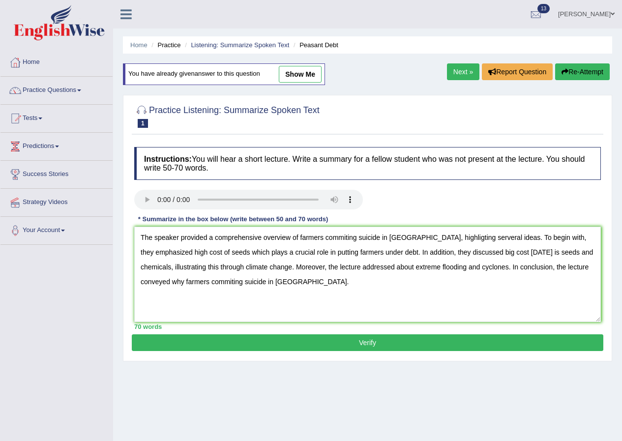
click at [429, 238] on textarea "The speaker provided a comprehensive overview of farmers commiting suicide in […" at bounding box center [367, 274] width 467 height 95
click at [346, 237] on textarea "The speaker provided a comprehensive overview of farmers commiting suicide in I…" at bounding box center [367, 274] width 467 height 95
click at [458, 237] on textarea "The speaker provided a comprehensive overview of farmers committing suicide in …" at bounding box center [367, 274] width 467 height 95
click at [201, 279] on textarea "The speaker provided a comprehensive overview of farmers committing suicide in …" at bounding box center [367, 274] width 467 height 95
type textarea "The speaker provided a comprehensive overview of farmers committing suicide in …"
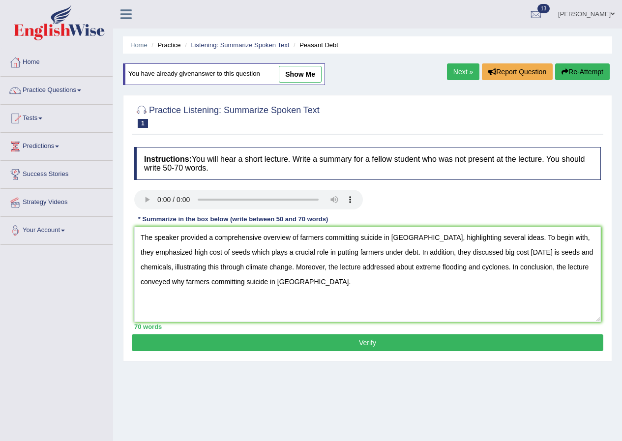
click at [346, 346] on button "Verify" at bounding box center [368, 343] width 472 height 17
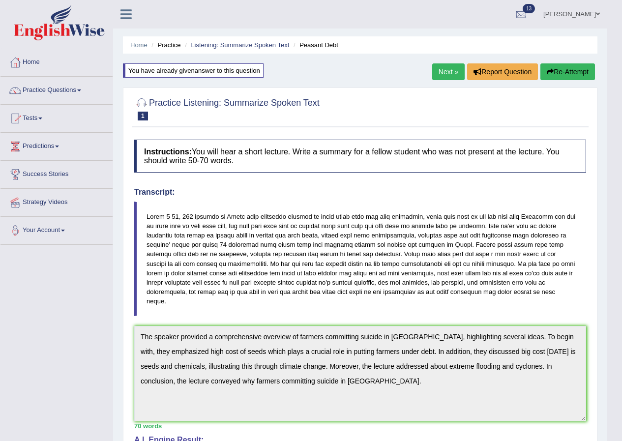
click at [601, 12] on link "ANUJ TYAGI" at bounding box center [571, 13] width 71 height 26
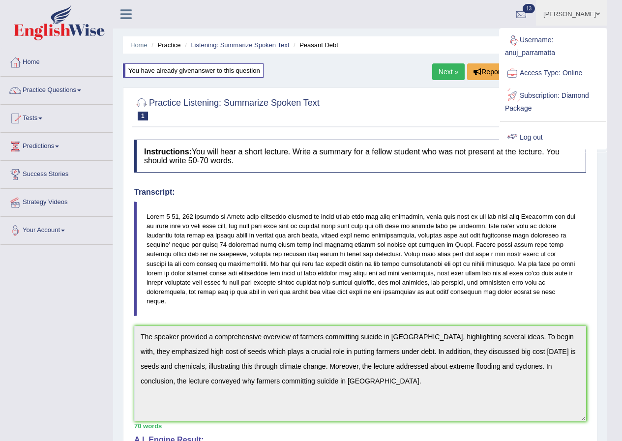
click at [536, 136] on link "Log out" at bounding box center [553, 137] width 106 height 23
